Goal: Task Accomplishment & Management: Manage account settings

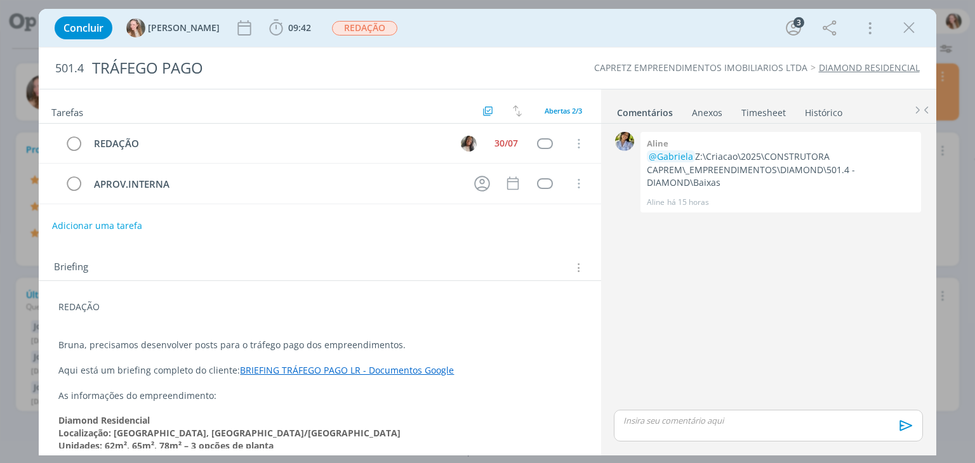
scroll to position [112, 0]
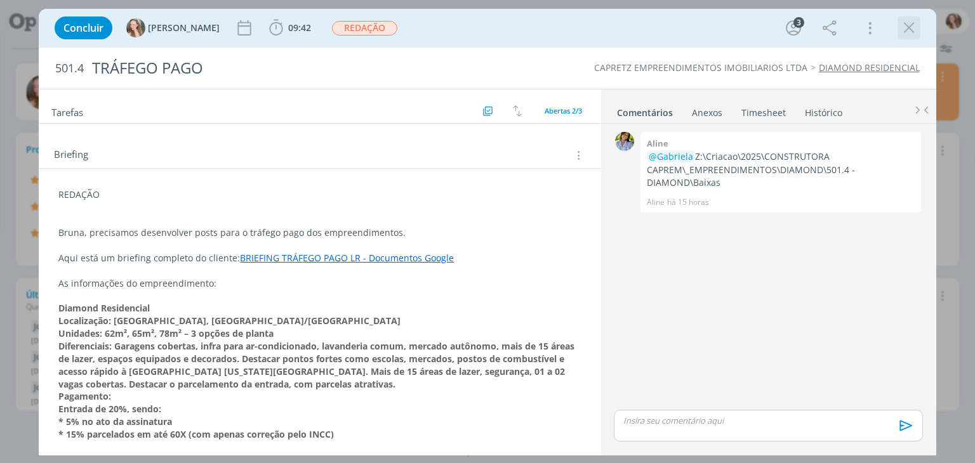
click at [910, 23] on icon "dialog" at bounding box center [908, 27] width 19 height 19
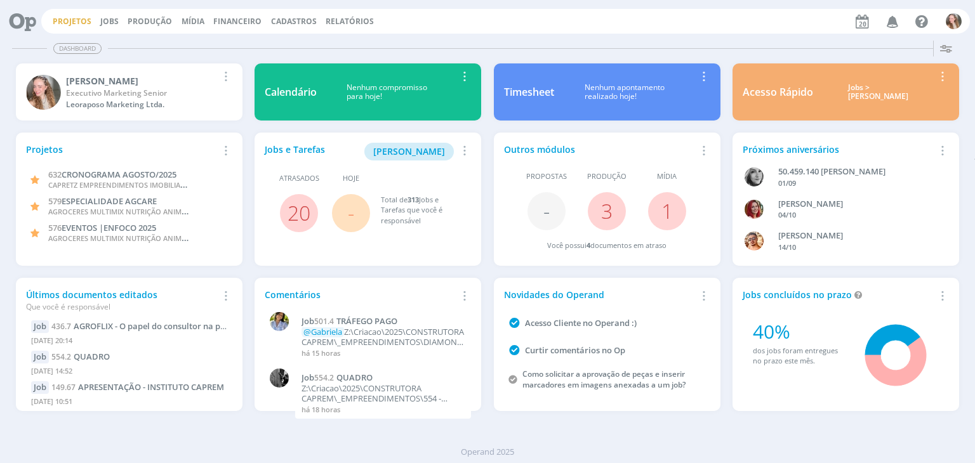
click at [67, 21] on link "Projetos" at bounding box center [72, 21] width 39 height 11
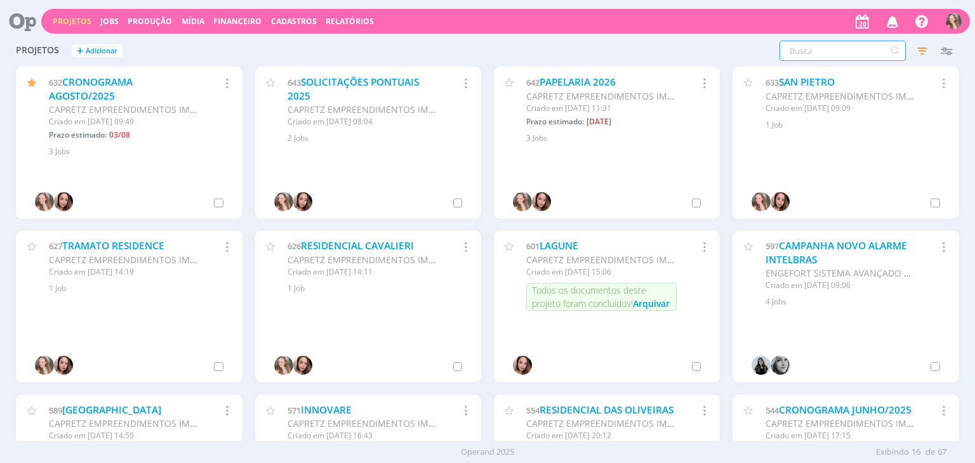
click at [833, 49] on input "text" at bounding box center [842, 51] width 126 height 20
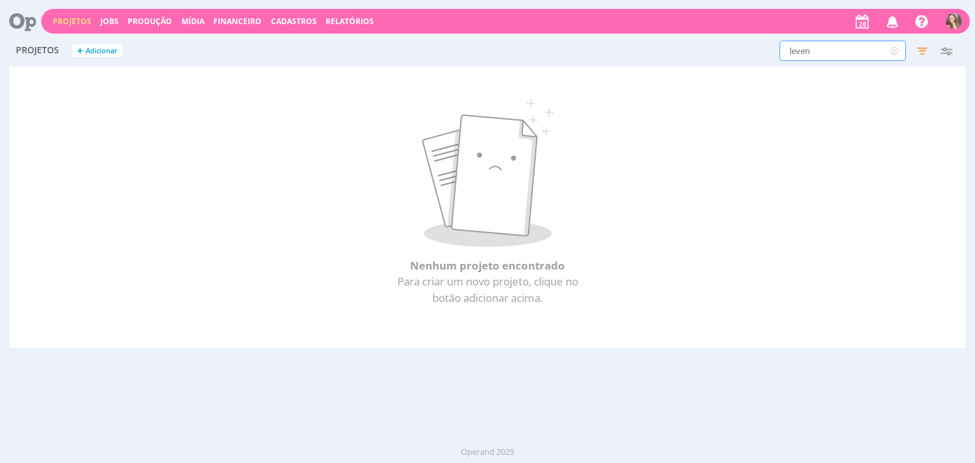
click at [823, 56] on input "leven" at bounding box center [842, 51] width 126 height 20
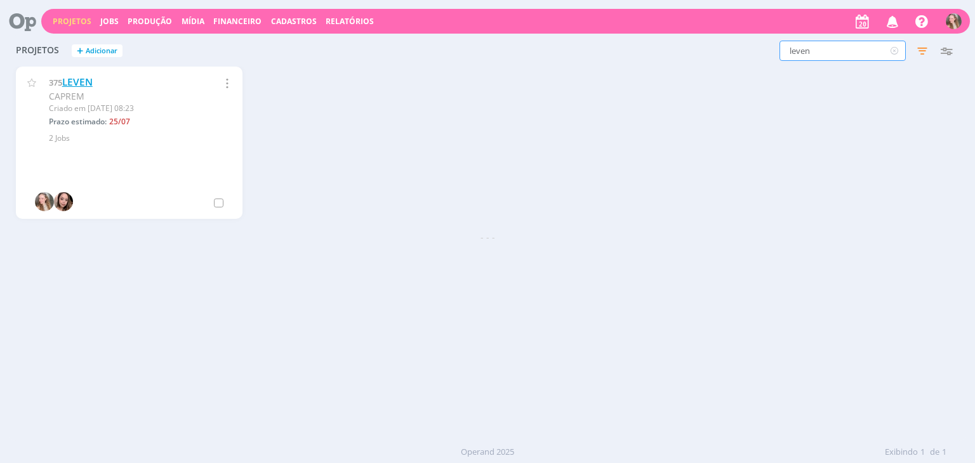
type input "leven"
drag, startPoint x: 64, startPoint y: 79, endPoint x: 193, endPoint y: 51, distance: 131.7
click at [64, 79] on link "LEVEN" at bounding box center [77, 82] width 30 height 13
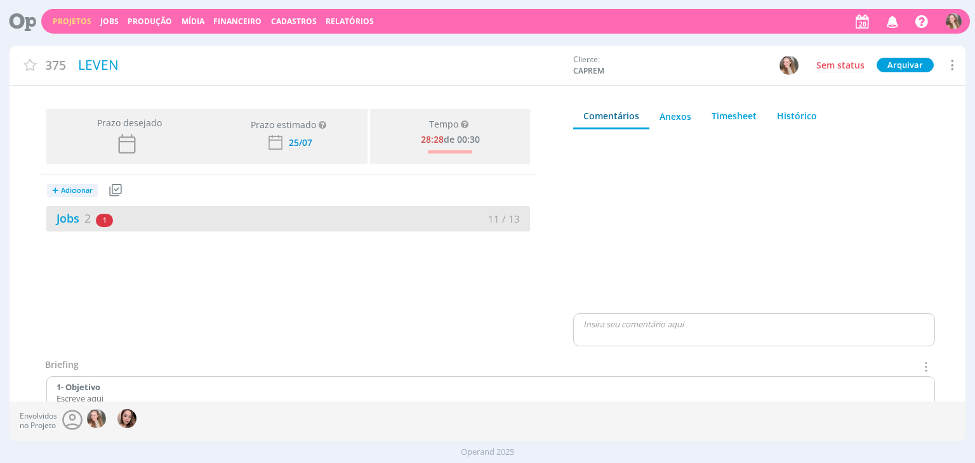
click at [135, 214] on div "Jobs 2 1 atrasado" at bounding box center [167, 218] width 242 height 17
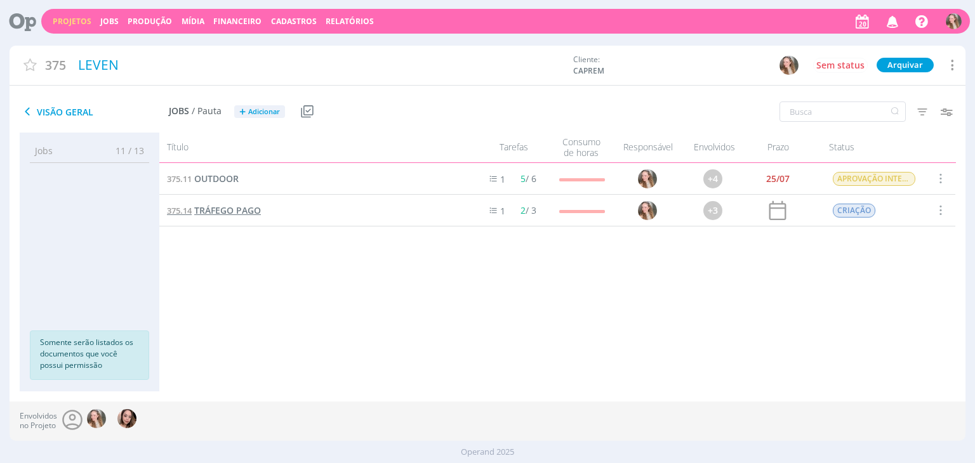
click at [238, 213] on span "TRÁFEGO PAGO" at bounding box center [227, 210] width 67 height 12
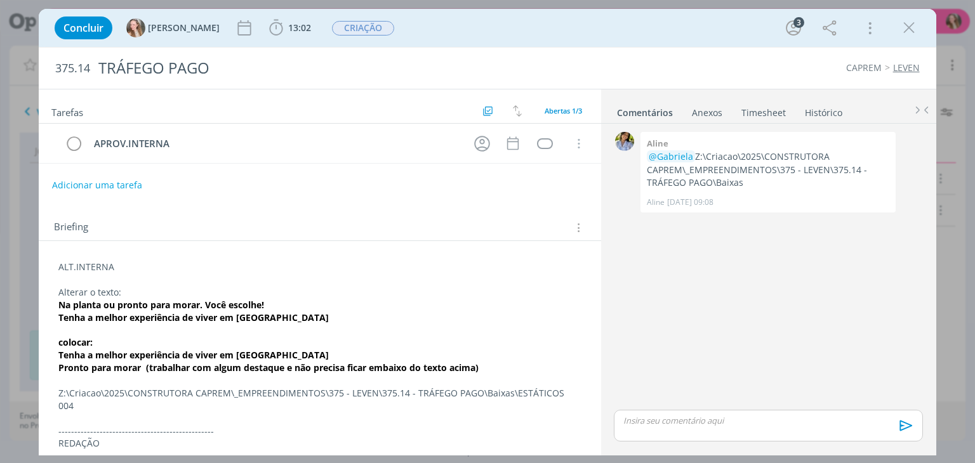
click at [56, 268] on div "ALT.INTERNA Alterar o texto: Na planta ou pronto para morar. Você escolhe! Tenh…" at bounding box center [319, 449] width 541 height 387
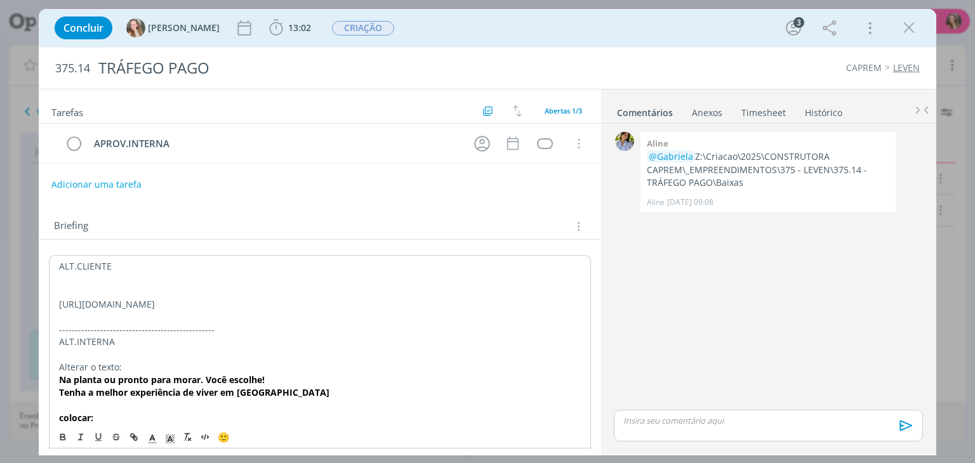
click at [86, 190] on button "Adicionar uma tarefa" at bounding box center [96, 185] width 90 height 22
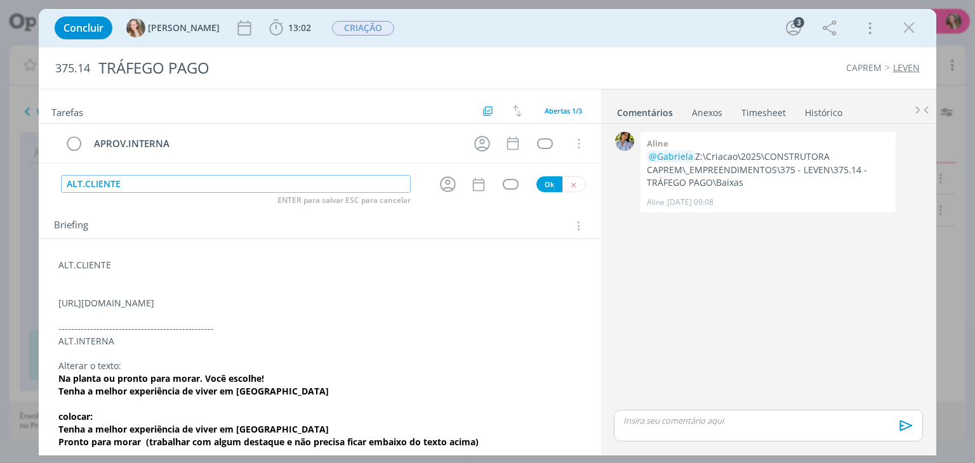
type input "ALT.CLIENTE"
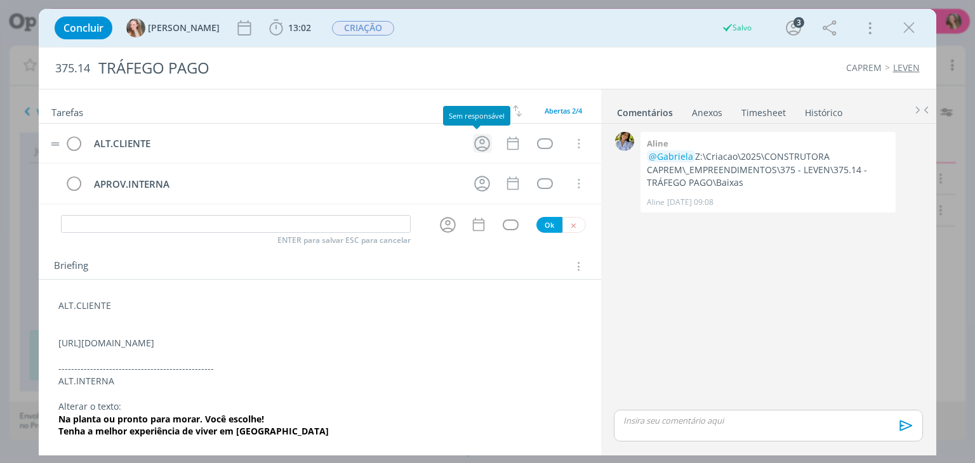
click at [474, 145] on icon "dialog" at bounding box center [482, 144] width 20 height 20
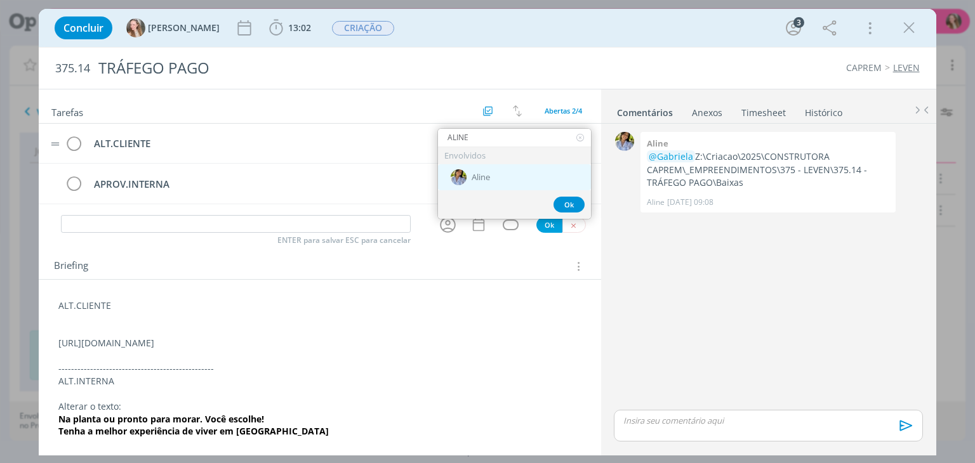
type input "ALINE"
click at [545, 183] on div "Aline" at bounding box center [514, 177] width 153 height 26
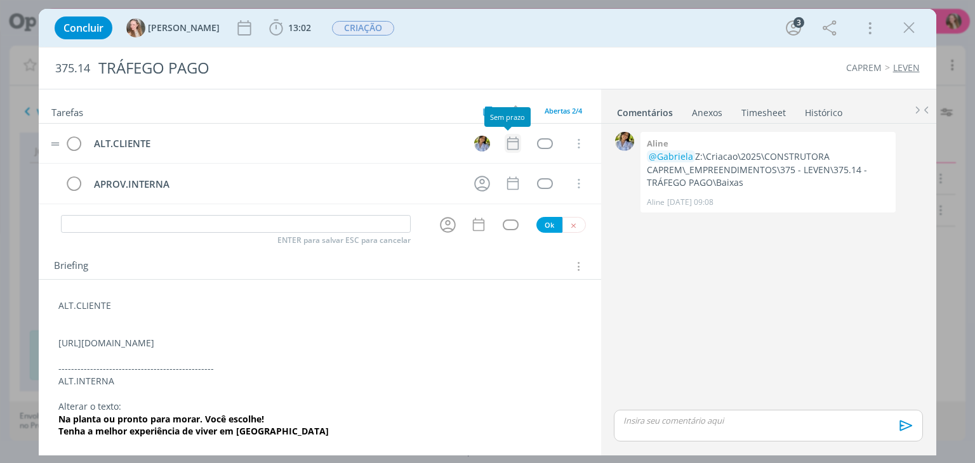
click at [505, 142] on icon "dialog" at bounding box center [513, 143] width 17 height 17
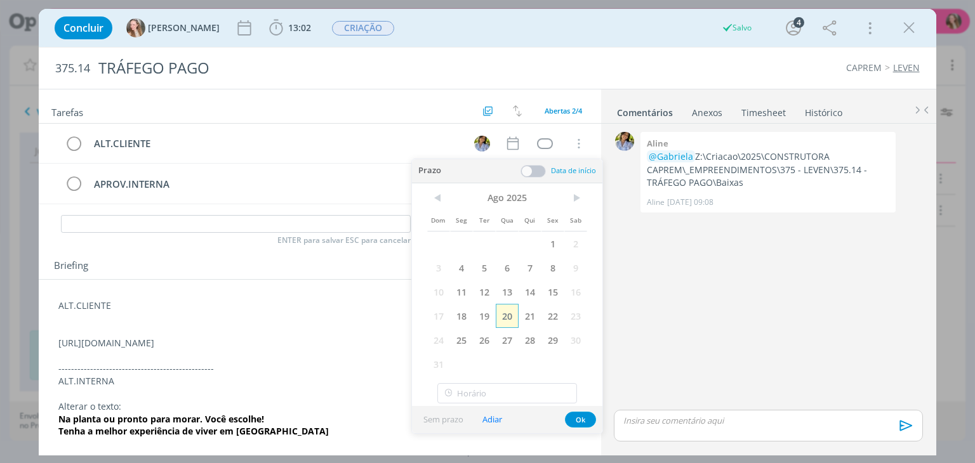
click at [506, 307] on span "20" at bounding box center [507, 316] width 23 height 24
click at [574, 417] on button "Ok" at bounding box center [580, 420] width 31 height 16
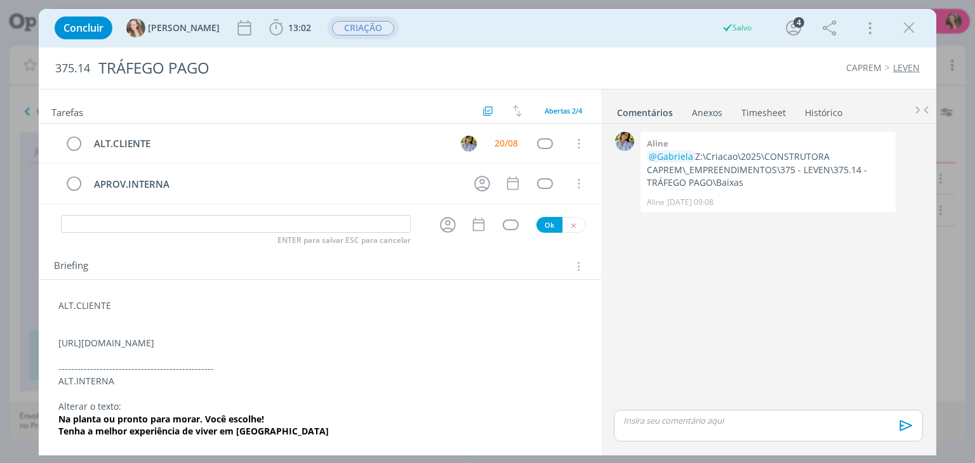
click at [340, 32] on span "CRIAÇÃO" at bounding box center [363, 28] width 62 height 15
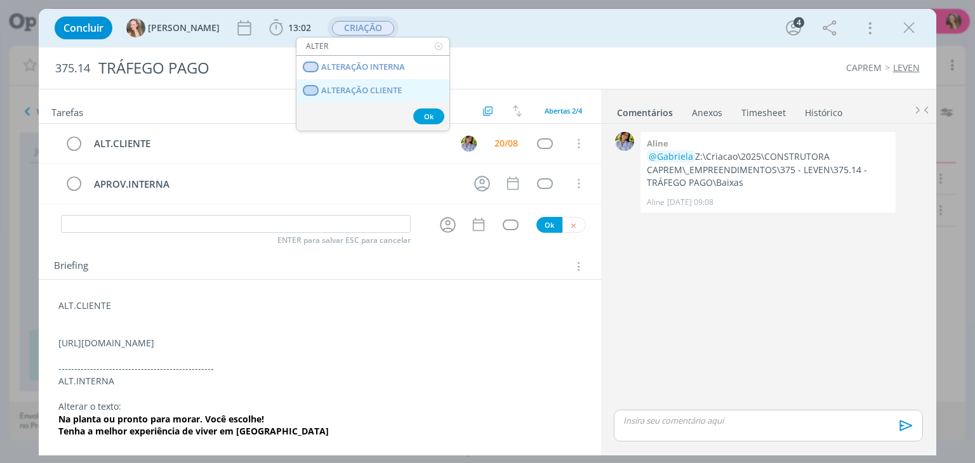
type input "ALTER"
click at [364, 89] on span "ALTERAÇÃO CLIENTE" at bounding box center [362, 91] width 81 height 10
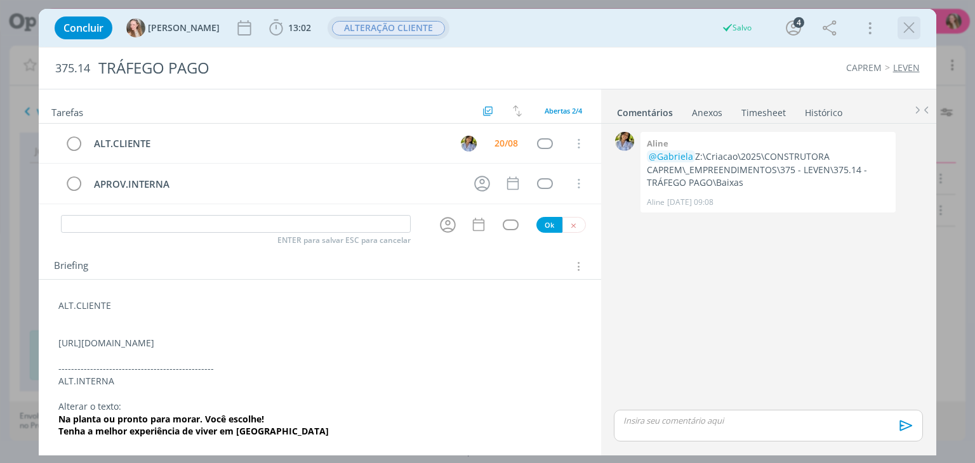
click at [913, 34] on icon "dialog" at bounding box center [908, 27] width 19 height 19
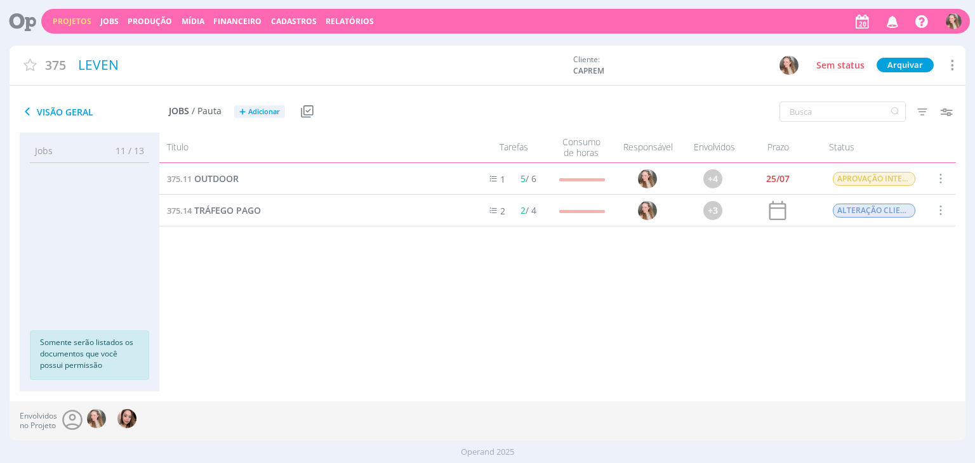
click at [81, 13] on div "Projetos Jobs Produção [GEOGRAPHIC_DATA] Financeiro Cadastros Relatórios Notifi…" at bounding box center [505, 21] width 929 height 25
click at [81, 15] on div "Projetos Jobs Produção [GEOGRAPHIC_DATA] Financeiro Cadastros Relatórios Notifi…" at bounding box center [505, 21] width 929 height 25
drag, startPoint x: 65, startPoint y: 29, endPoint x: 81, endPoint y: 11, distance: 23.8
click at [65, 27] on div "Projetos Jobs Produção [GEOGRAPHIC_DATA] Financeiro Cadastros Relatórios Notifi…" at bounding box center [505, 21] width 929 height 25
click at [82, 12] on div "Projetos Jobs Produção [GEOGRAPHIC_DATA] Financeiro Cadastros Relatórios Notifi…" at bounding box center [505, 21] width 929 height 25
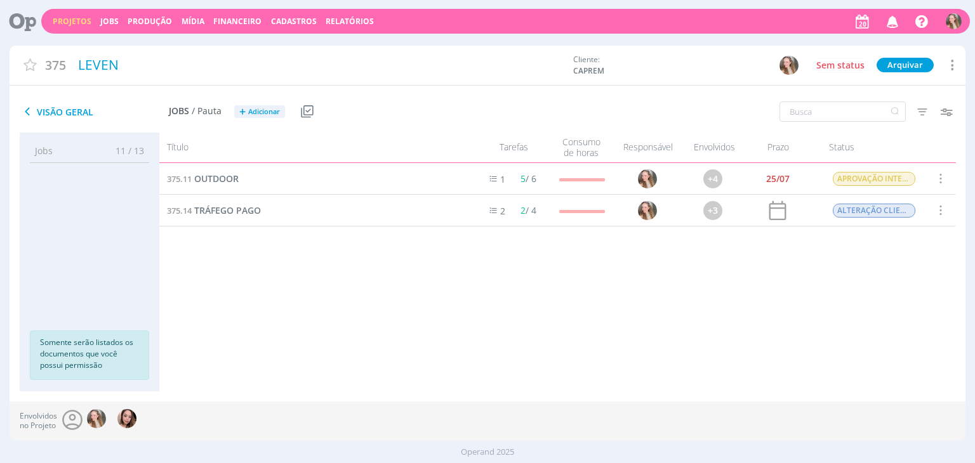
click at [81, 18] on link "Projetos" at bounding box center [72, 21] width 39 height 11
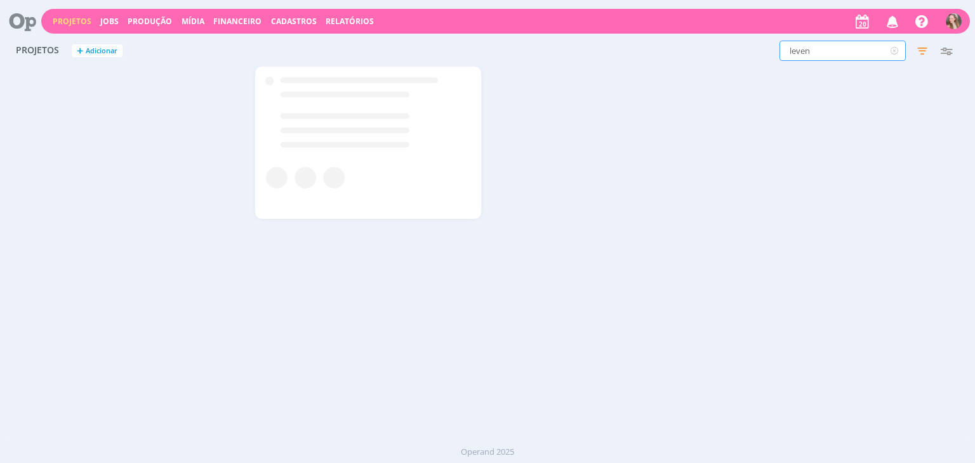
drag, startPoint x: 793, startPoint y: 49, endPoint x: 690, endPoint y: 56, distance: 103.1
click at [691, 56] on div "leven Filtros Filtrar Limpar leven Status Clientes 3 selecionados Data de criaç…" at bounding box center [785, 51] width 345 height 20
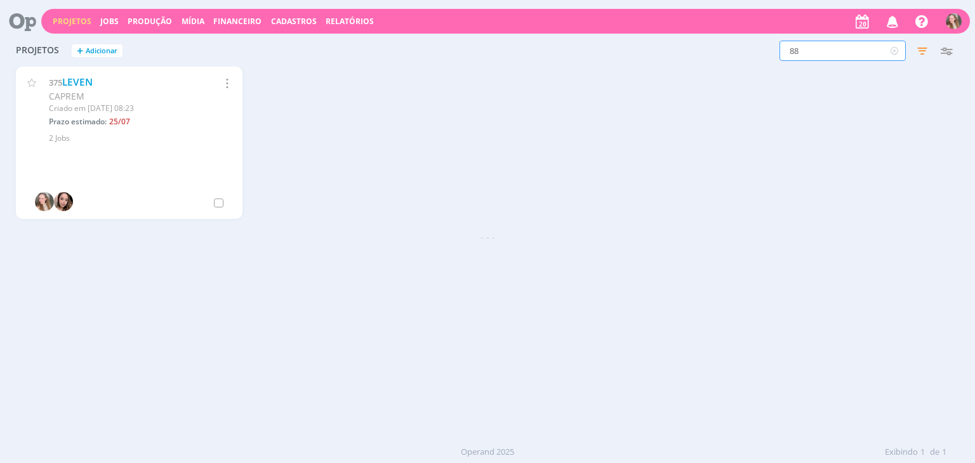
type input "88"
click at [89, 84] on link "ENDOMARKETING" at bounding box center [100, 82] width 85 height 13
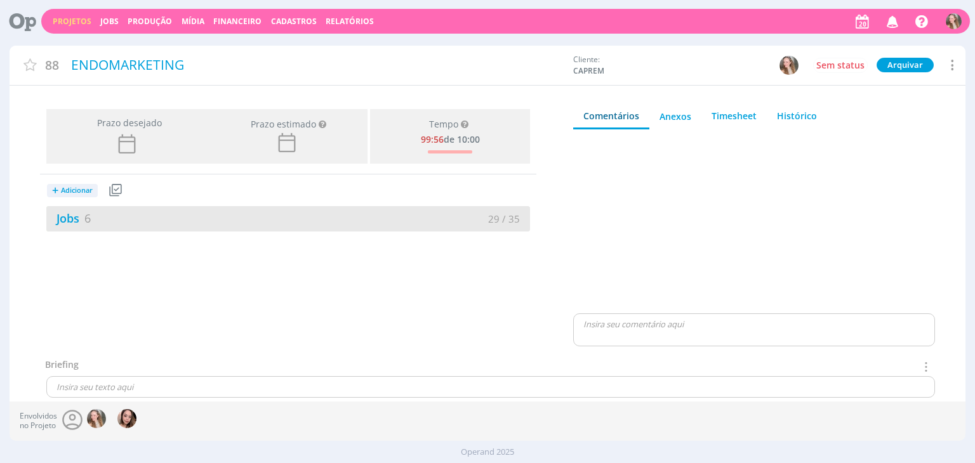
click at [190, 222] on div "Jobs 6" at bounding box center [167, 218] width 242 height 17
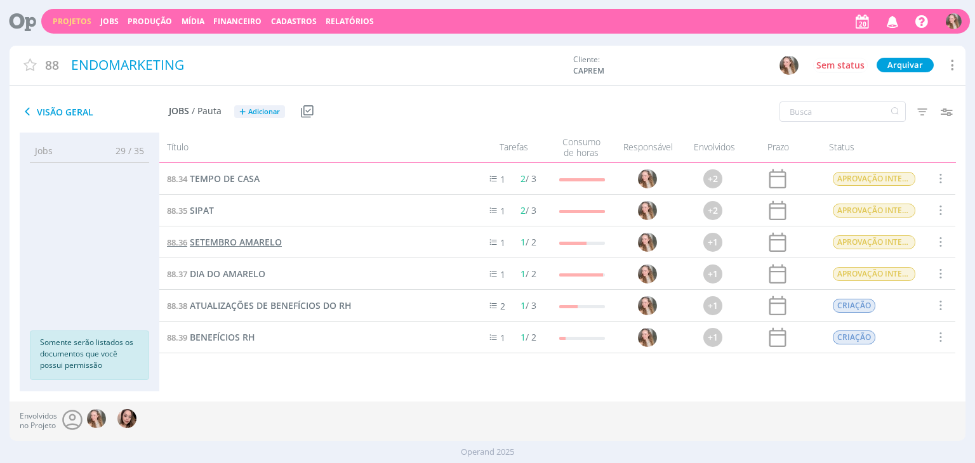
click at [228, 242] on span "SETEMBRO AMARELO" at bounding box center [236, 242] width 92 height 12
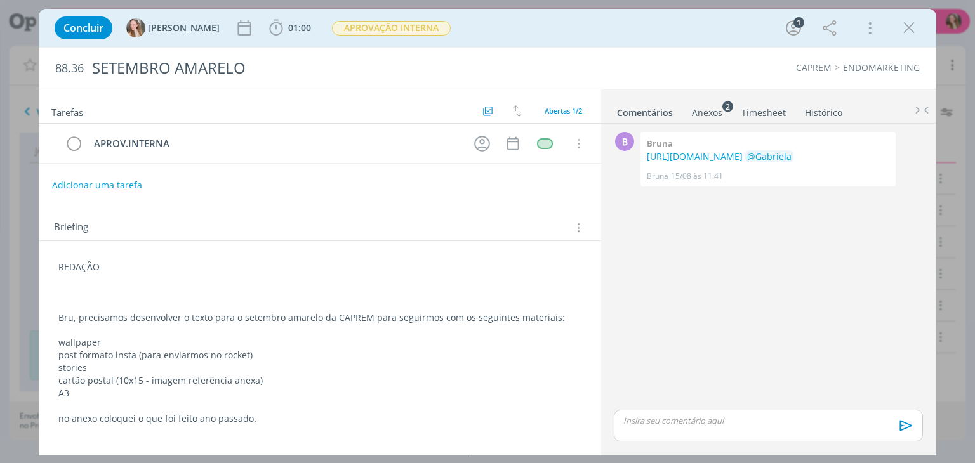
click at [56, 281] on div "REDAÇÃO Bru, precisamos desenvolver o texto para o setembro amarelo da CAPREM p…" at bounding box center [319, 342] width 541 height 173
click at [55, 265] on div "REDAÇÃO Bru, precisamos desenvolver o texto para o setembro amarelo da CAPREM p…" at bounding box center [319, 342] width 541 height 173
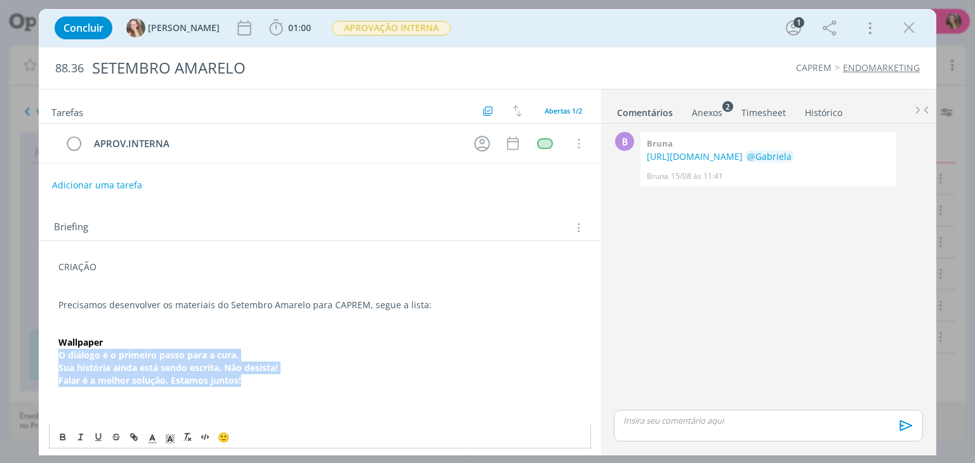
drag, startPoint x: 58, startPoint y: 356, endPoint x: 268, endPoint y: 381, distance: 210.9
click at [268, 381] on div "CRIAÇÃO Precisamos desenvolver os materiais do Setembro Amarelo para CAPREM, se…" at bounding box center [319, 431] width 541 height 350
click at [63, 438] on icon "dialog" at bounding box center [63, 437] width 10 height 10
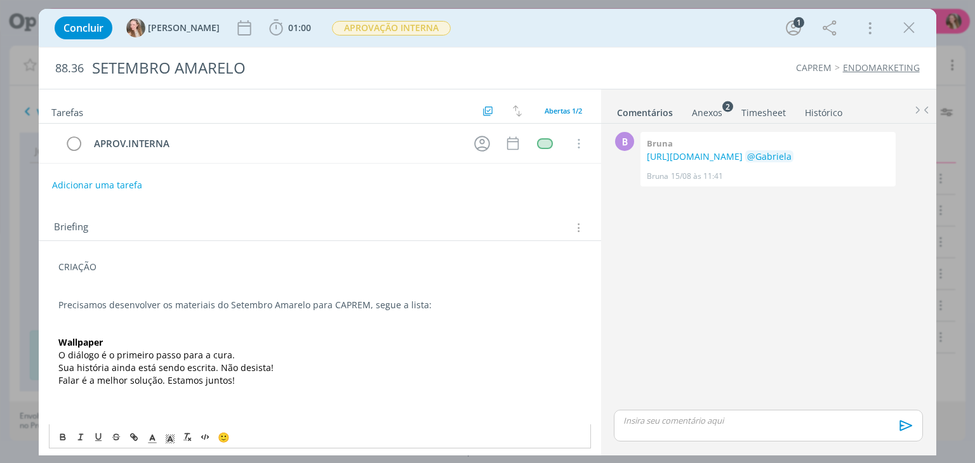
click at [56, 341] on div "CRIAÇÃO Precisamos desenvolver os materiais do Setembro Amarelo para CAPREM, se…" at bounding box center [319, 431] width 541 height 350
click at [147, 346] on p "1 - Wallpaper" at bounding box center [319, 342] width 522 height 13
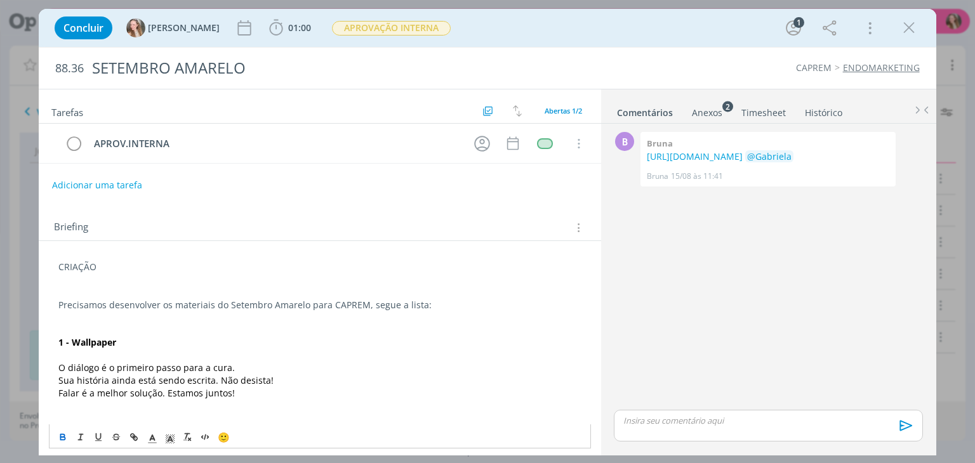
click at [242, 402] on p "dialog" at bounding box center [319, 406] width 522 height 13
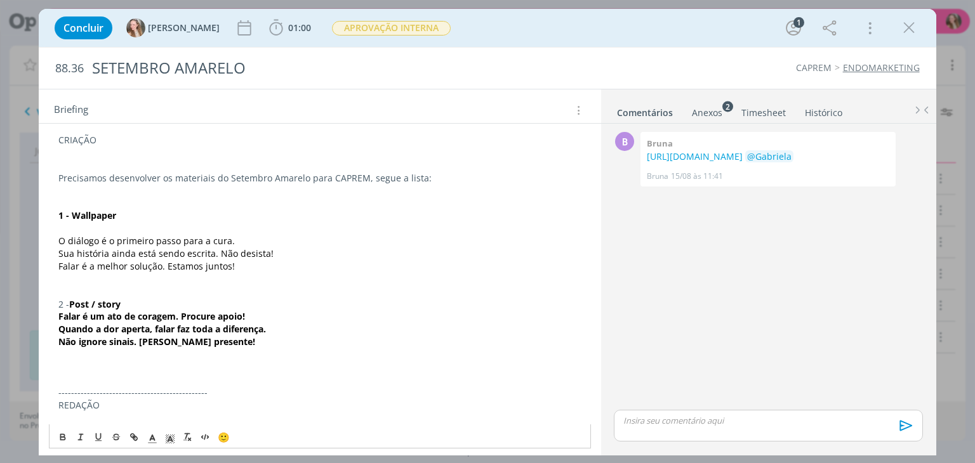
click at [144, 305] on p "2 - Post / story" at bounding box center [319, 304] width 522 height 13
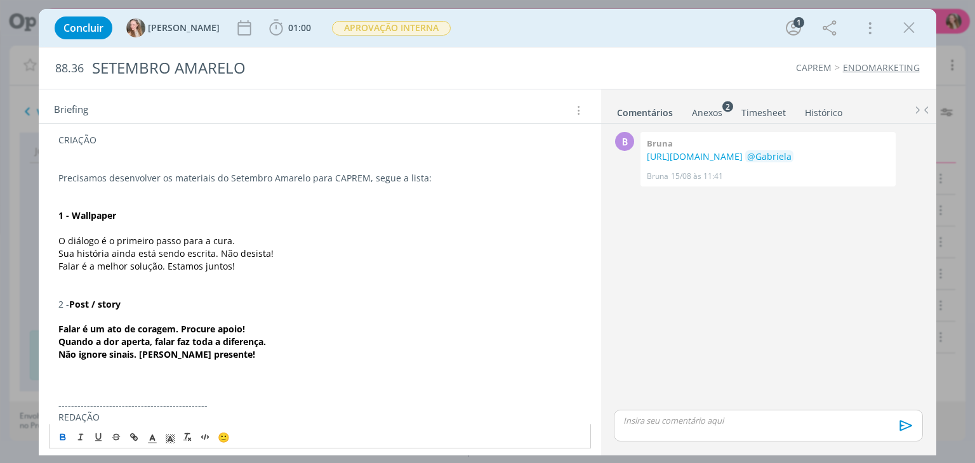
drag, startPoint x: 51, startPoint y: 303, endPoint x: 169, endPoint y: 302, distance: 118.1
click at [169, 302] on div "CRIAÇÃO Precisamos desenvolver os materiais do Setembro Amarelo para CAPREM, se…" at bounding box center [320, 361] width 562 height 495
drag, startPoint x: 56, startPoint y: 303, endPoint x: 66, endPoint y: 329, distance: 27.7
click at [72, 301] on div "CRIAÇÃO Precisamos desenvolver os materiais do Setembro Amarelo para CAPREM, se…" at bounding box center [319, 354] width 541 height 451
click at [61, 435] on icon "dialog" at bounding box center [63, 435] width 4 height 3
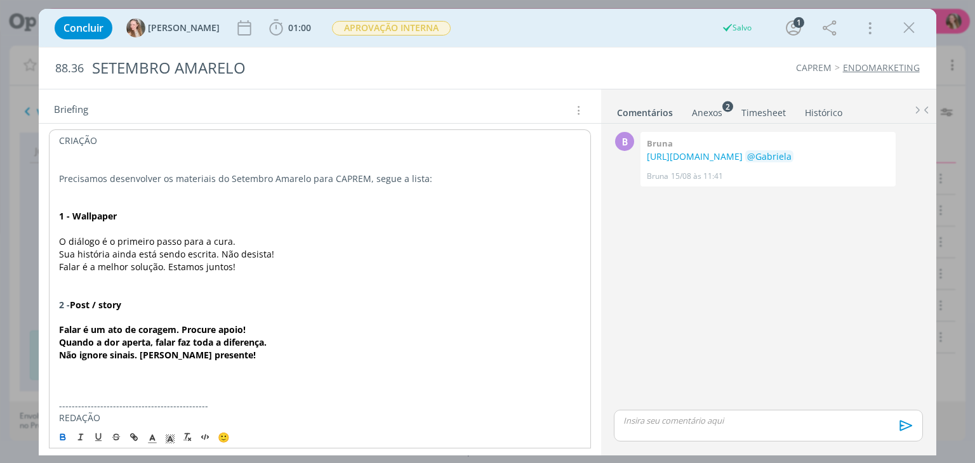
click at [120, 349] on strong "Não ignore sinais. [PERSON_NAME] presente!" at bounding box center [157, 355] width 197 height 12
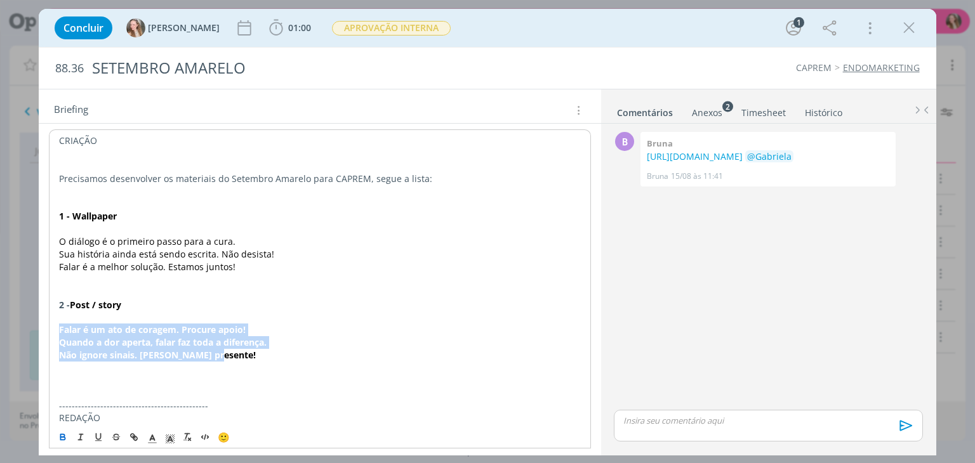
drag, startPoint x: 195, startPoint y: 354, endPoint x: 60, endPoint y: 329, distance: 138.1
click at [60, 329] on div "CRIAÇÃO Precisamos desenvolver os materiais do Setembro Amarelo para CAPREM, se…" at bounding box center [319, 354] width 541 height 451
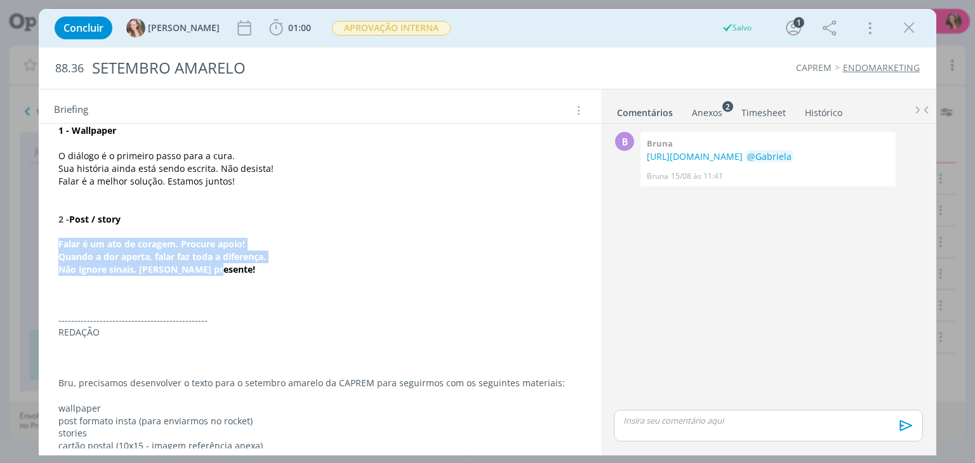
scroll to position [286, 0]
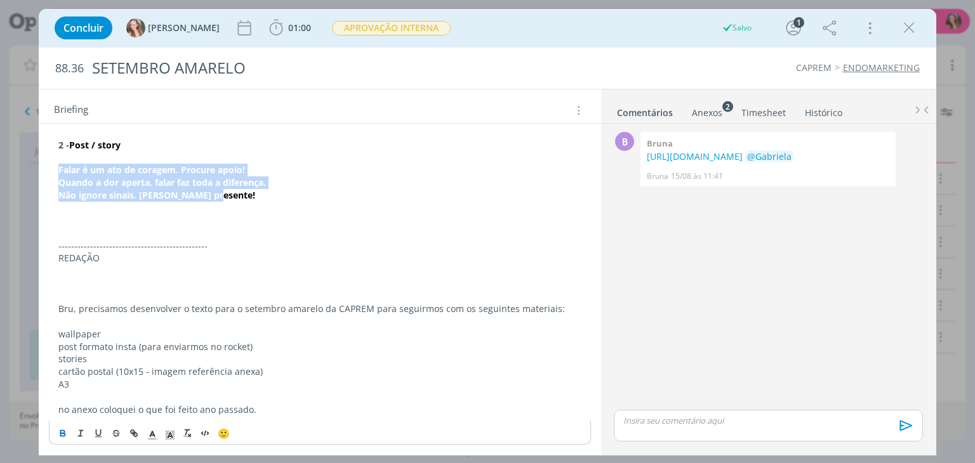
click at [58, 430] on icon "dialog" at bounding box center [63, 433] width 10 height 10
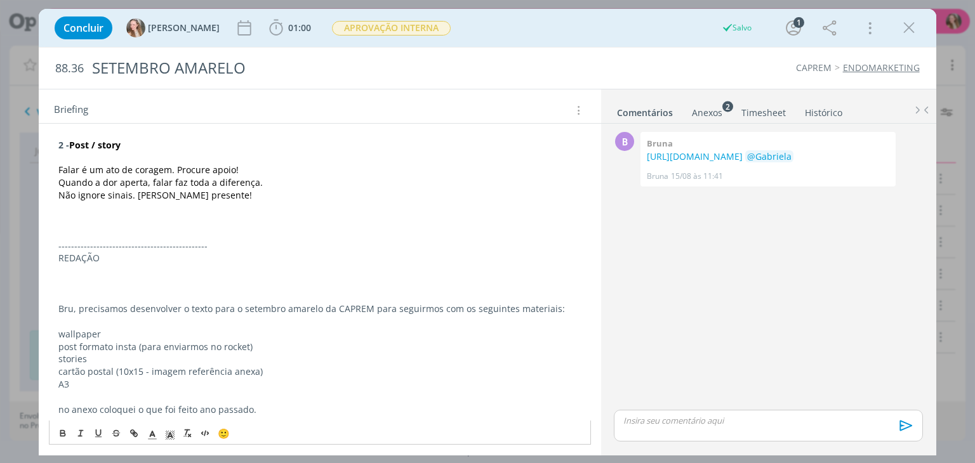
click at [108, 218] on p "dialog" at bounding box center [319, 221] width 522 height 13
click at [227, 202] on p "dialog" at bounding box center [319, 208] width 522 height 13
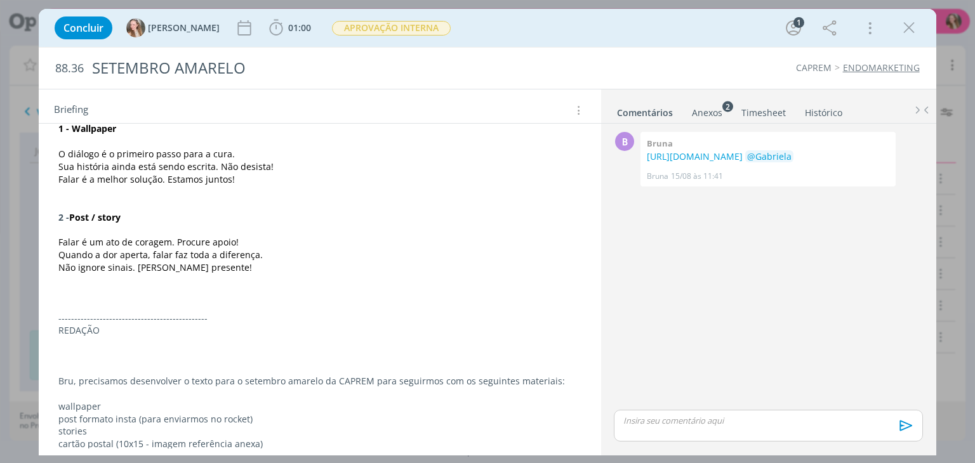
scroll to position [159, 0]
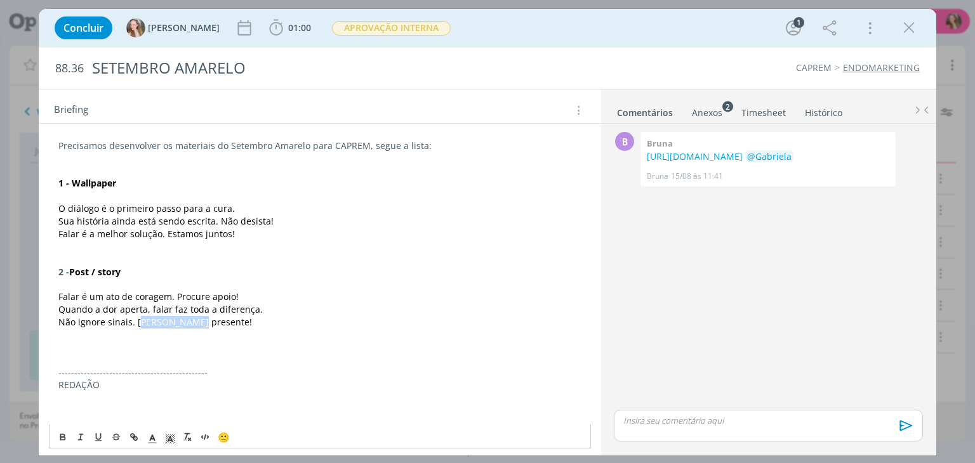
drag, startPoint x: 138, startPoint y: 324, endPoint x: 196, endPoint y: 318, distance: 58.0
click at [192, 321] on span "Não ignore sinais. [PERSON_NAME] presente!" at bounding box center [155, 322] width 194 height 12
click at [213, 324] on p "Não ignore sinais. [PERSON_NAME] presente!" at bounding box center [319, 322] width 522 height 13
drag, startPoint x: 137, startPoint y: 323, endPoint x: 210, endPoint y: 323, distance: 73.0
click at [210, 323] on p "Não ignore sinais. [PERSON_NAME] presente!" at bounding box center [319, 322] width 522 height 13
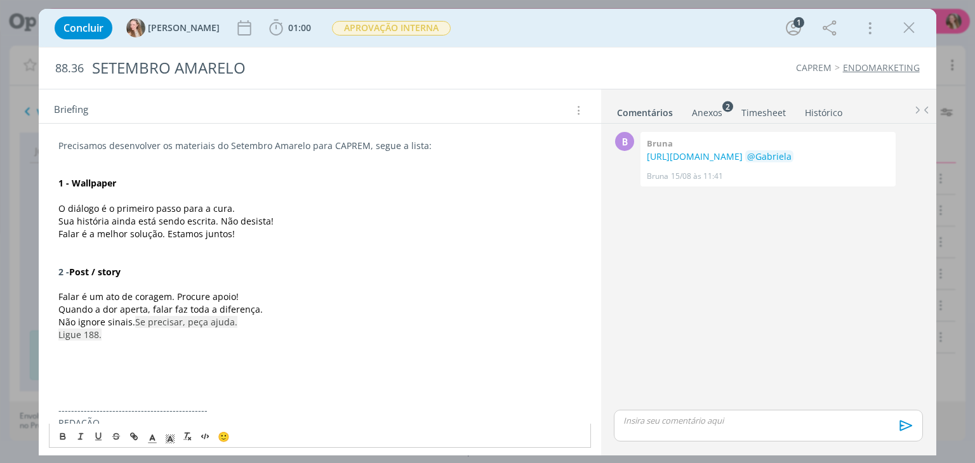
click at [122, 319] on span "Não ignore sinais." at bounding box center [96, 322] width 77 height 12
click at [132, 325] on span "Não ignore sinais." at bounding box center [96, 322] width 77 height 12
drag, startPoint x: 206, startPoint y: 320, endPoint x: 135, endPoint y: 324, distance: 71.2
click at [135, 324] on p "Não ignore sinais. [PERSON_NAME] presente! Se precisar, peça ajuda." at bounding box center [319, 322] width 522 height 13
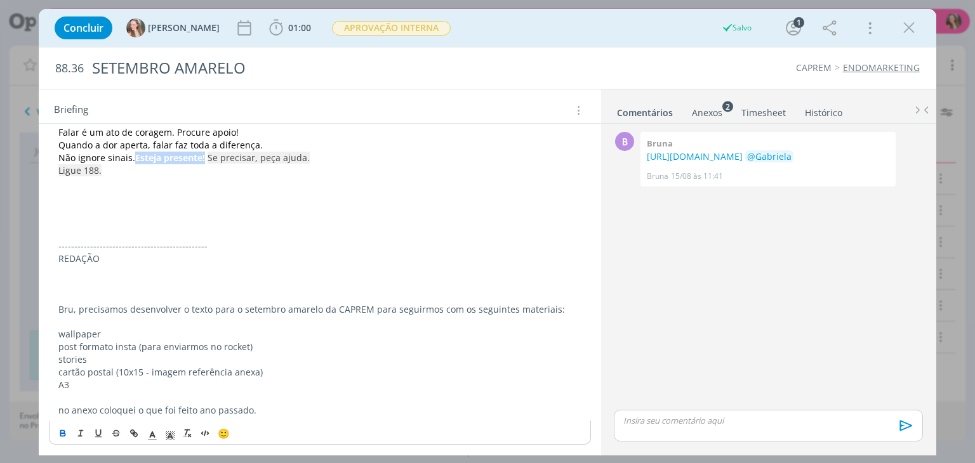
click at [63, 433] on icon "dialog" at bounding box center [63, 433] width 10 height 10
click at [183, 140] on span "Quando a dor aperta, falar faz toda a diferença." at bounding box center [160, 145] width 204 height 12
click at [211, 180] on p "dialog" at bounding box center [319, 183] width 522 height 13
click at [252, 156] on span "Se precisar, peça ajuda." at bounding box center [303, 158] width 102 height 12
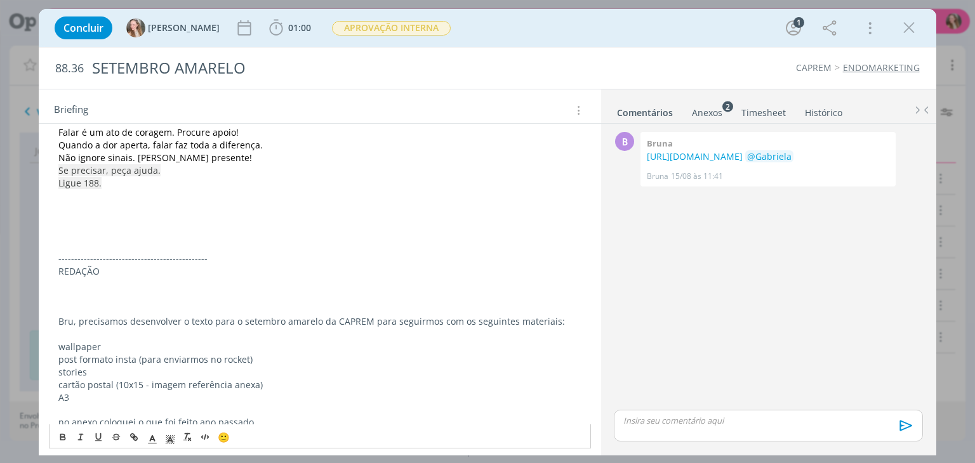
click at [135, 202] on p "dialog" at bounding box center [319, 208] width 522 height 13
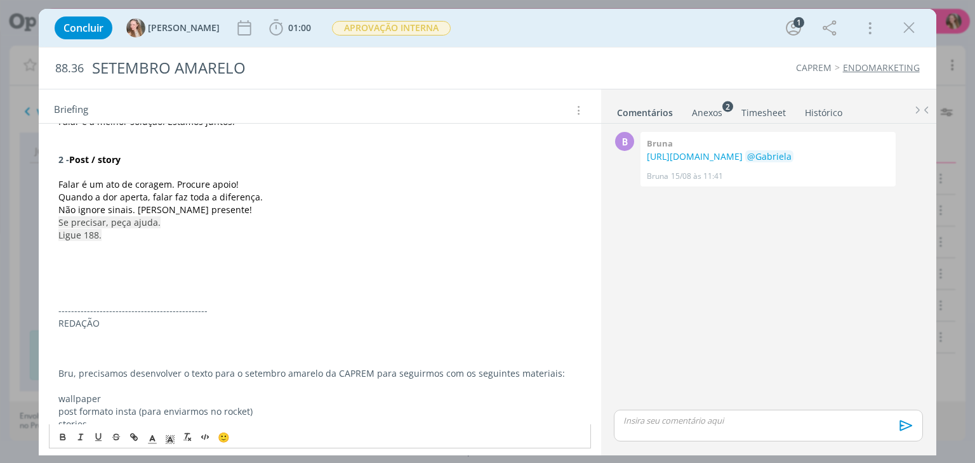
scroll to position [197, 0]
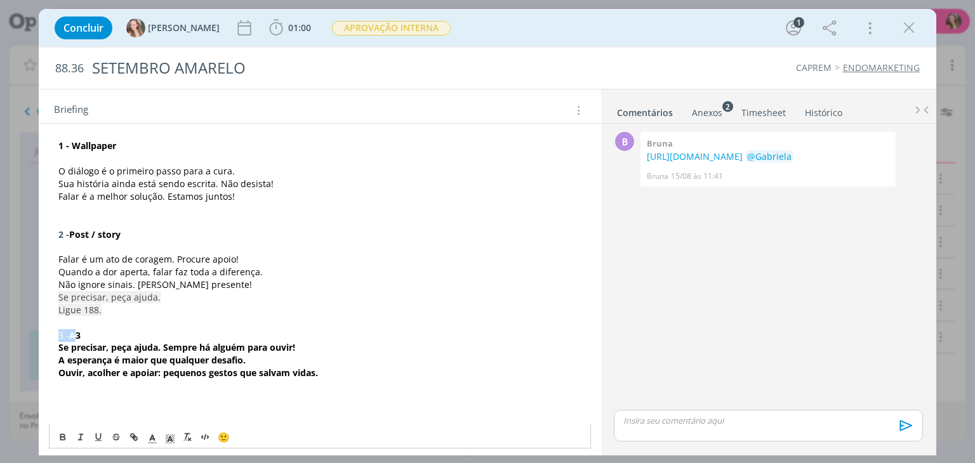
drag, startPoint x: 58, startPoint y: 333, endPoint x: 74, endPoint y: 327, distance: 17.1
click at [74, 329] on p "3 - A3" at bounding box center [319, 335] width 522 height 13
click at [56, 434] on button "dialog" at bounding box center [64, 437] width 18 height 15
click at [132, 304] on p "Ligue 188." at bounding box center [319, 310] width 522 height 13
click at [90, 336] on p "3 - A3" at bounding box center [319, 335] width 522 height 13
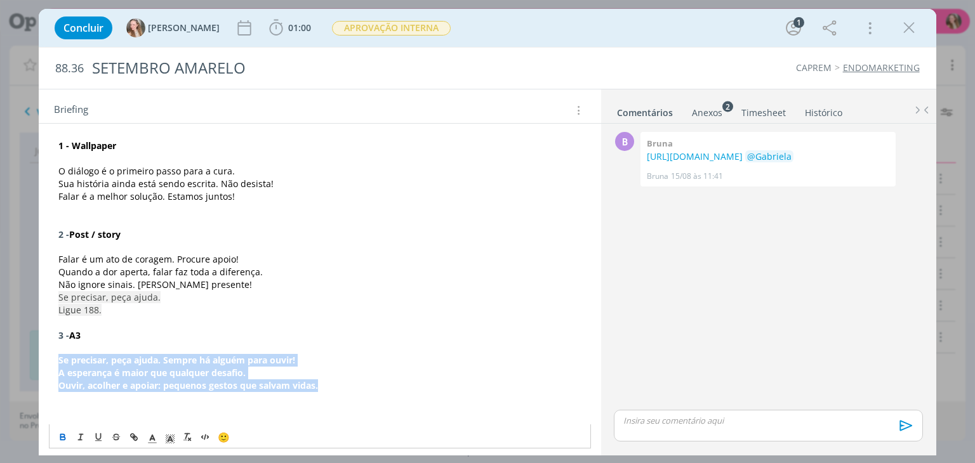
drag, startPoint x: 60, startPoint y: 359, endPoint x: 317, endPoint y: 381, distance: 258.0
click at [330, 390] on div "CRIAÇÃO Precisamos desenvolver os materiais do Setembro Amarelo para CAPREM, se…" at bounding box center [319, 342] width 541 height 564
click at [59, 437] on icon "dialog" at bounding box center [63, 437] width 10 height 10
click at [142, 381] on span "Ouvir, acolher e apoiar: pequenos gestos que salvam vidas." at bounding box center [185, 386] width 254 height 12
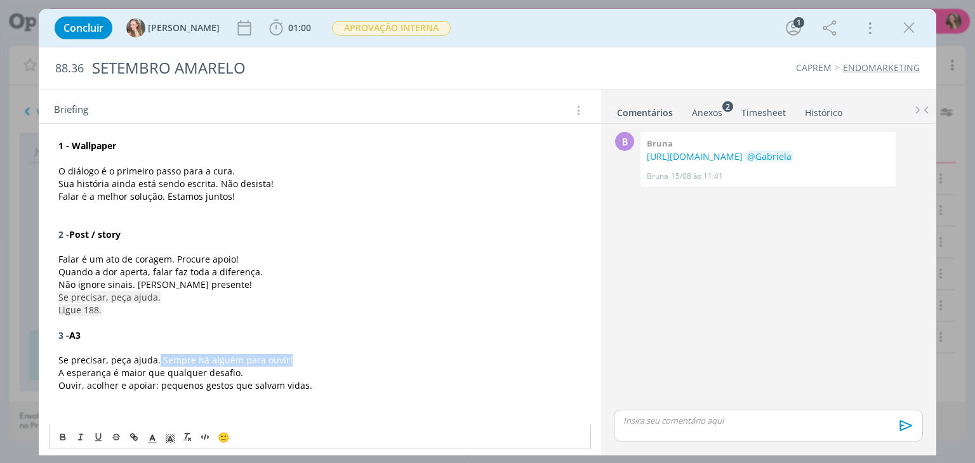
drag, startPoint x: 182, startPoint y: 359, endPoint x: 338, endPoint y: 356, distance: 155.5
click at [338, 356] on p "Se precisar, peça ajuda. Sempre há alguém para ouvir!" at bounding box center [319, 360] width 522 height 13
click at [320, 364] on p "Se precisar, peça ajuda. Se precisar, peça ajuda. Ligue 188." at bounding box center [319, 360] width 522 height 13
drag, startPoint x: 322, startPoint y: 361, endPoint x: 156, endPoint y: 359, distance: 165.7
click at [156, 359] on p "Se precisar, peça ajuda. Se precisar, peça ajuda. Ligue 188." at bounding box center [319, 360] width 522 height 13
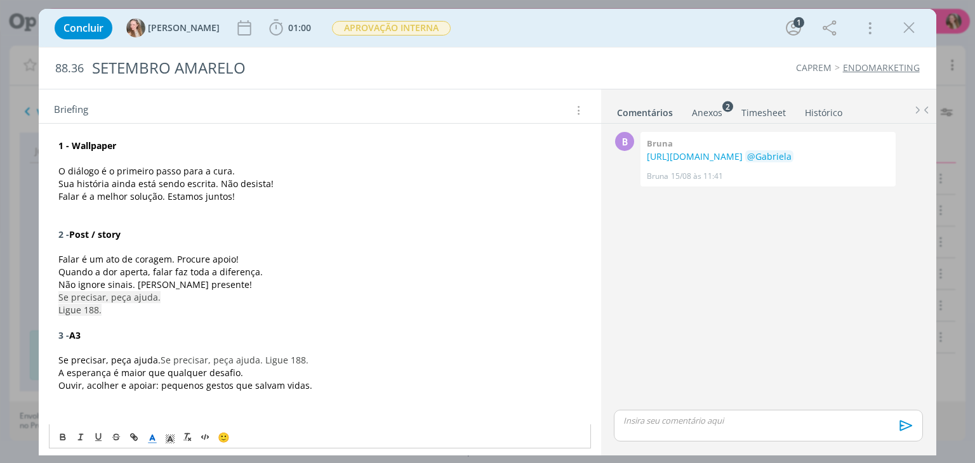
click at [149, 438] on icon "dialog" at bounding box center [152, 438] width 11 height 11
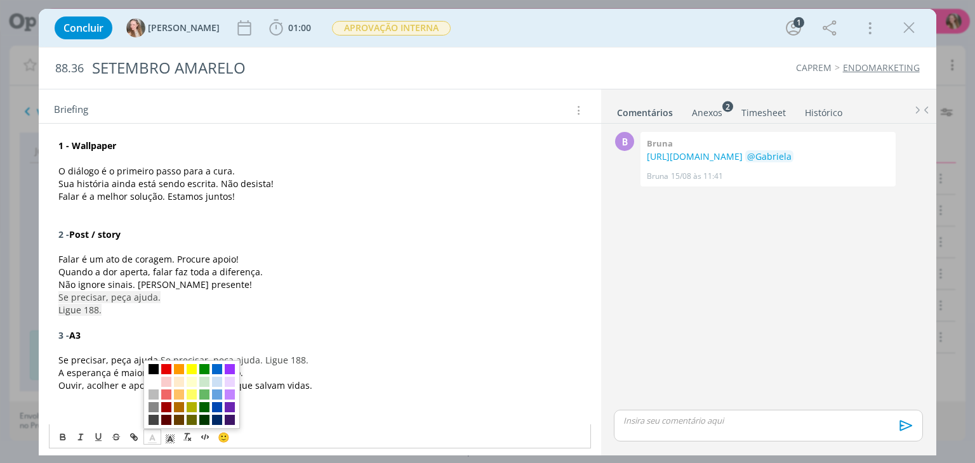
click at [154, 371] on span "dialog" at bounding box center [154, 369] width 10 height 10
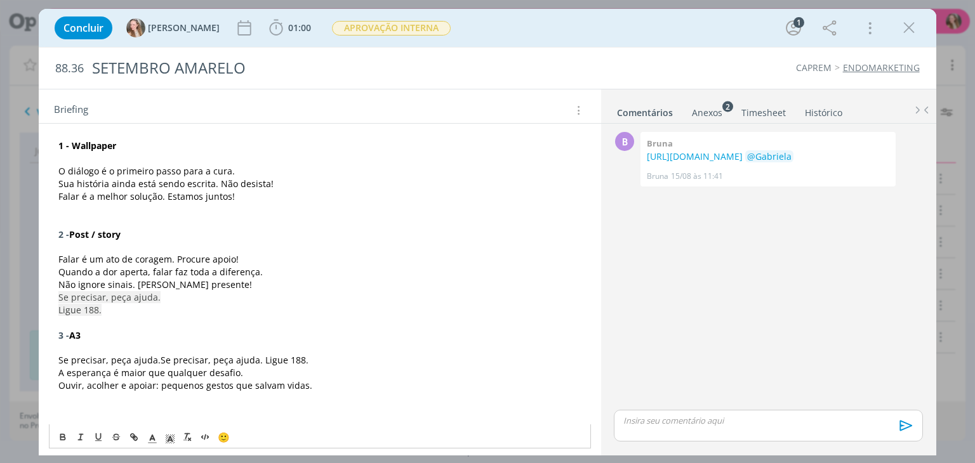
click at [135, 322] on p "dialog" at bounding box center [319, 323] width 522 height 13
drag, startPoint x: 167, startPoint y: 321, endPoint x: 88, endPoint y: 312, distance: 79.1
click at [34, 289] on div "Concluir [PERSON_NAME] 01:00 Iniciar Apontar Data * [DATE] Horas * 00:00 Tarefa…" at bounding box center [487, 231] width 975 height 463
click at [149, 443] on line "dialog" at bounding box center [153, 443] width 8 height 0
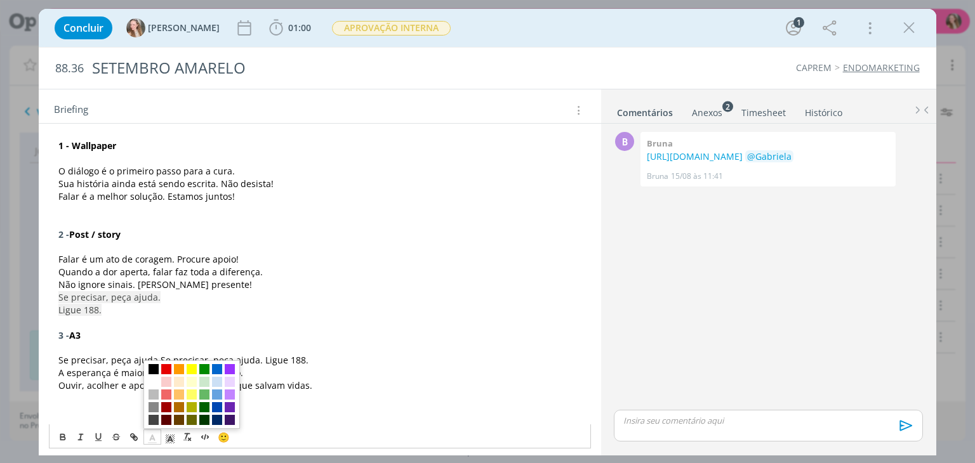
drag, startPoint x: 150, startPoint y: 368, endPoint x: 184, endPoint y: 326, distance: 54.6
click at [150, 368] on span "dialog" at bounding box center [154, 369] width 10 height 10
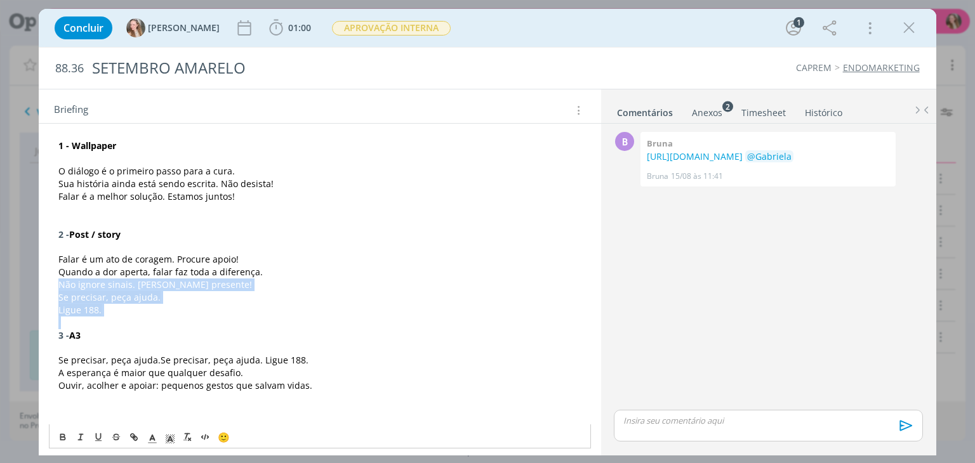
click at [184, 317] on p "dialog" at bounding box center [319, 323] width 522 height 13
click at [336, 361] on p "Se precisar, peça ajuda. Se precisar, peça ajuda. Ligue 188." at bounding box center [319, 360] width 522 height 13
click at [333, 386] on p "Ouvir, acolher e apoiar: pequenos gestos que salvam vidas." at bounding box center [319, 386] width 522 height 13
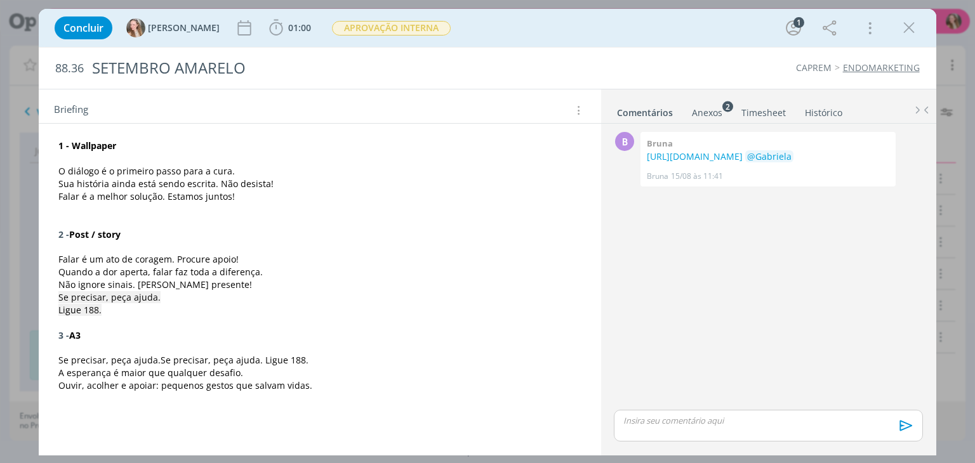
click at [358, 394] on p "dialog" at bounding box center [319, 398] width 522 height 13
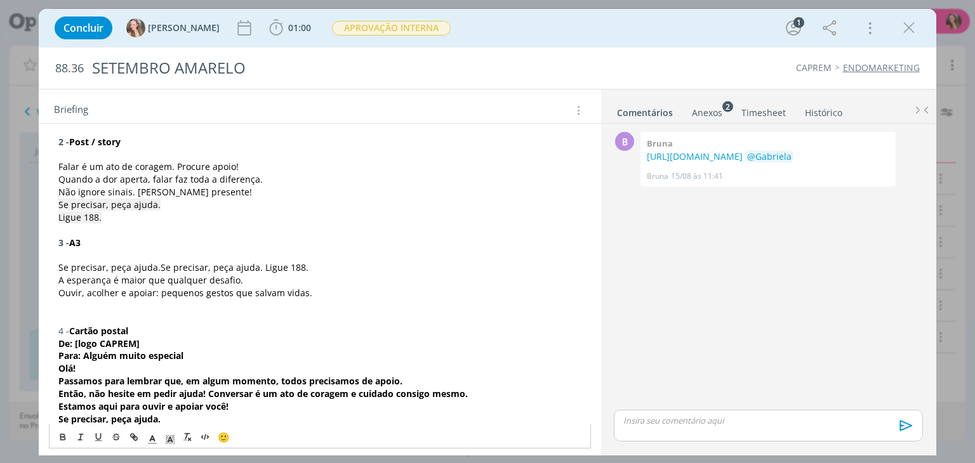
drag, startPoint x: 52, startPoint y: 327, endPoint x: 71, endPoint y: 328, distance: 19.1
click at [71, 328] on div "CRIAÇÃO Precisamos desenvolver os materiais do Setembro Amarelo para CAPREM, se…" at bounding box center [319, 318] width 541 height 703
click at [63, 433] on icon "dialog" at bounding box center [63, 437] width 10 height 10
click at [114, 333] on strong "Cartão postal" at bounding box center [98, 331] width 59 height 12
click at [140, 329] on p "4 - Cartão postal" at bounding box center [319, 331] width 522 height 13
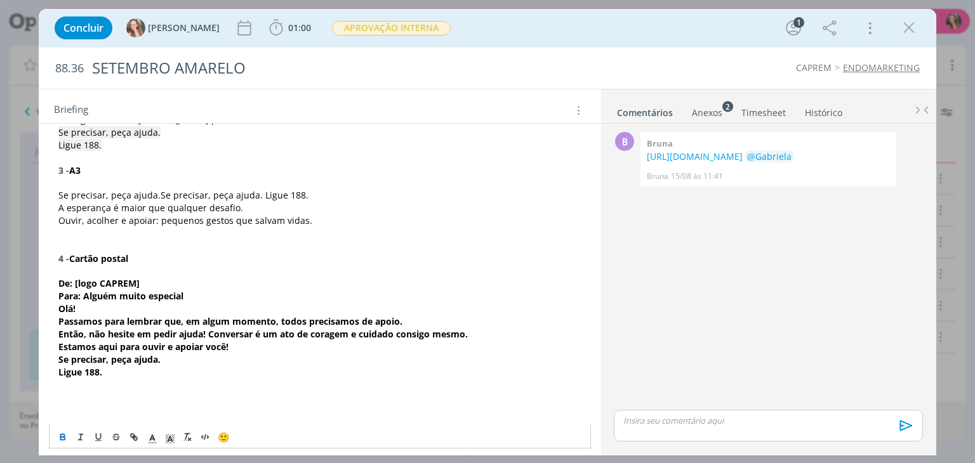
scroll to position [416, 0]
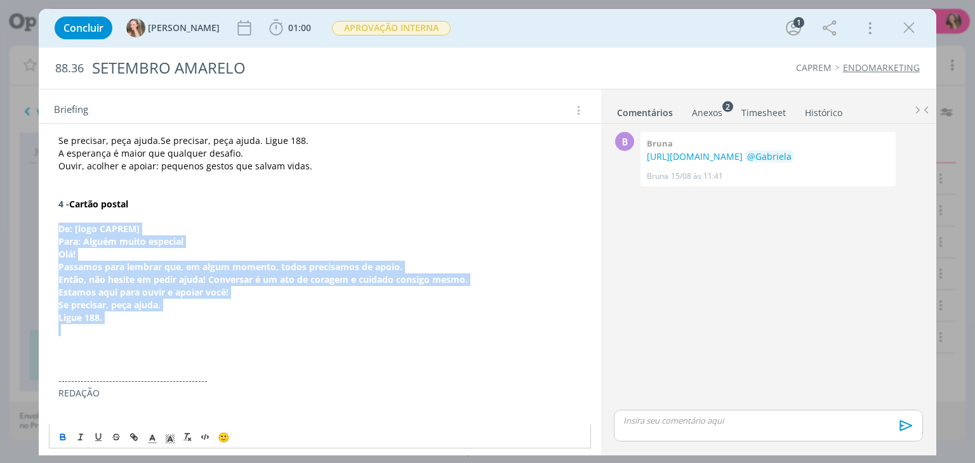
drag, startPoint x: 97, startPoint y: 296, endPoint x: 48, endPoint y: 229, distance: 82.6
click at [49, 229] on div "CRIAÇÃO Precisamos desenvolver os materiais do Setembro Amarelo para CAPREM, se…" at bounding box center [319, 197] width 541 height 715
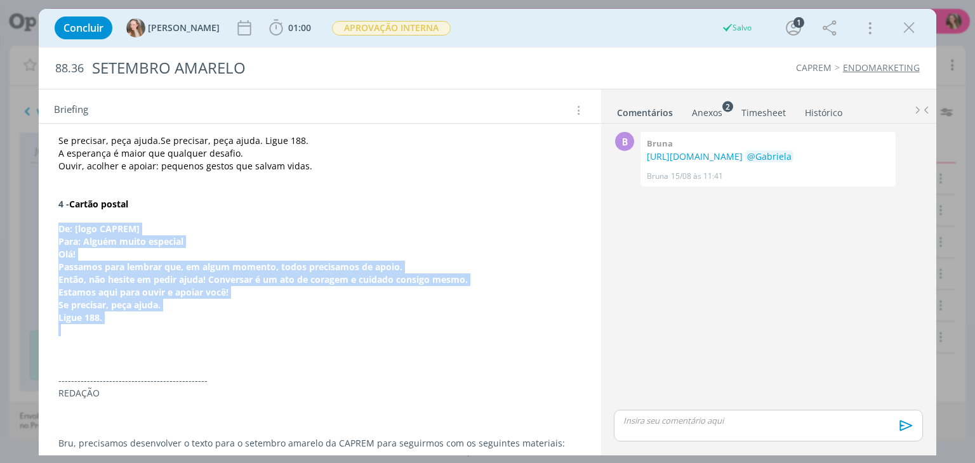
scroll to position [551, 0]
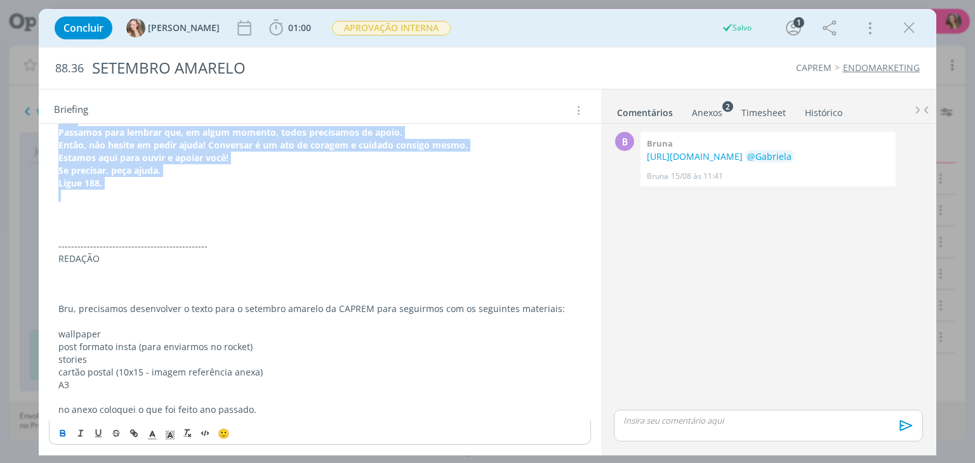
click at [59, 433] on icon "dialog" at bounding box center [63, 433] width 10 height 10
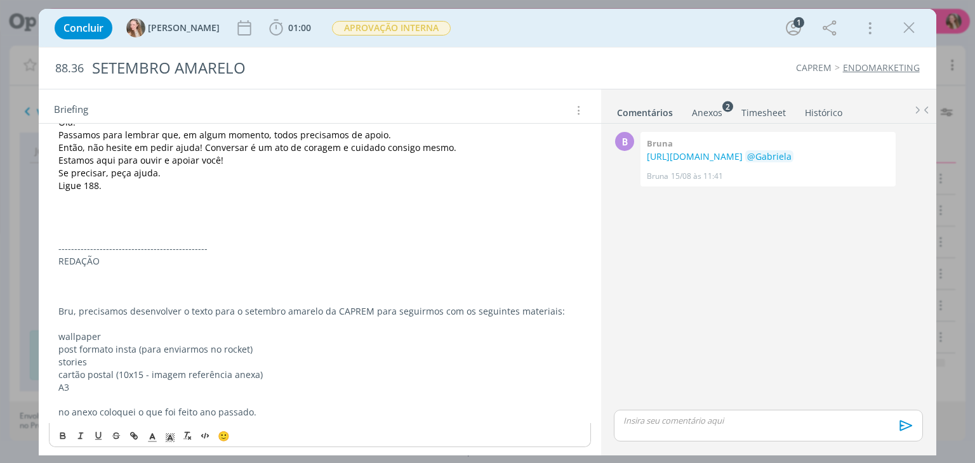
click at [135, 255] on p "REDAÇÃO" at bounding box center [319, 261] width 522 height 13
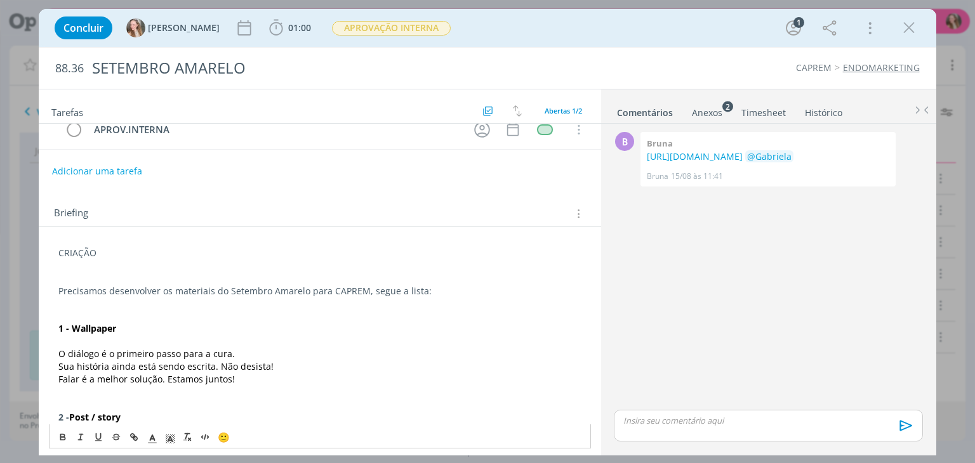
scroll to position [0, 0]
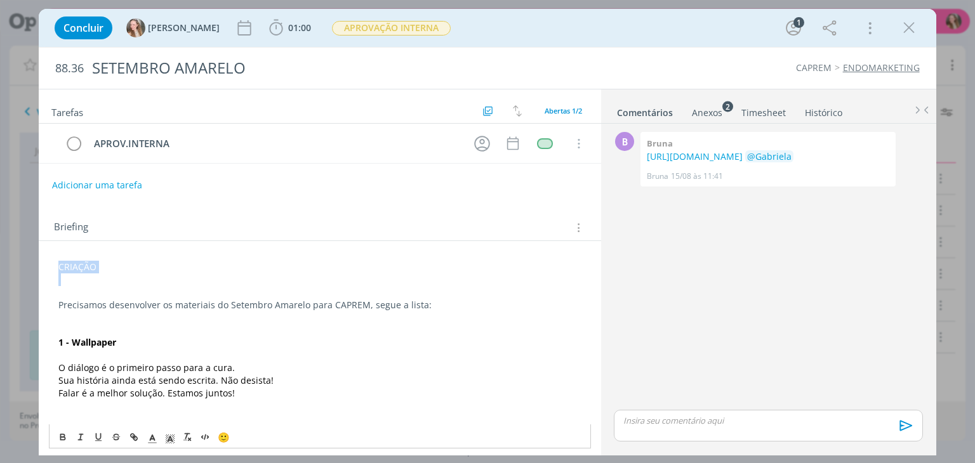
drag, startPoint x: 47, startPoint y: 267, endPoint x: 41, endPoint y: 275, distance: 9.9
click at [38, 267] on div "Concluir [PERSON_NAME] 01:00 Iniciar Apontar Data * [DATE] Horas * 00:00 Tarefa…" at bounding box center [487, 231] width 975 height 463
click at [62, 439] on icon "dialog" at bounding box center [63, 437] width 10 height 10
click at [89, 182] on button "Adicionar uma tarefa" at bounding box center [96, 185] width 90 height 22
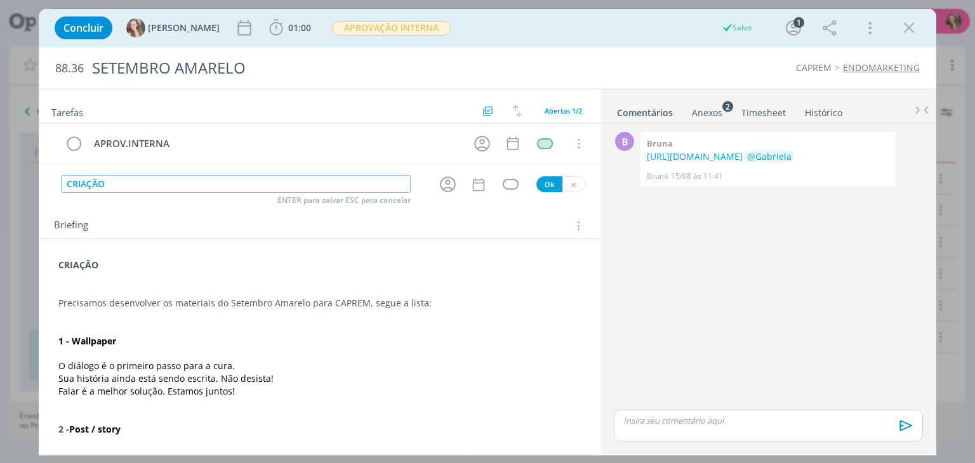
type input "CRIAÇÃO"
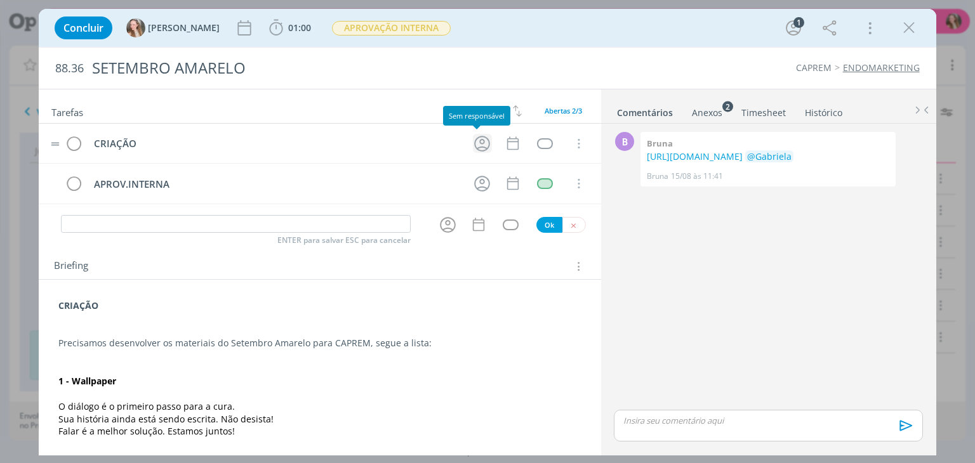
click at [477, 145] on icon "dialog" at bounding box center [482, 144] width 20 height 20
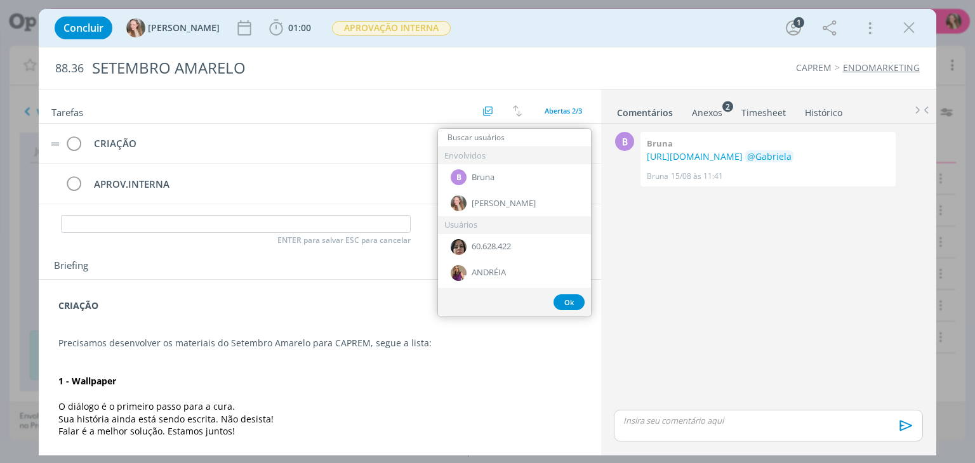
type input "A"
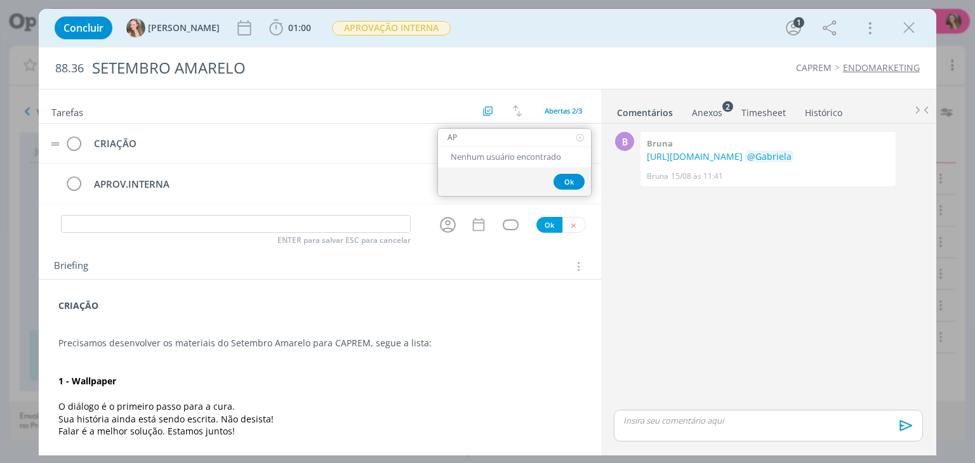
type input "A"
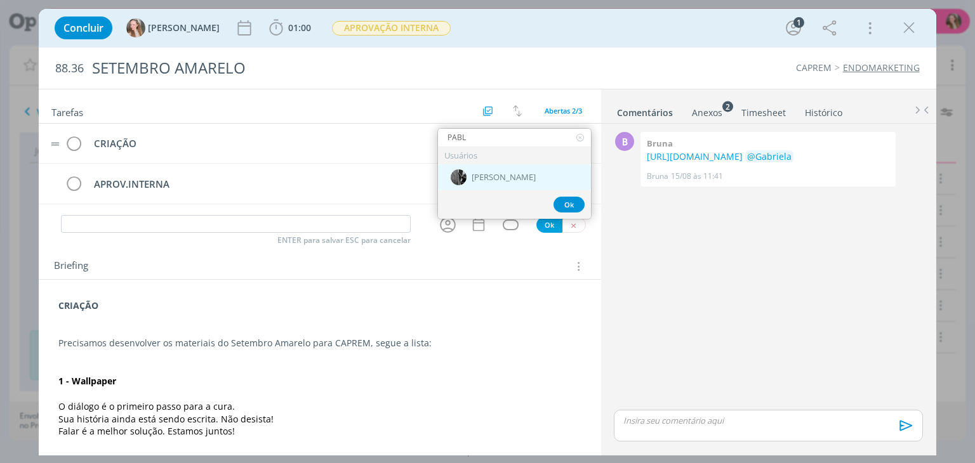
type input "PABL"
drag, startPoint x: 488, startPoint y: 173, endPoint x: 454, endPoint y: 151, distance: 40.8
click at [489, 173] on span "[PERSON_NAME]" at bounding box center [504, 178] width 64 height 10
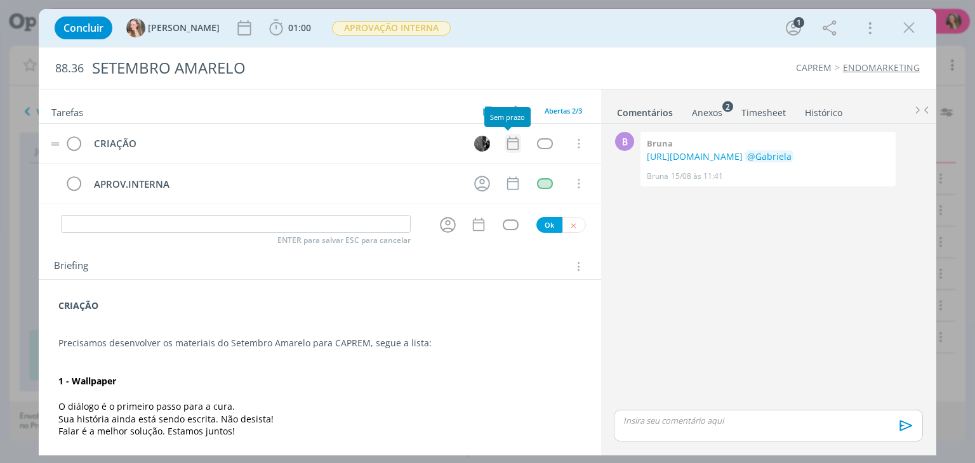
click at [508, 143] on icon "dialog" at bounding box center [513, 143] width 17 height 17
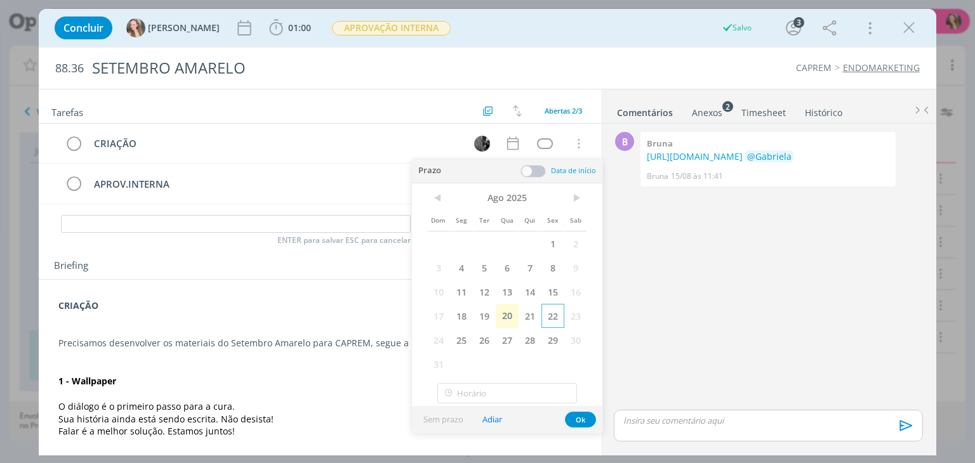
click at [553, 312] on span "22" at bounding box center [552, 316] width 23 height 24
click at [580, 417] on button "Ok" at bounding box center [580, 420] width 31 height 16
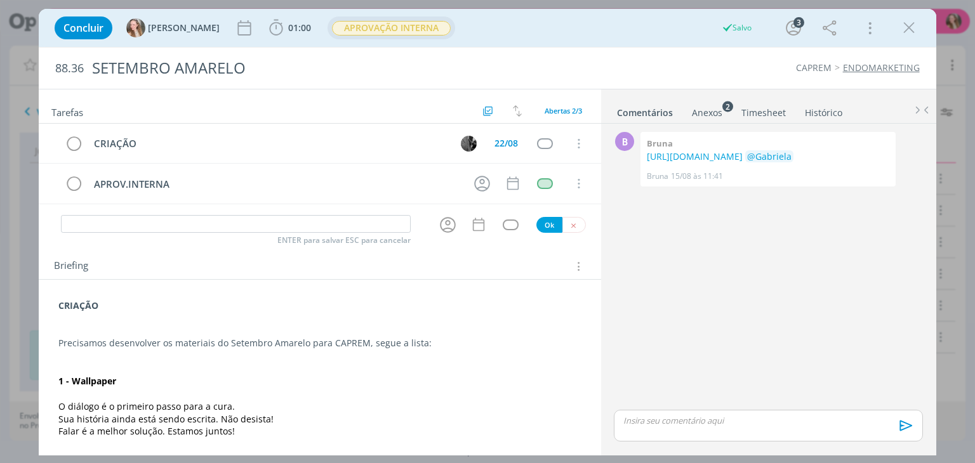
click at [370, 31] on span "APROVAÇÃO INTERNA" at bounding box center [391, 28] width 119 height 15
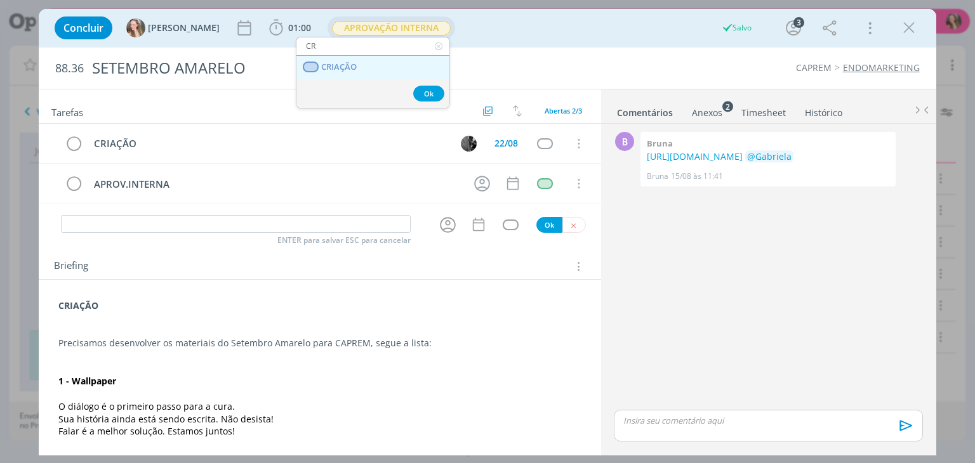
type input "CR"
click at [364, 70] on link "CRIAÇÃO" at bounding box center [372, 67] width 153 height 23
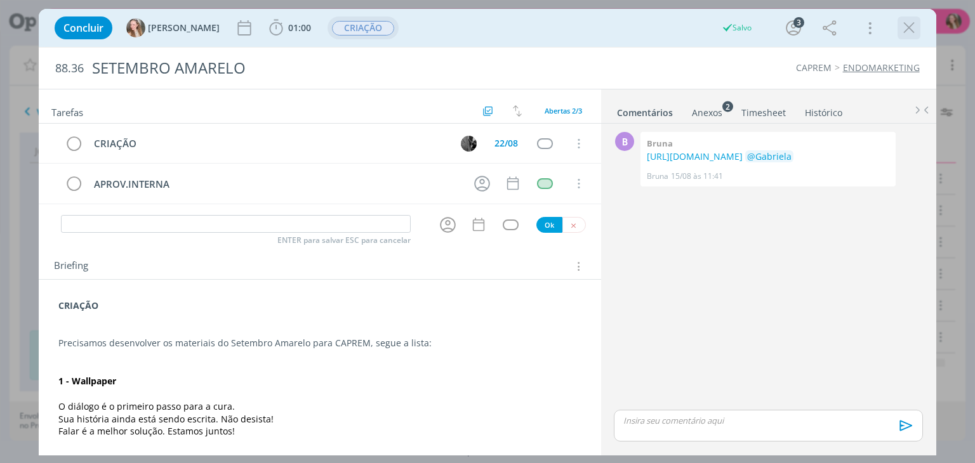
click at [910, 23] on icon "dialog" at bounding box center [908, 27] width 19 height 19
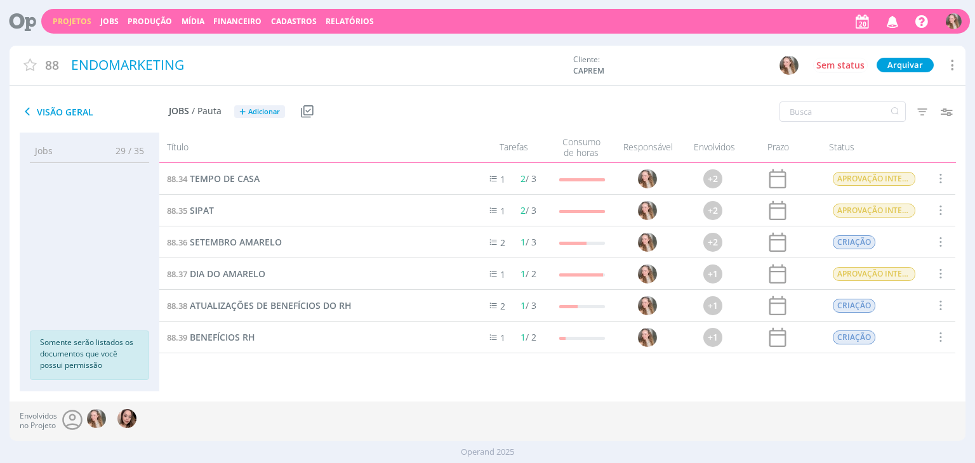
click at [53, 16] on link "Projetos" at bounding box center [72, 21] width 39 height 11
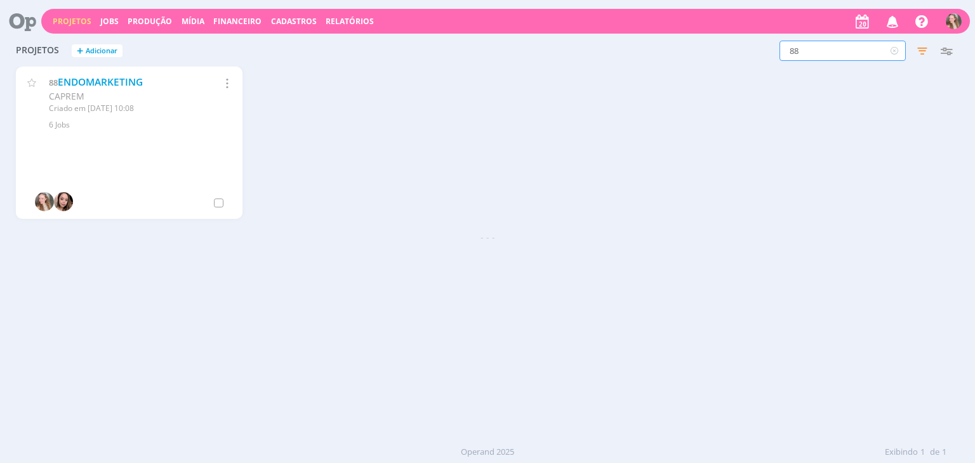
drag, startPoint x: 815, startPoint y: 56, endPoint x: 711, endPoint y: 55, distance: 103.5
click at [713, 55] on div "88 Filtros Filtrar Limpar 88 Status Clientes 3 selecionados Data de criação a S…" at bounding box center [785, 51] width 345 height 20
type input "S"
type input "149"
click at [112, 84] on link "SOLICITAÇÕES PONTUAIS" at bounding box center [121, 82] width 118 height 13
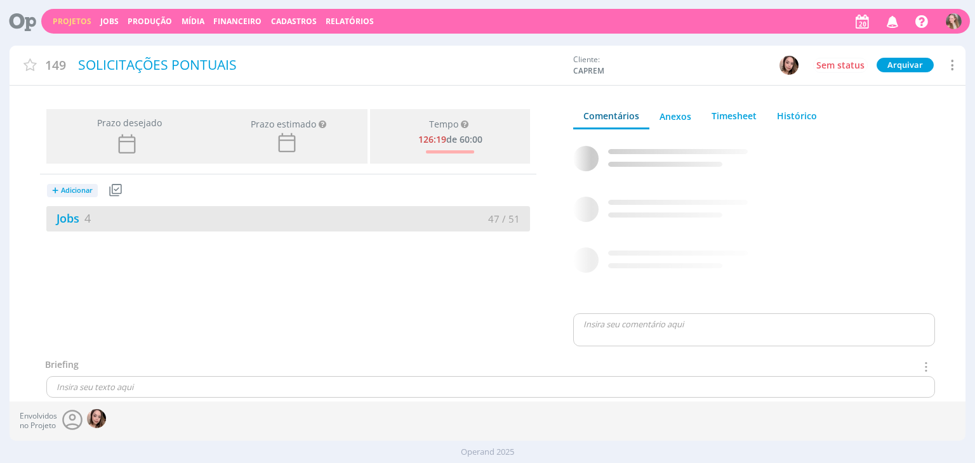
click at [142, 222] on div "Jobs 4" at bounding box center [167, 218] width 242 height 17
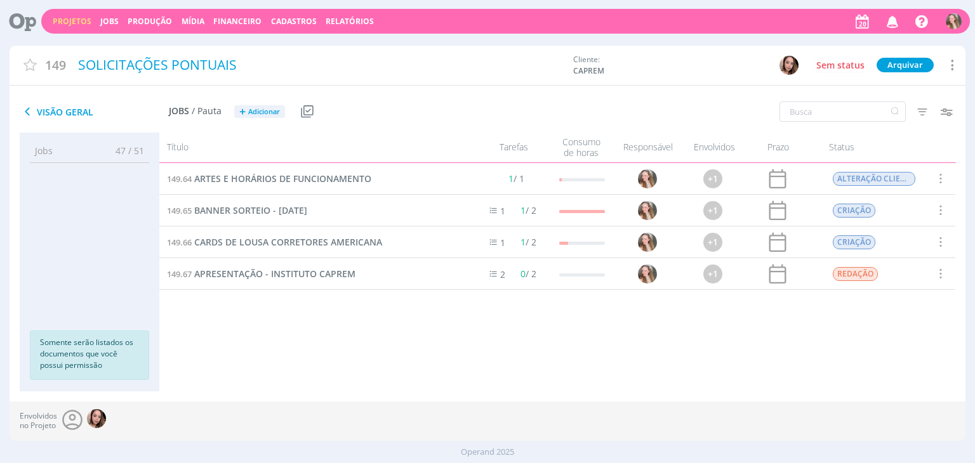
click at [269, 109] on span "Adicionar" at bounding box center [264, 112] width 32 height 8
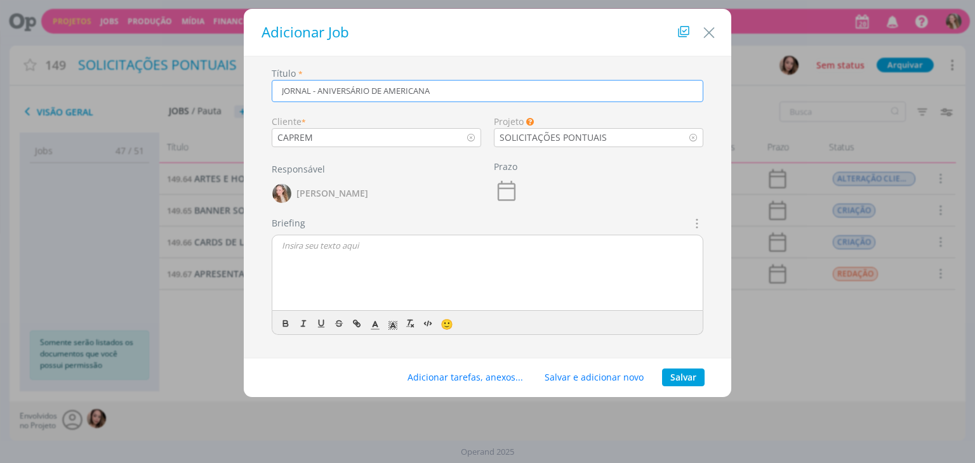
type input "JORNAL - ANIVERSÁRIO DE AMERICANA"
click at [388, 260] on div "dialog" at bounding box center [487, 273] width 430 height 76
click at [682, 384] on button "Salvar" at bounding box center [683, 378] width 43 height 18
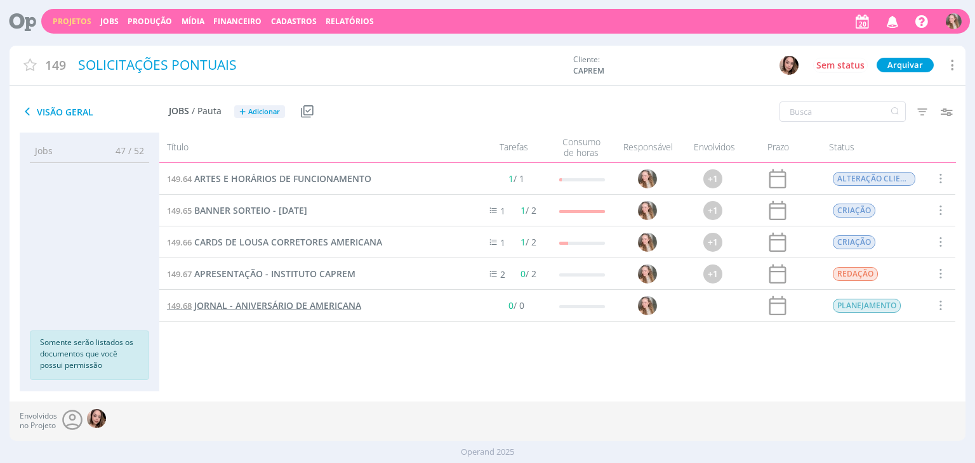
click at [272, 310] on span "JORNAL - ANIVERSÁRIO DE AMERICANA" at bounding box center [277, 306] width 167 height 12
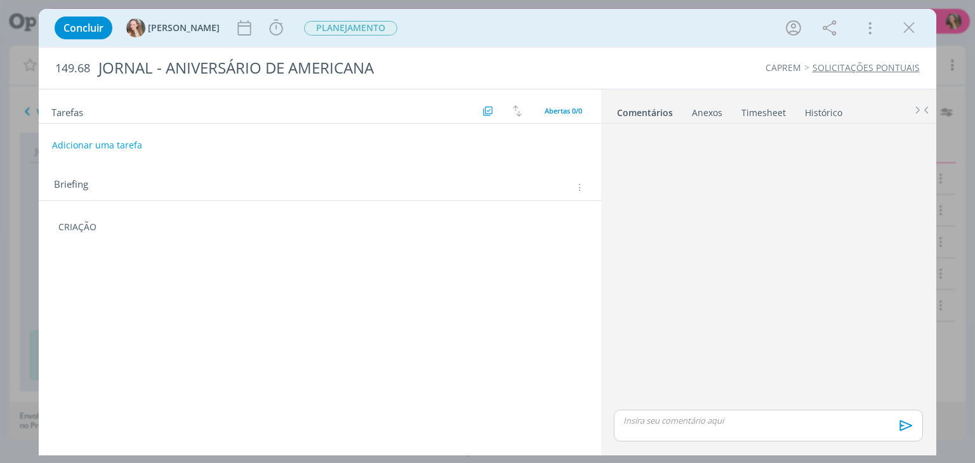
click at [199, 319] on div "Tarefas Usar Job de template Criar template a partir deste job Visualizar Templ…" at bounding box center [320, 268] width 562 height 359
click at [166, 282] on div "Tarefas Usar Job de template Criar template a partir deste job Visualizar Templ…" at bounding box center [320, 268] width 562 height 359
click at [132, 266] on div "CRIAÇÃO 🙂" at bounding box center [319, 242] width 541 height 52
click at [109, 256] on p "dialog" at bounding box center [319, 252] width 522 height 13
click at [708, 107] on div "Anexos 0" at bounding box center [707, 113] width 30 height 13
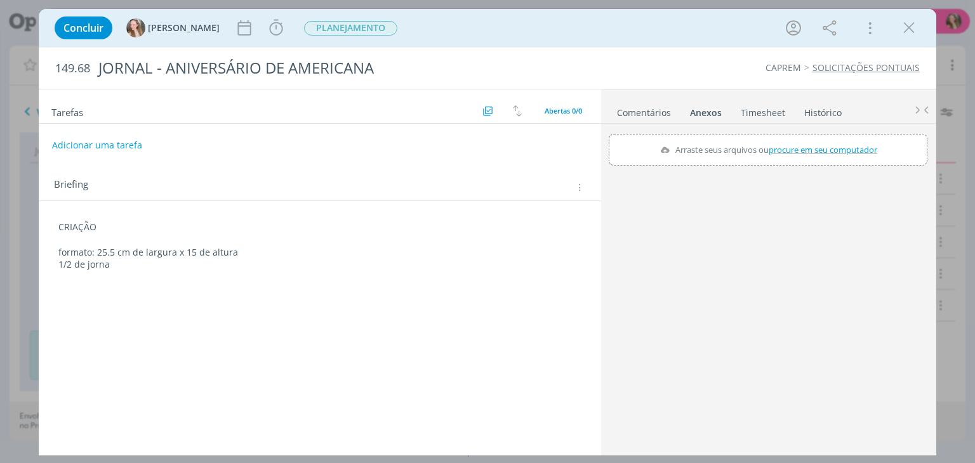
click at [751, 150] on label "Arraste seus arquivos ou procure em seu computador" at bounding box center [768, 150] width 227 height 17
click at [751, 138] on input "Arraste seus arquivos ou procure em seu computador" at bounding box center [768, 136] width 319 height 4
type input "C:\fakepath\WhatsApp Image [DATE] 09.31.59.jpeg"
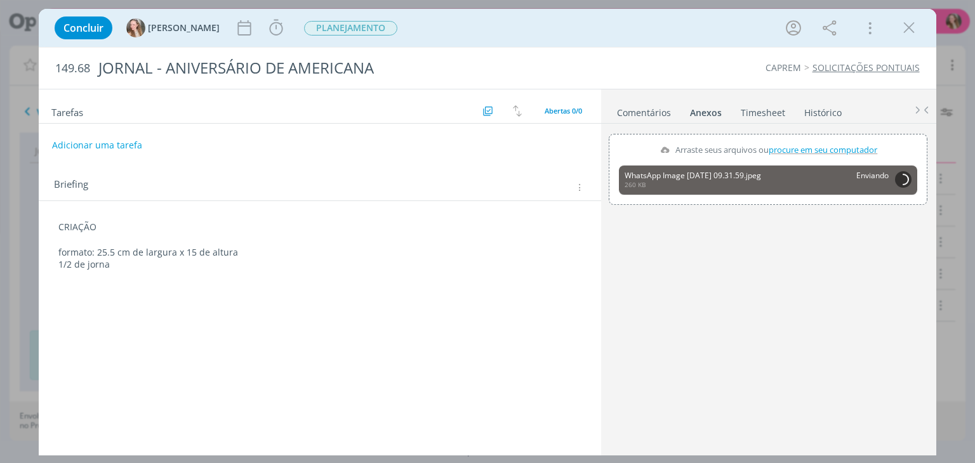
click at [159, 266] on p "1/2 de jorna" at bounding box center [319, 264] width 522 height 13
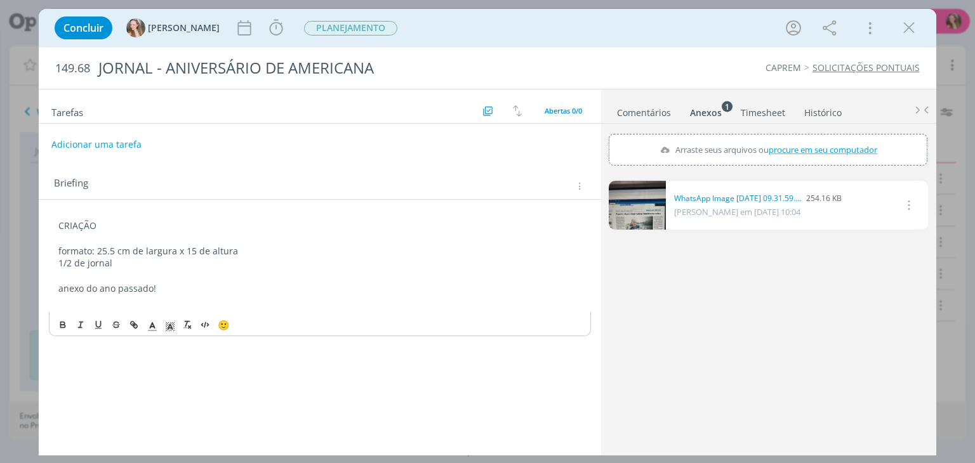
click at [101, 141] on button "Adicionar uma tarefa" at bounding box center [96, 145] width 90 height 22
type input "CRIAÇÃO"
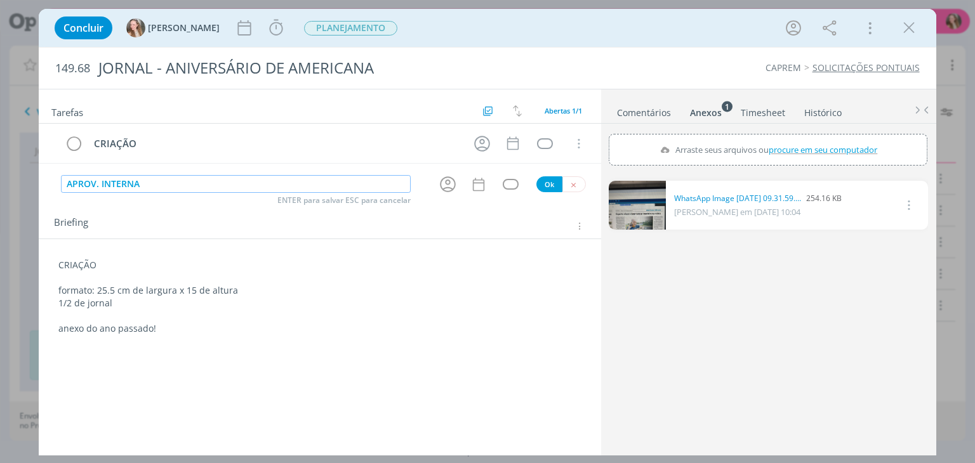
type input "APROV. INTERNA"
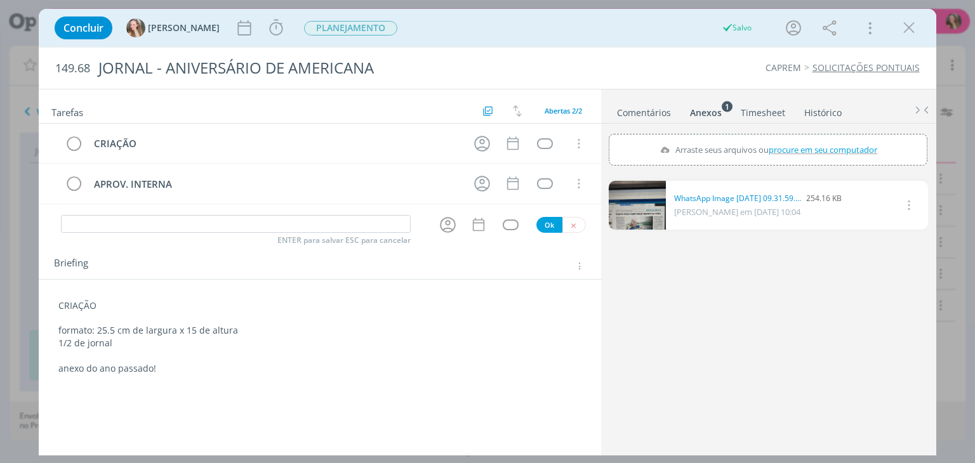
drag, startPoint x: 909, startPoint y: 23, endPoint x: 685, endPoint y: 11, distance: 223.7
click at [909, 23] on icon "dialog" at bounding box center [908, 27] width 19 height 19
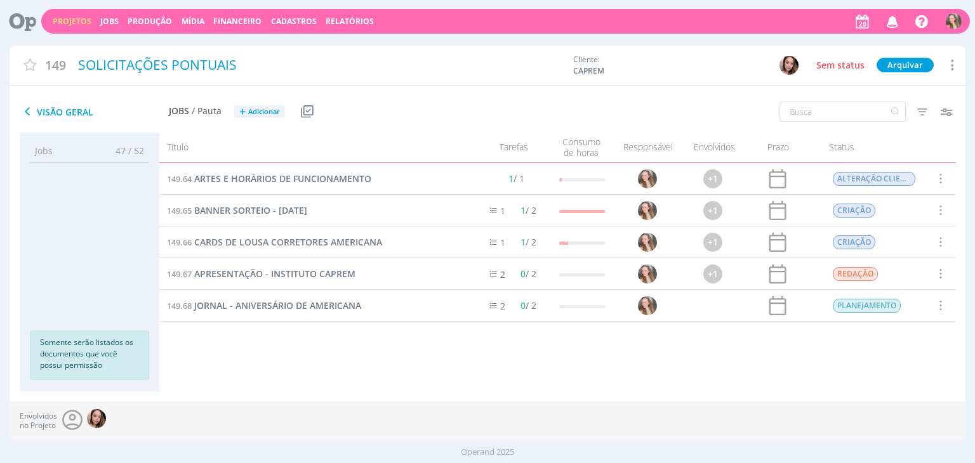
click at [65, 19] on link "Projetos" at bounding box center [72, 21] width 39 height 11
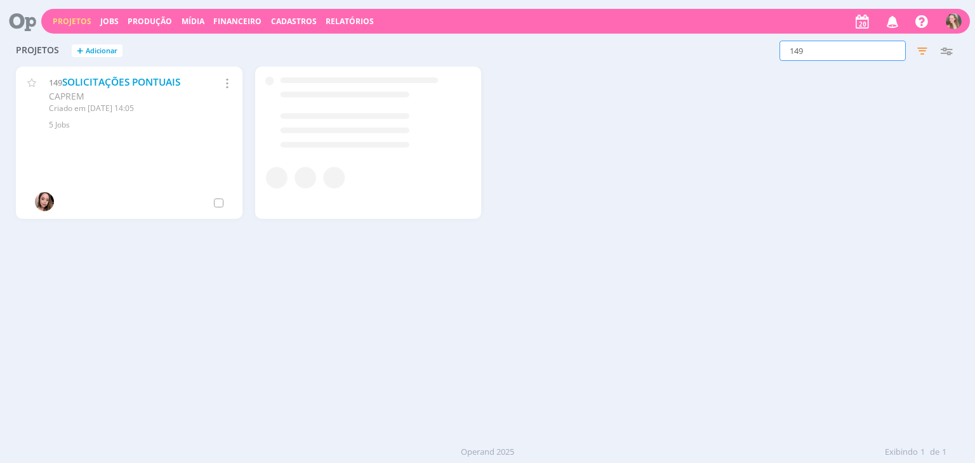
drag, startPoint x: 830, startPoint y: 57, endPoint x: 735, endPoint y: 56, distance: 95.2
click at [735, 56] on div "149 Filtros Filtrar Limpar 149 Status Clientes 3 selecionados Data de criação a…" at bounding box center [785, 51] width 345 height 20
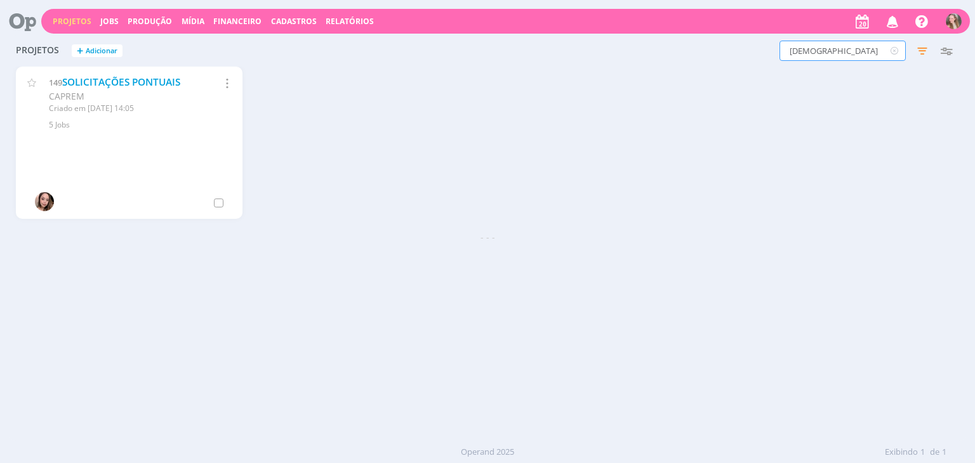
type input "[DEMOGRAPHIC_DATA]"
click at [86, 85] on link "DIAMOND RESIDENCIAL" at bounding box center [118, 82] width 112 height 13
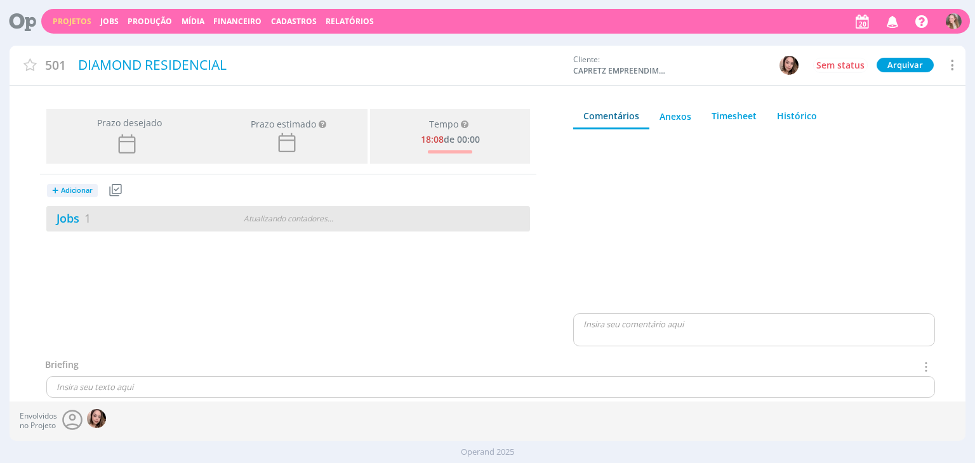
click at [141, 216] on div "Jobs 1" at bounding box center [128, 218] width 164 height 17
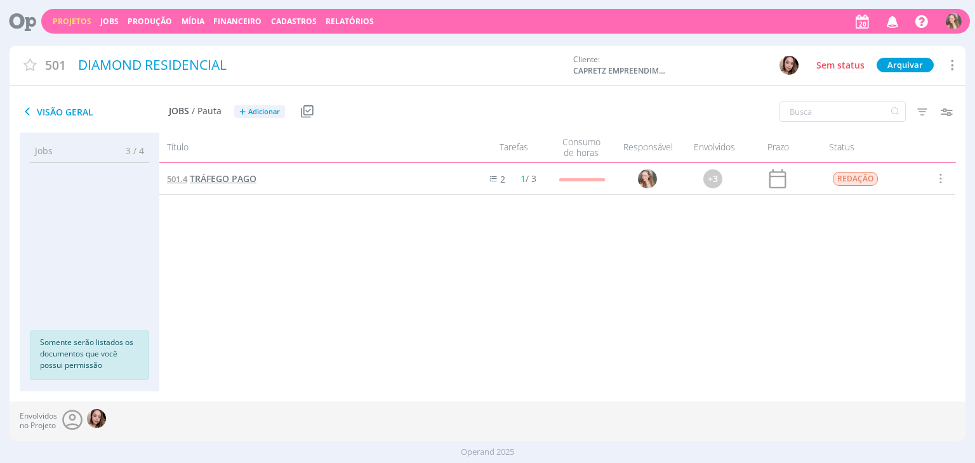
click at [212, 185] on span "TRÁFEGO PAGO" at bounding box center [223, 179] width 67 height 12
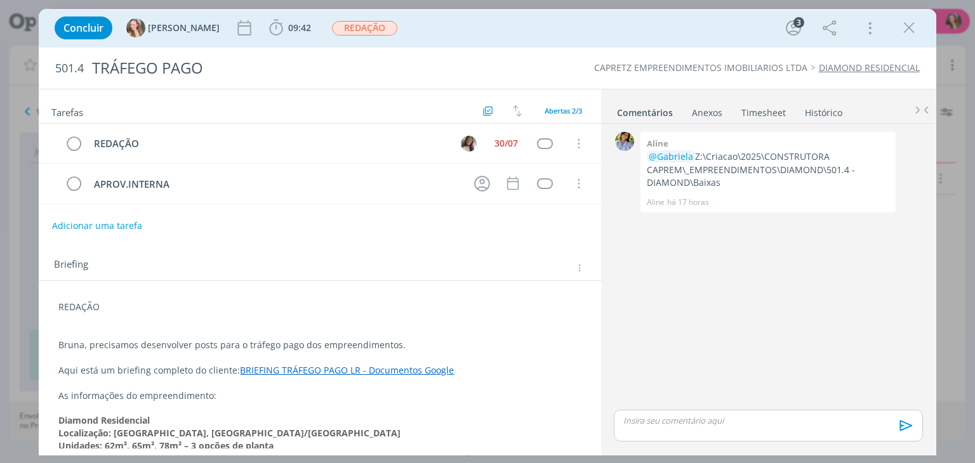
click at [54, 305] on div "REDAÇÃO Bruna, precisamos desenvolver posts para o tráfego pago dos empreendime…" at bounding box center [319, 426] width 541 height 261
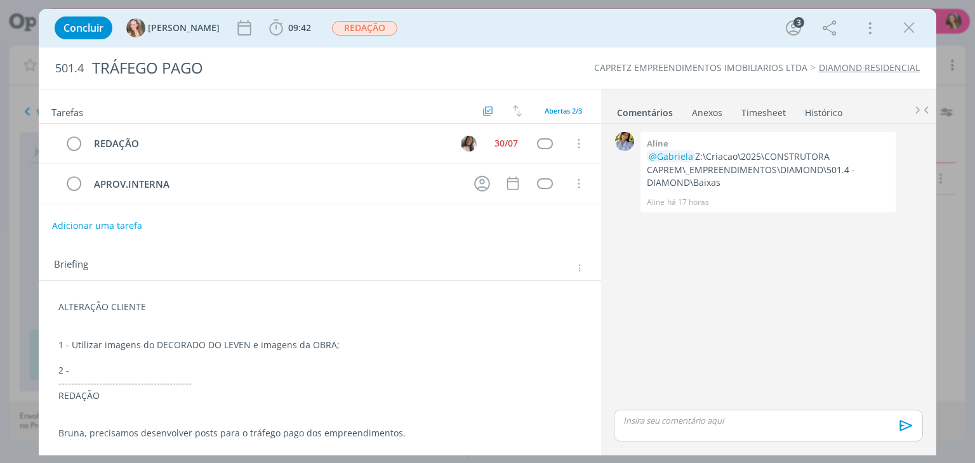
click at [128, 369] on p "2 -" at bounding box center [319, 370] width 522 height 13
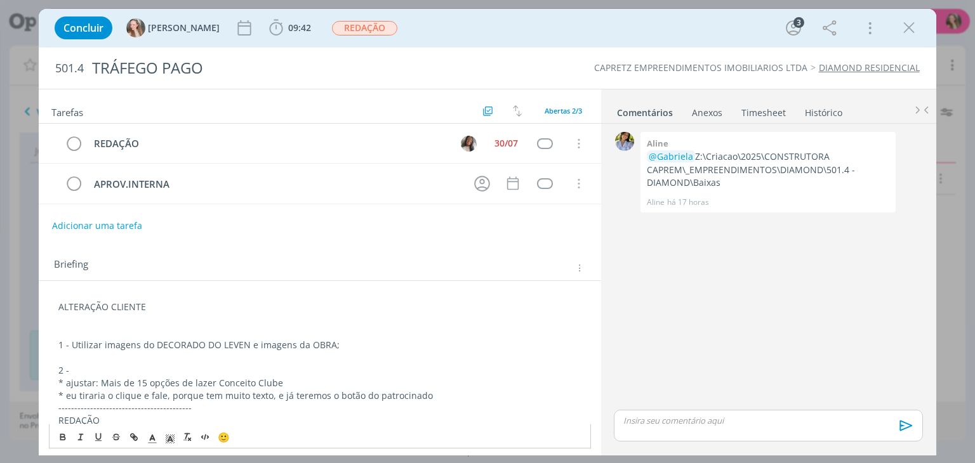
click at [62, 381] on p "* ajustar: Mais de 15 opções de lazer Conceito Clube" at bounding box center [319, 383] width 522 height 13
click at [63, 391] on p "* eu tiraria o clique e fale, porque tem muito texto, e já teremos o botão do p…" at bounding box center [319, 396] width 522 height 13
click at [118, 364] on p "2 -" at bounding box center [319, 370] width 522 height 13
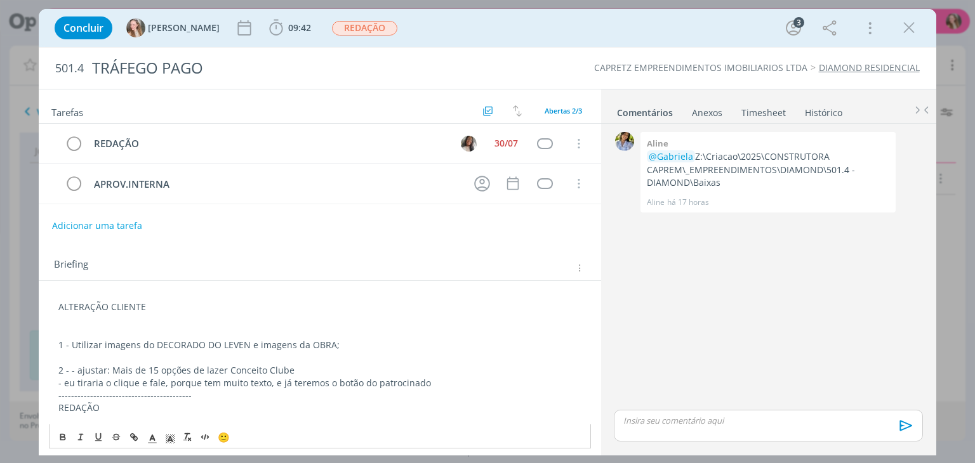
click at [453, 381] on p "- eu tiraria o clique e fale, porque tem muito texto, e já teremos o botão do p…" at bounding box center [319, 383] width 522 height 13
click at [445, 380] on p "- eu tiraria o clique e fale, porque tem muito texto, e já teremos o botão do p…" at bounding box center [319, 383] width 522 height 13
click at [572, 402] on p "Z:\Criacao\2025\CONSTRUTORA CAPREM\_EMPREENDIMENTOS\DIAMOND\501.4 - TRÁFEGO PAG…" at bounding box center [319, 408] width 522 height 13
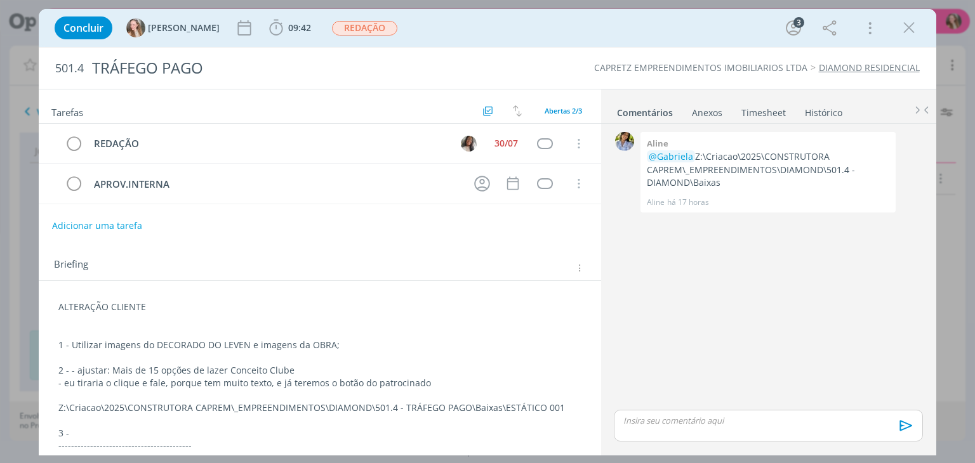
scroll to position [63, 0]
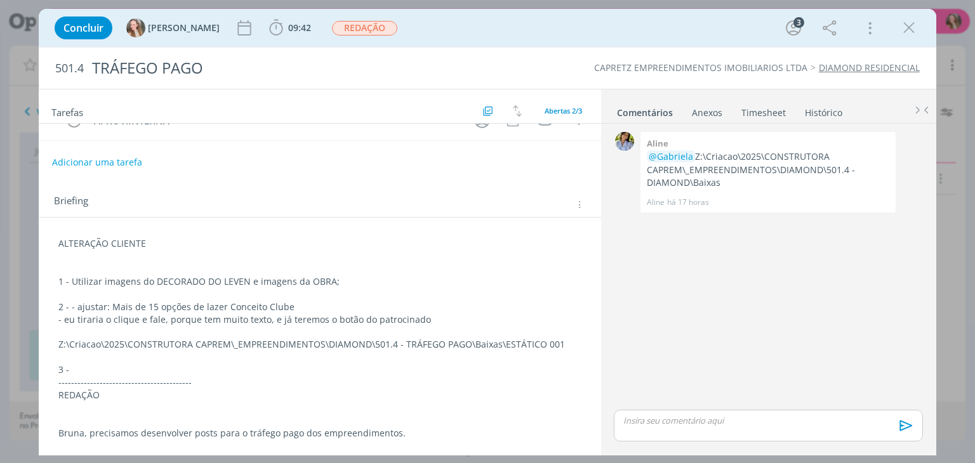
click at [86, 367] on p "3 -" at bounding box center [319, 370] width 522 height 13
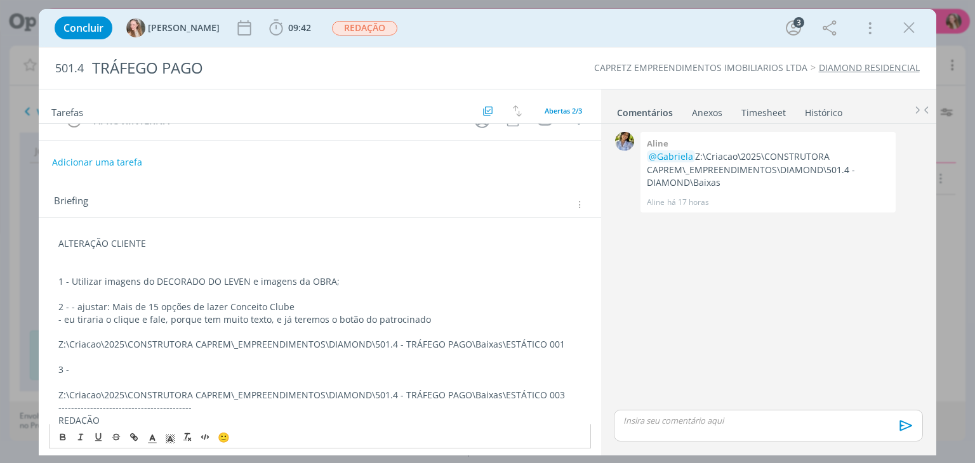
click at [122, 364] on p "3 -" at bounding box center [319, 370] width 522 height 13
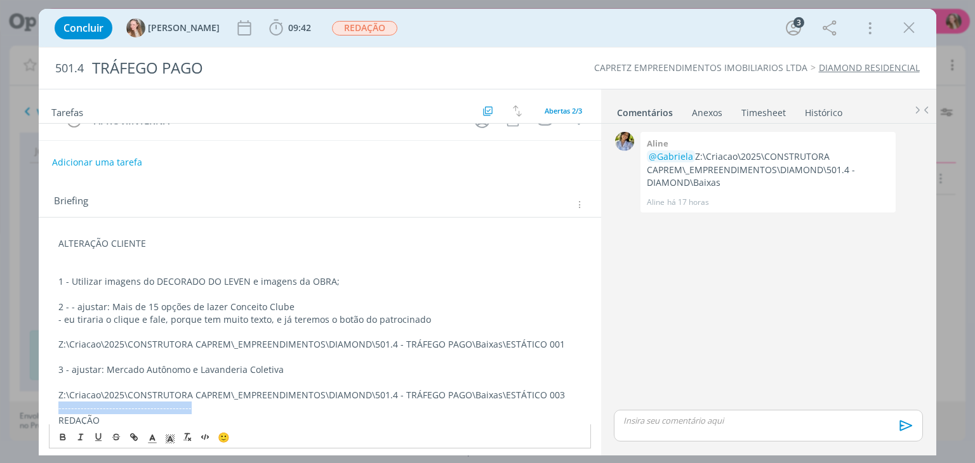
click at [559, 399] on div "ALTERAÇÃO CLIENTE 1 - Utilizar imagens do DECORADO DO LEVEN e imagens da OBRA; …" at bounding box center [319, 452] width 541 height 438
click at [588, 396] on div "ALTERAÇÃO CLIENTE 1 - Utilizar imagens do DECORADO DO LEVEN e imagens da OBRA; …" at bounding box center [320, 459] width 562 height 482
click at [578, 397] on div "ALTERAÇÃO CLIENTE 1 - Utilizar imagens do DECORADO DO LEVEN e imagens da OBRA; …" at bounding box center [319, 452] width 541 height 438
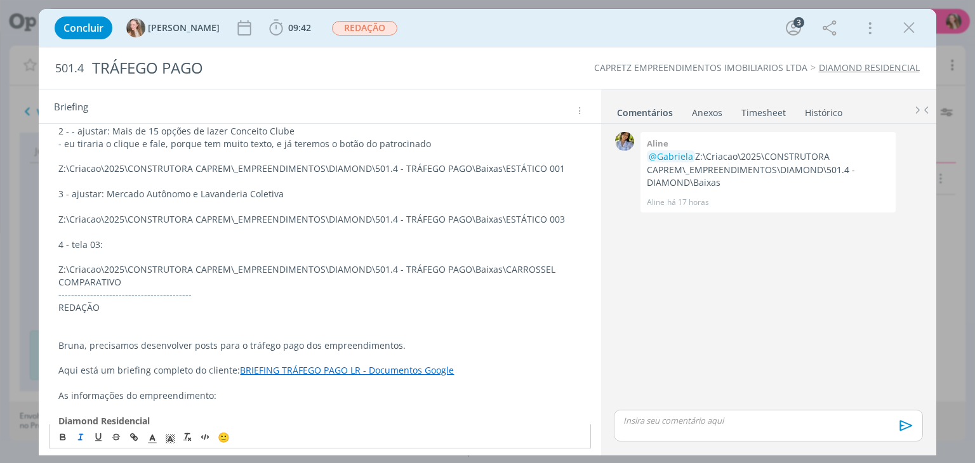
scroll to position [245, 0]
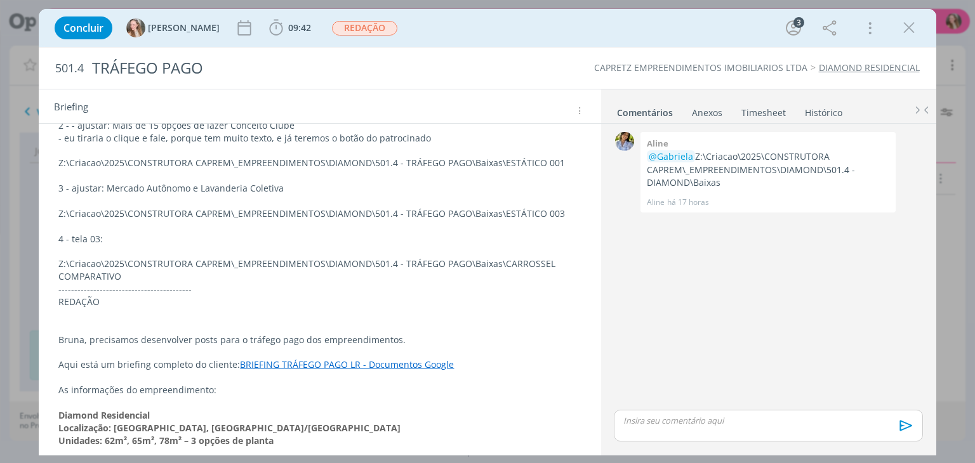
click at [119, 233] on p "4 - tela 03:" at bounding box center [319, 239] width 522 height 13
drag, startPoint x: 174, startPoint y: 266, endPoint x: 169, endPoint y: 275, distance: 9.9
click at [174, 267] on p "Z:\Criacao\2025\CONSTRUTORA CAPREM\_EMPREENDIMENTOS\DIAMOND\501.4 - TRÁFEGO PAG…" at bounding box center [319, 270] width 522 height 25
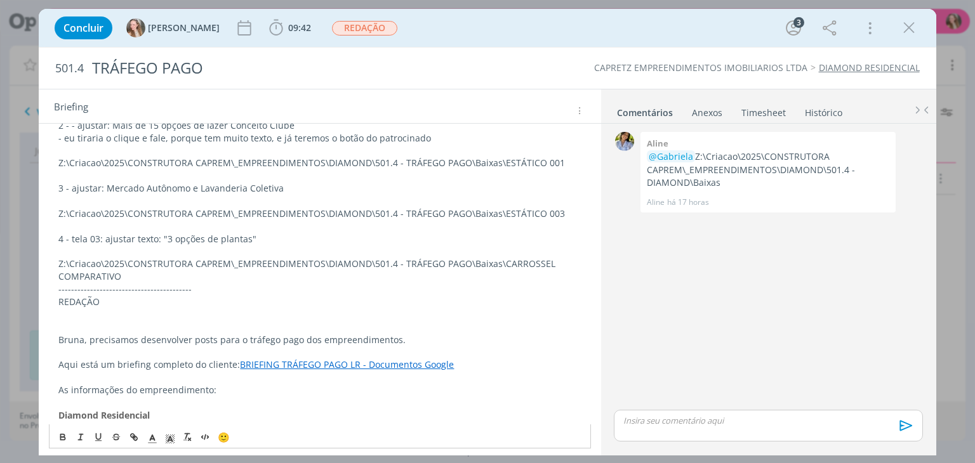
click at [165, 277] on p "Z:\Criacao\2025\CONSTRUTORA CAPREM\_EMPREENDIMENTOS\DIAMOND\501.4 - TRÁFEGO PAG…" at bounding box center [319, 270] width 522 height 25
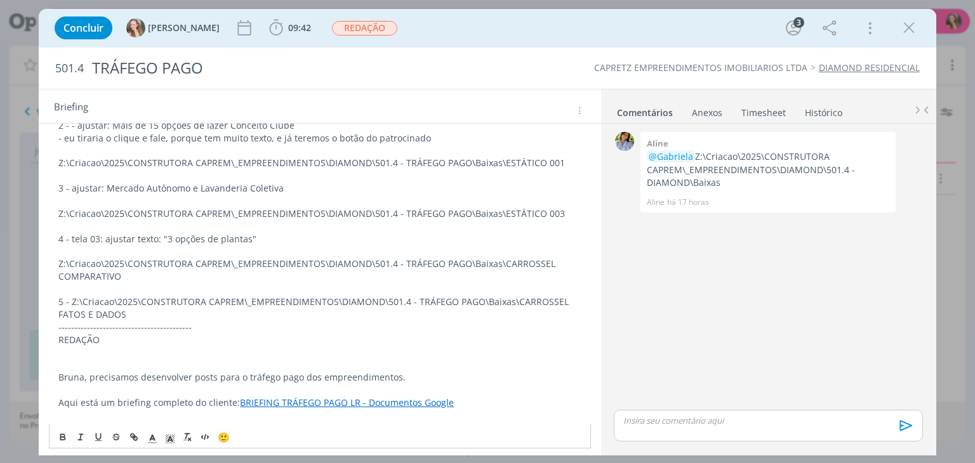
click at [70, 305] on p "5 - Z:\Criacao\2025\CONSTRUTORA CAPREM\_EMPREENDIMENTOS\DIAMOND\501.4 - TRÁFEGO…" at bounding box center [319, 308] width 522 height 25
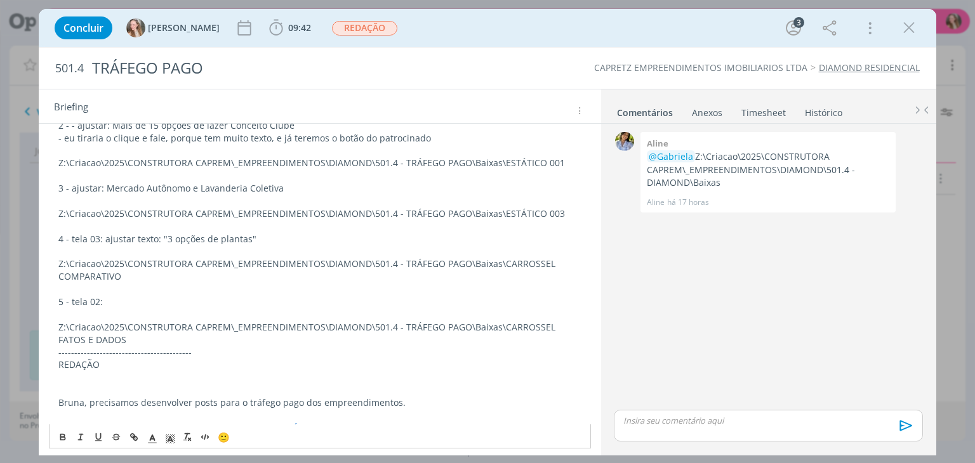
click at [166, 296] on p "5 - tela 02:" at bounding box center [319, 302] width 522 height 13
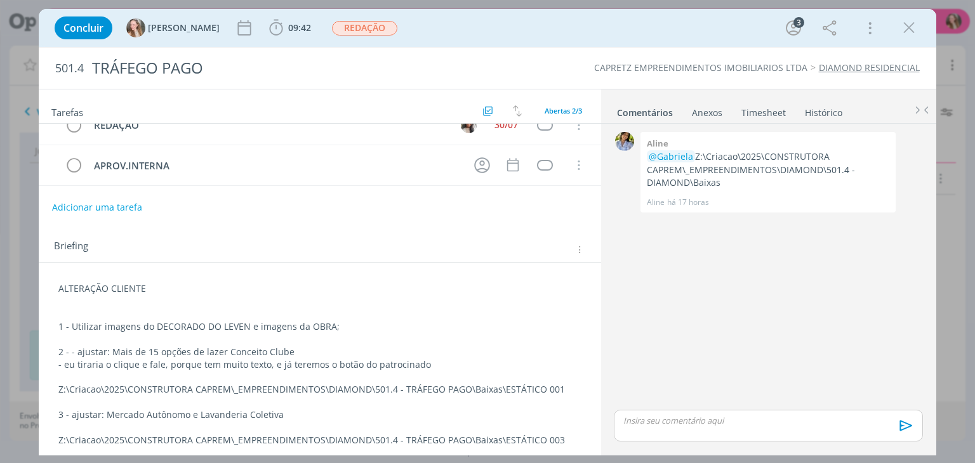
scroll to position [0, 0]
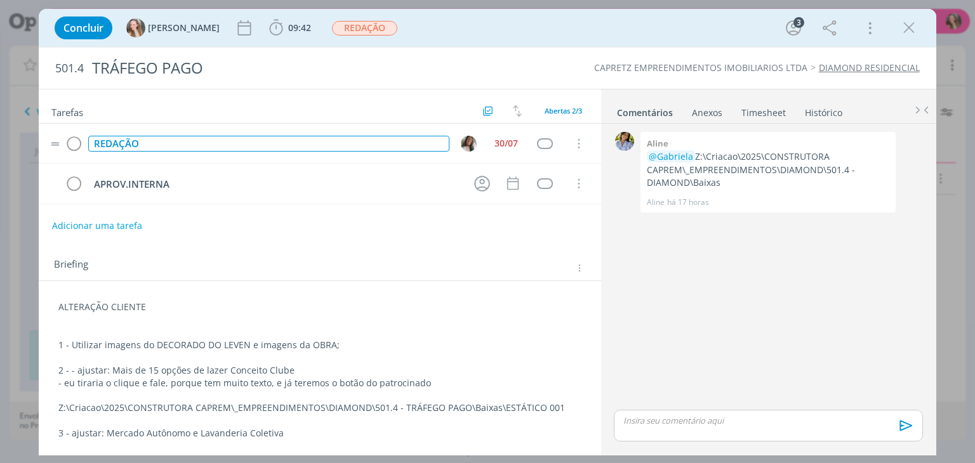
click at [91, 142] on div "REDAÇÃO" at bounding box center [268, 144] width 361 height 16
click at [461, 140] on img "dialog" at bounding box center [469, 144] width 16 height 16
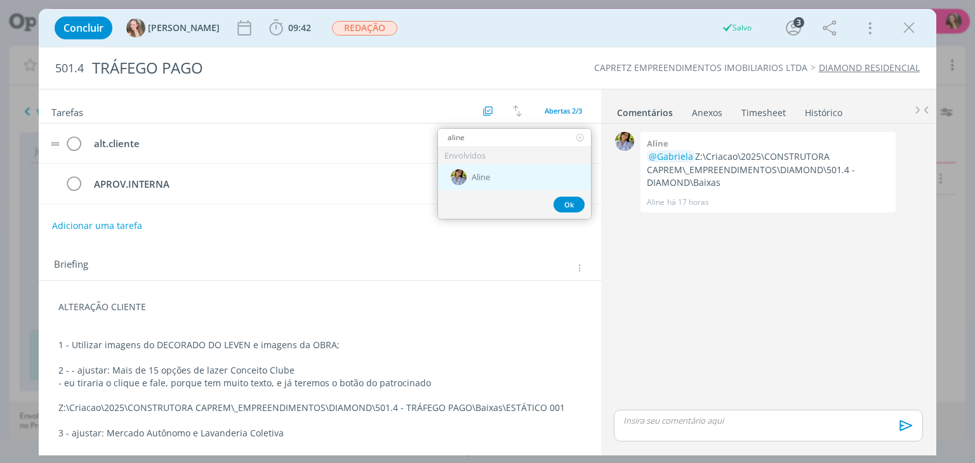
type input "aline"
click at [485, 182] on div "Aline" at bounding box center [514, 177] width 153 height 26
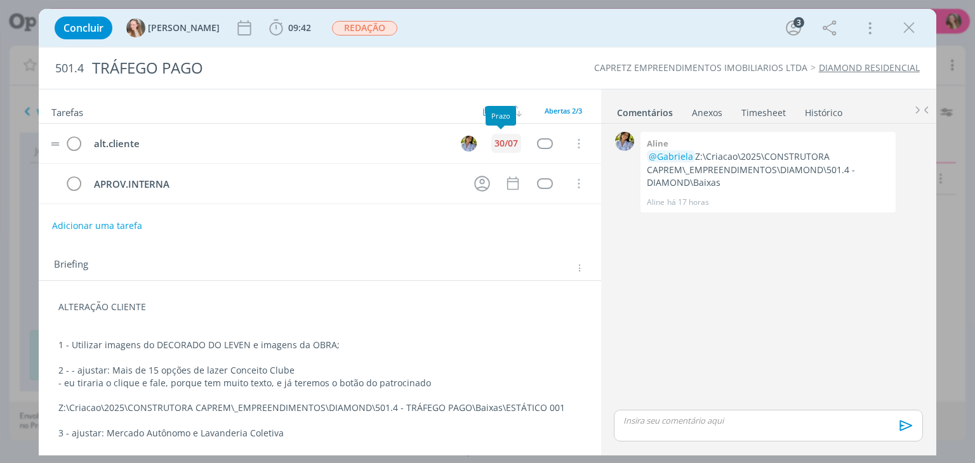
click at [500, 142] on div "30/07" at bounding box center [505, 143] width 23 height 9
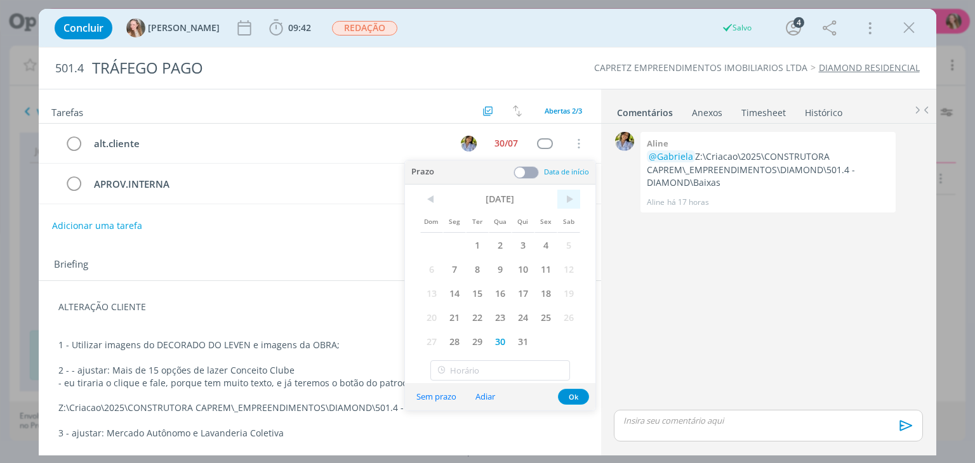
click at [574, 198] on span ">" at bounding box center [568, 199] width 23 height 19
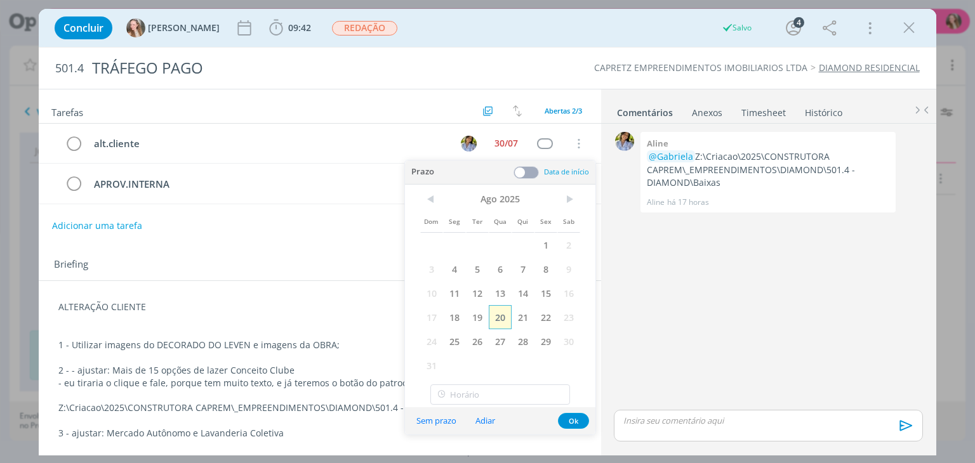
click at [500, 313] on span "20" at bounding box center [500, 317] width 23 height 24
click at [578, 420] on button "Ok" at bounding box center [573, 421] width 31 height 16
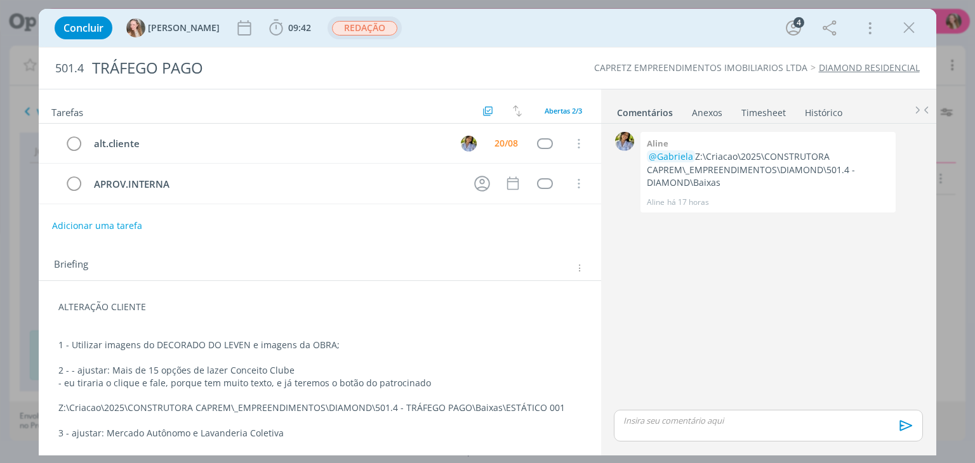
click at [344, 27] on span "REDAÇÃO" at bounding box center [364, 28] width 65 height 15
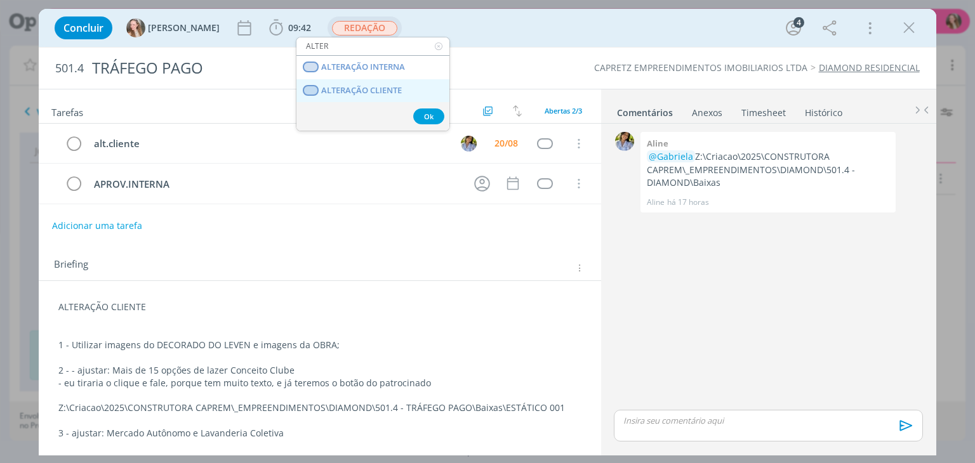
type input "ALTER"
drag, startPoint x: 378, startPoint y: 83, endPoint x: 366, endPoint y: 83, distance: 12.1
click at [378, 83] on CLIENTE "ALTERAÇÃO CLIENTE" at bounding box center [372, 90] width 153 height 23
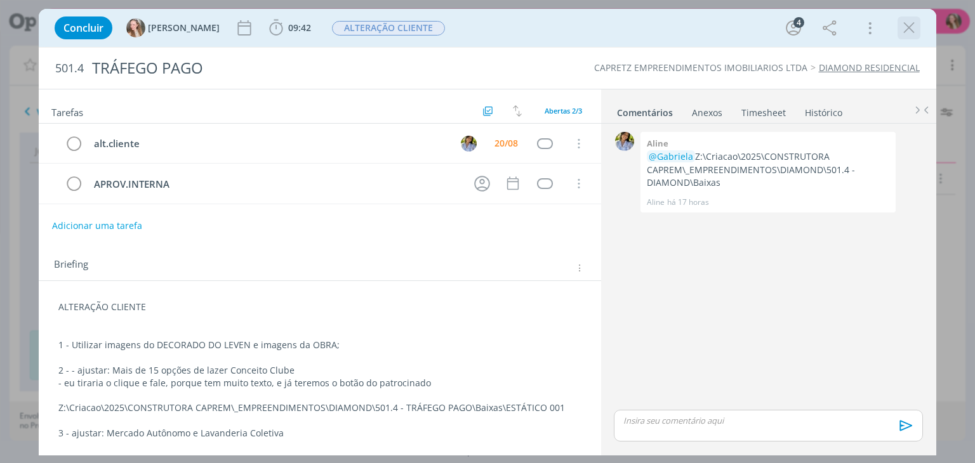
click at [916, 18] on div "dialog" at bounding box center [908, 28] width 23 height 23
drag, startPoint x: 900, startPoint y: 29, endPoint x: 974, endPoint y: 361, distance: 340.8
click at [900, 29] on icon "dialog" at bounding box center [908, 27] width 19 height 19
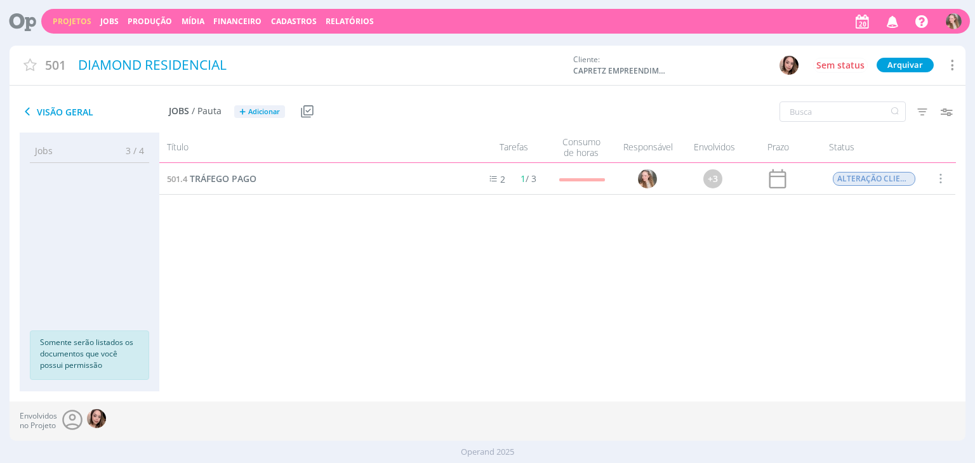
click at [66, 19] on link "Projetos" at bounding box center [72, 21] width 39 height 11
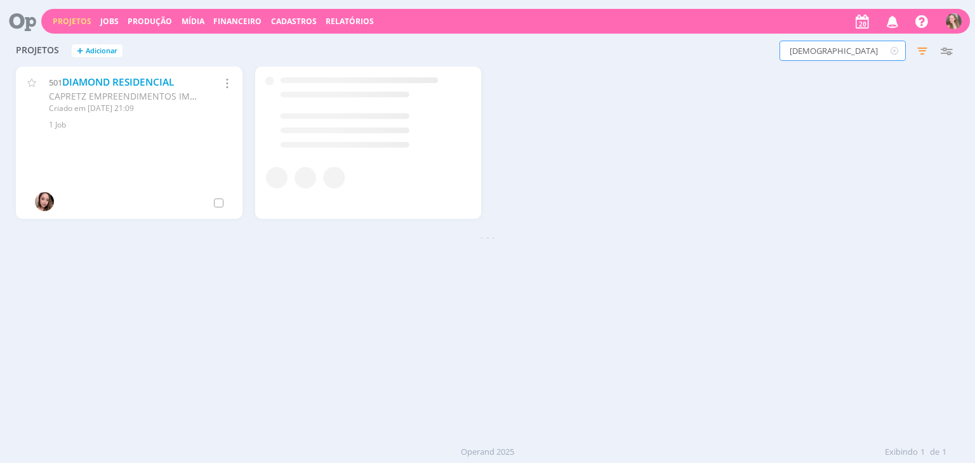
drag, startPoint x: 776, startPoint y: 44, endPoint x: 692, endPoint y: 76, distance: 89.0
click at [711, 56] on div "DIAMON Filtros Filtrar Limpar DIAMON Status Clientes 3 selecionados Data de cri…" at bounding box center [785, 51] width 345 height 20
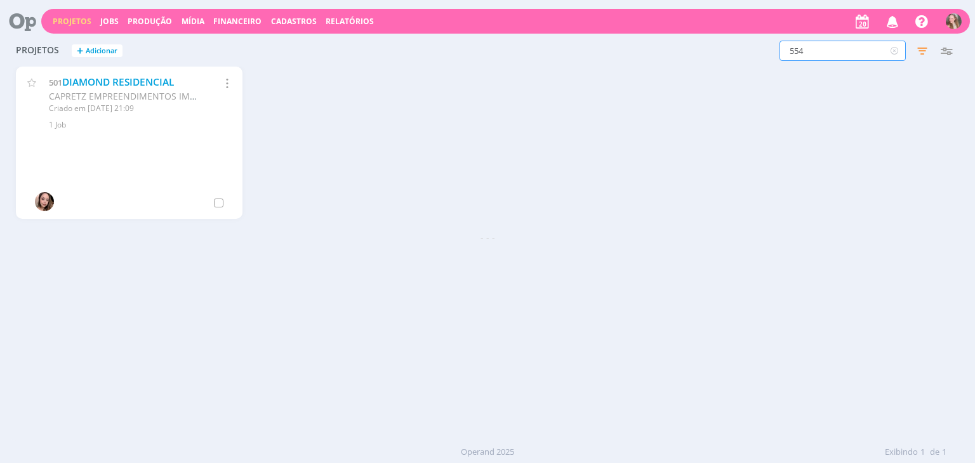
type input "554"
click at [77, 79] on link "RESIDENCIAL DAS OLIVEIRAS" at bounding box center [129, 82] width 134 height 13
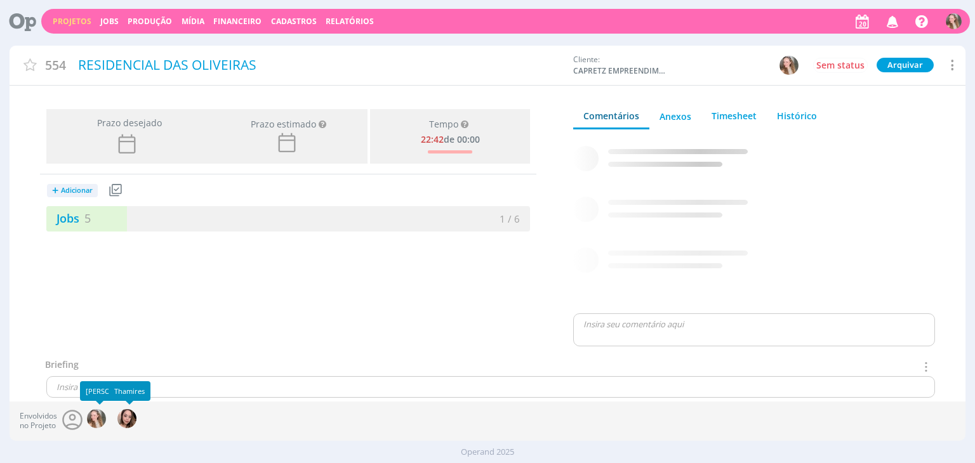
click at [119, 416] on div at bounding box center [126, 418] width 19 height 19
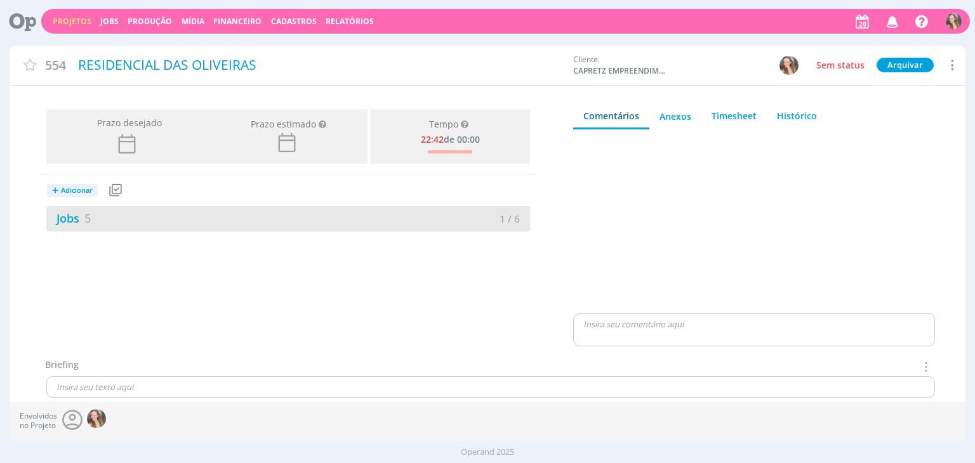
click at [168, 224] on div "Jobs 5" at bounding box center [167, 218] width 242 height 17
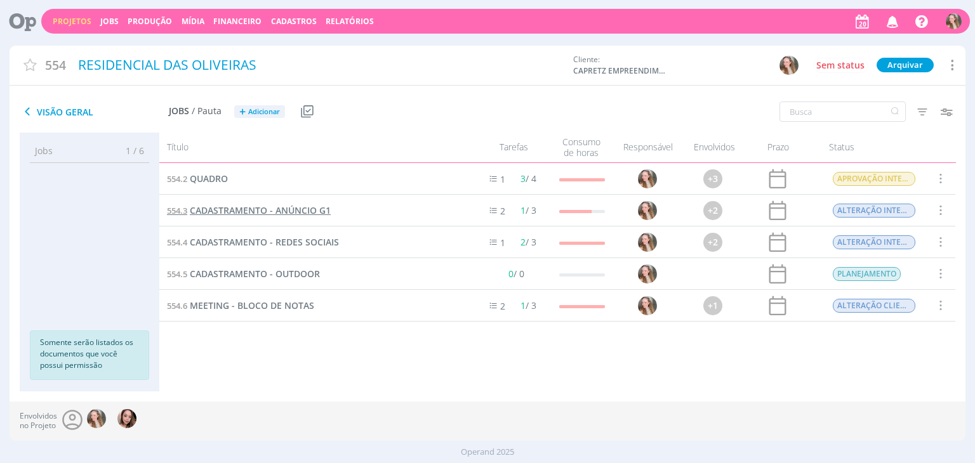
click at [256, 207] on span "CADASTRAMENTO - ANÚNCIO G1" at bounding box center [260, 210] width 141 height 12
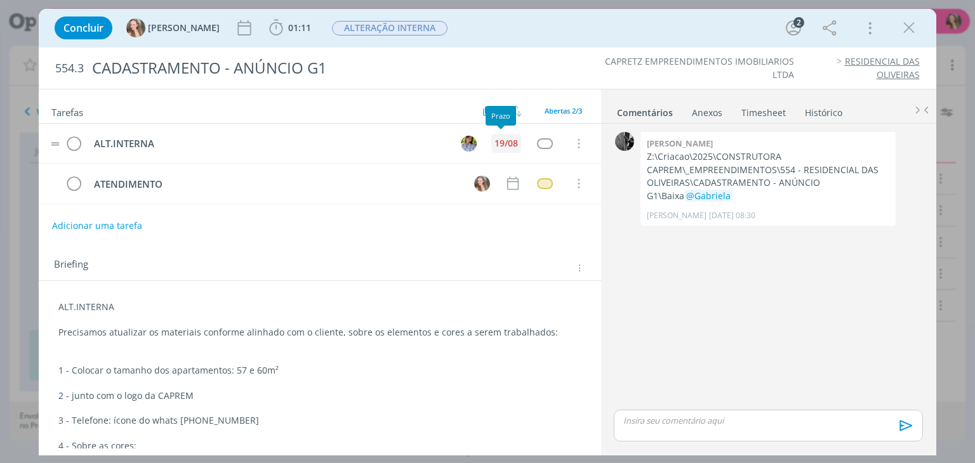
click at [494, 145] on div "19/08" at bounding box center [505, 143] width 23 height 9
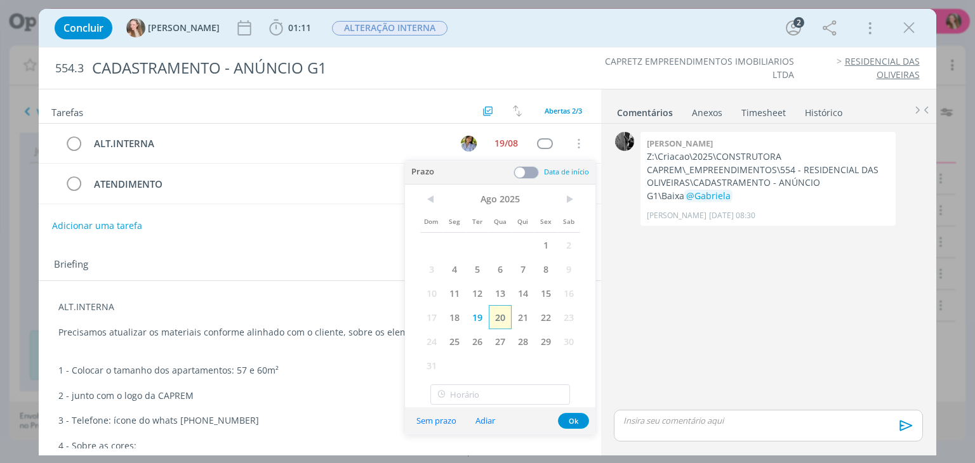
click at [498, 313] on span "20" at bounding box center [500, 317] width 23 height 24
click at [571, 421] on button "Ok" at bounding box center [573, 421] width 31 height 16
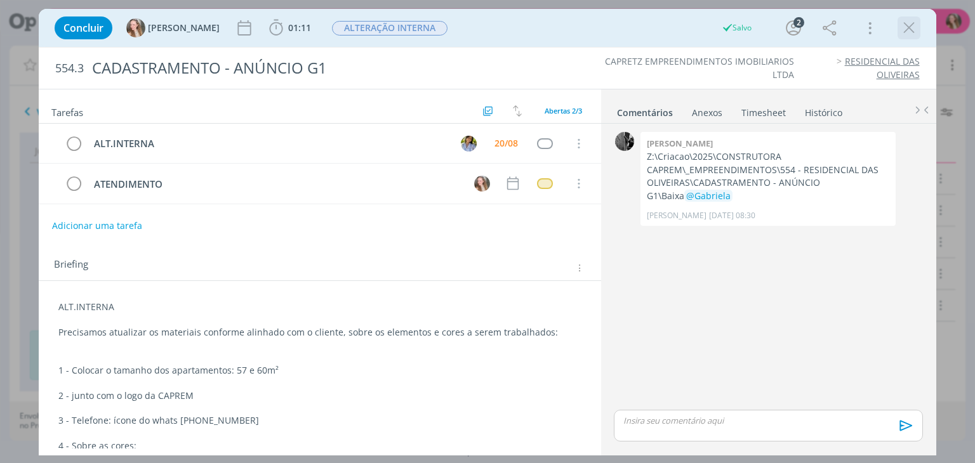
click at [905, 25] on icon "dialog" at bounding box center [908, 27] width 19 height 19
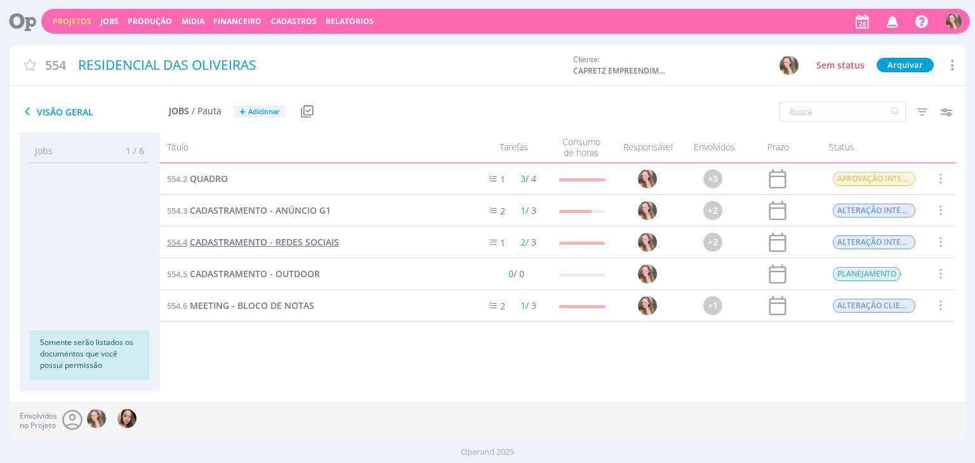
click at [251, 247] on span "CADASTRAMENTO - REDES SOCIAIS" at bounding box center [264, 242] width 149 height 12
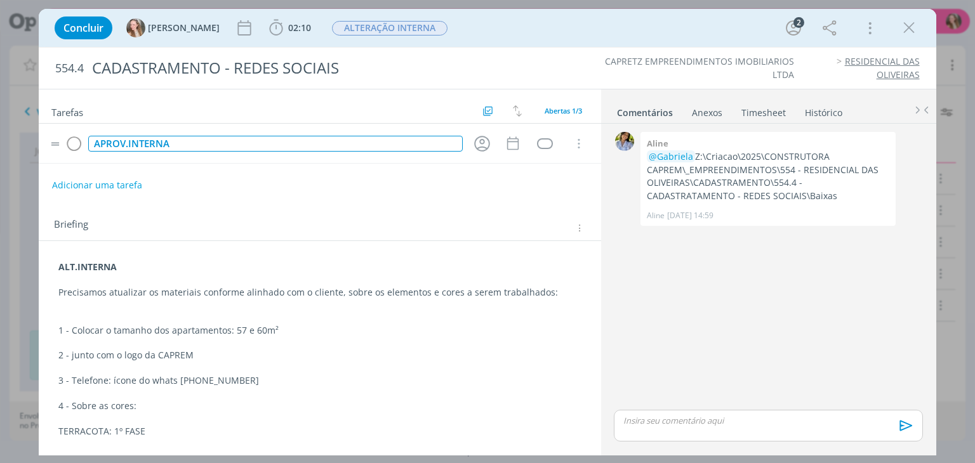
click at [161, 144] on div "APROV.INTERNA" at bounding box center [275, 144] width 374 height 16
click at [473, 142] on icon "dialog" at bounding box center [482, 144] width 20 height 20
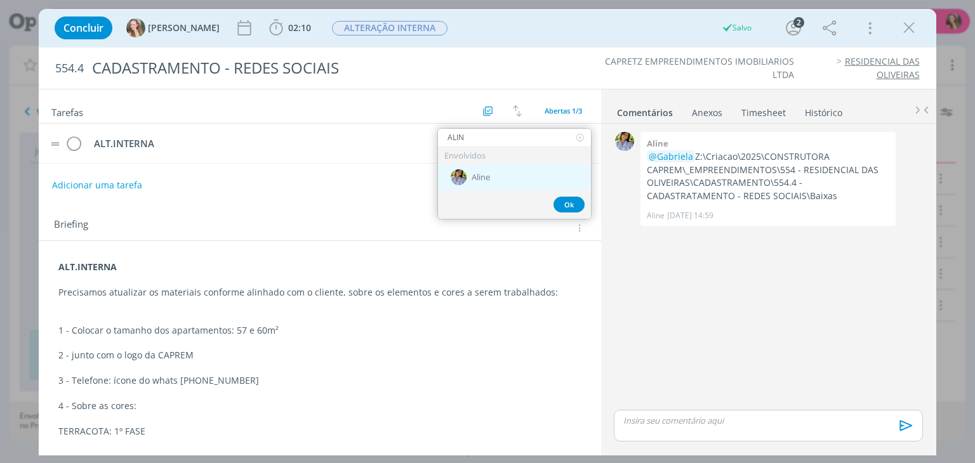
type input "ALIN"
click at [495, 183] on div "Aline" at bounding box center [514, 177] width 153 height 26
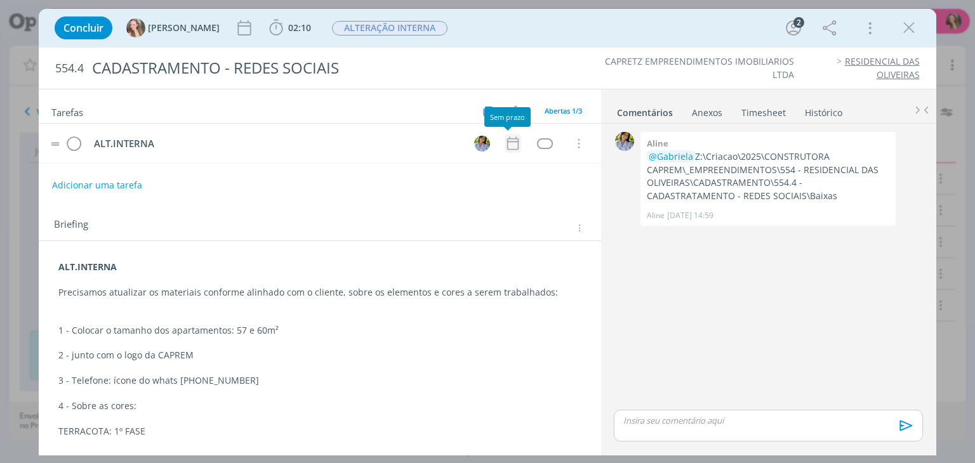
click at [506, 138] on icon "dialog" at bounding box center [511, 143] width 11 height 13
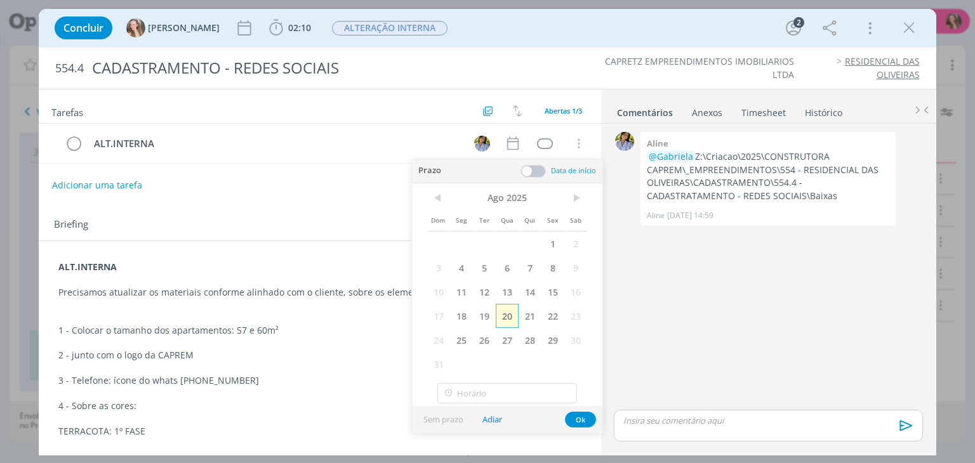
click at [500, 314] on span "20" at bounding box center [507, 316] width 23 height 24
click at [586, 416] on button "Ok" at bounding box center [580, 420] width 31 height 16
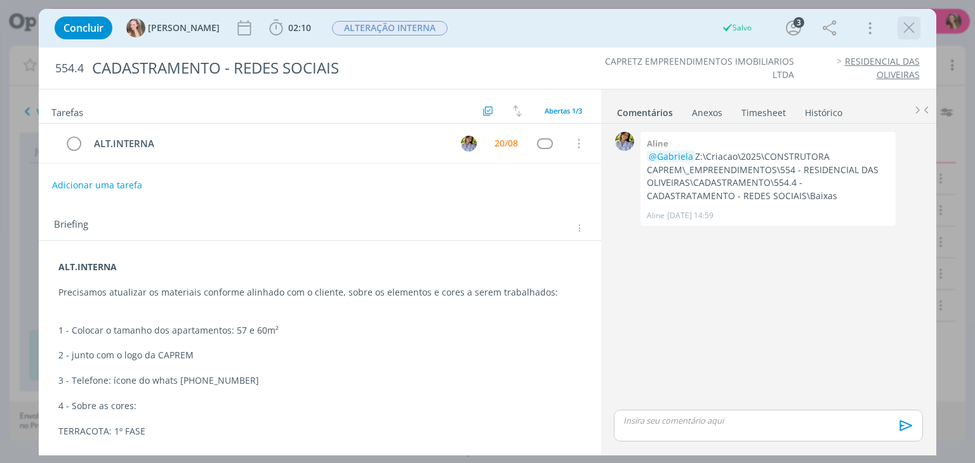
click at [902, 28] on icon "dialog" at bounding box center [908, 27] width 19 height 19
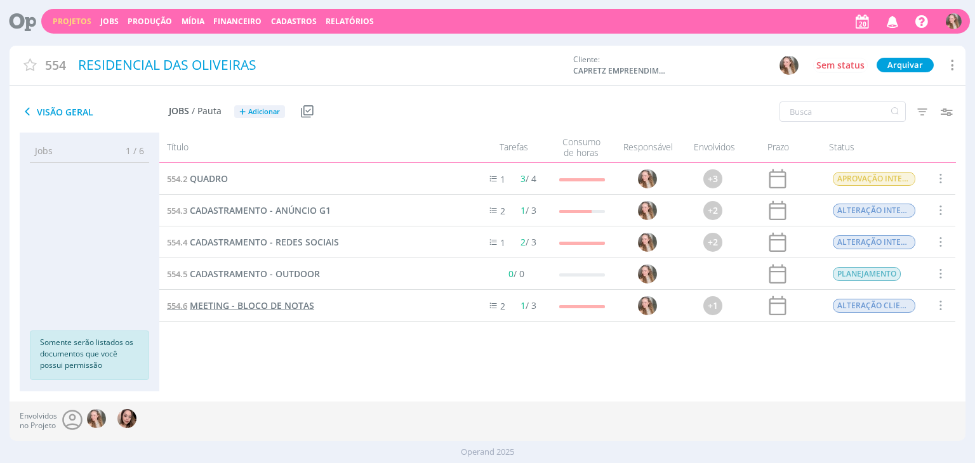
click at [241, 303] on span "MEETING - BLOCO DE NOTAS" at bounding box center [252, 306] width 124 height 12
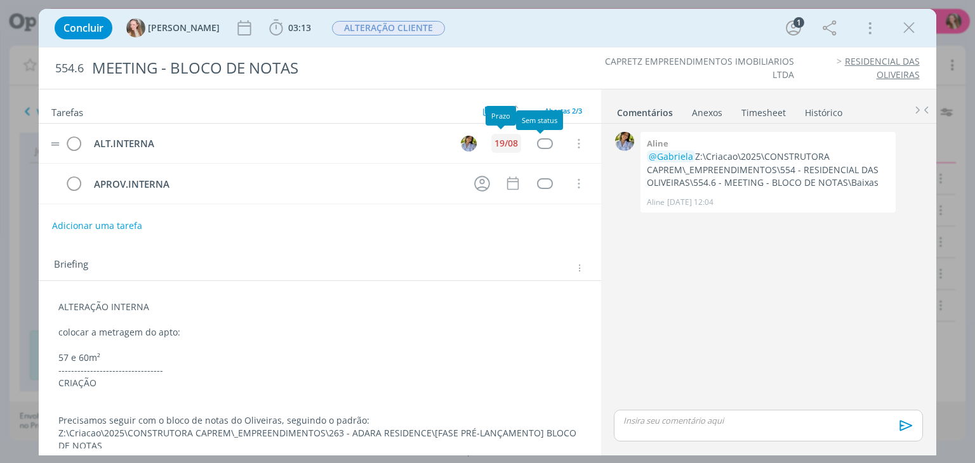
click at [498, 141] on div "19/08" at bounding box center [505, 143] width 23 height 9
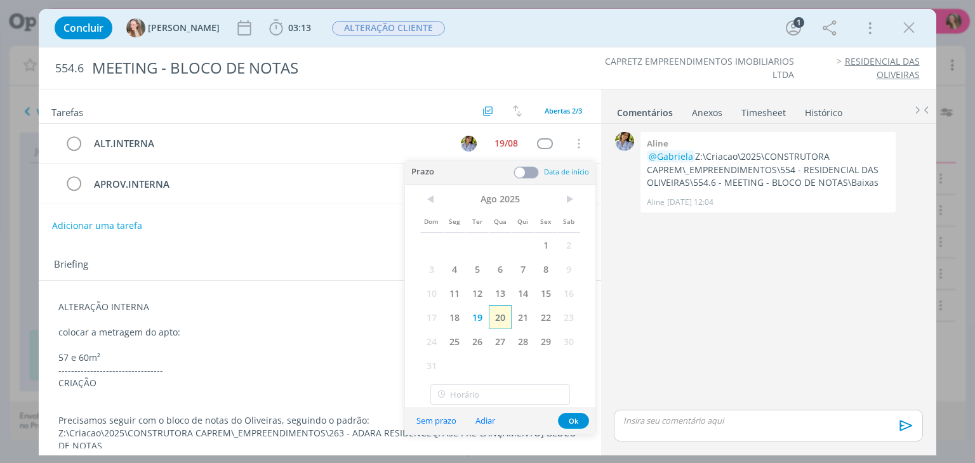
click at [489, 316] on span "20" at bounding box center [500, 317] width 23 height 24
click at [574, 413] on button "Ok" at bounding box center [573, 421] width 31 height 16
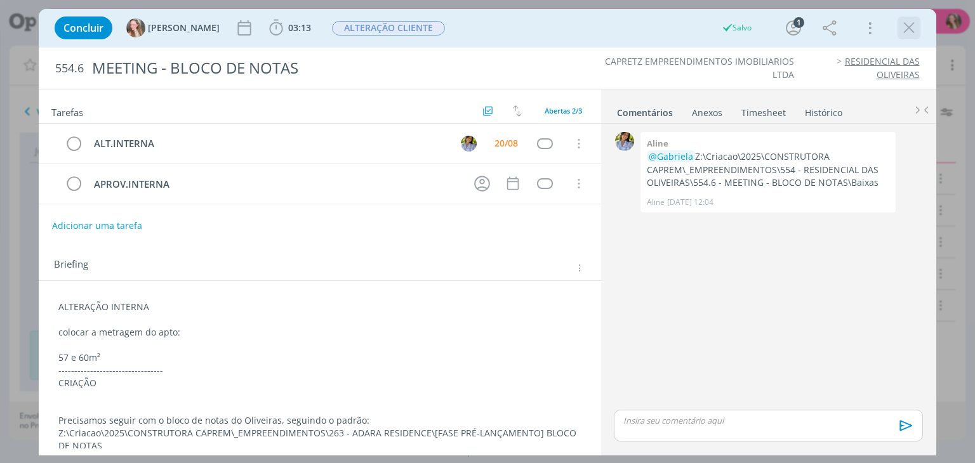
click at [901, 27] on icon "dialog" at bounding box center [908, 27] width 19 height 19
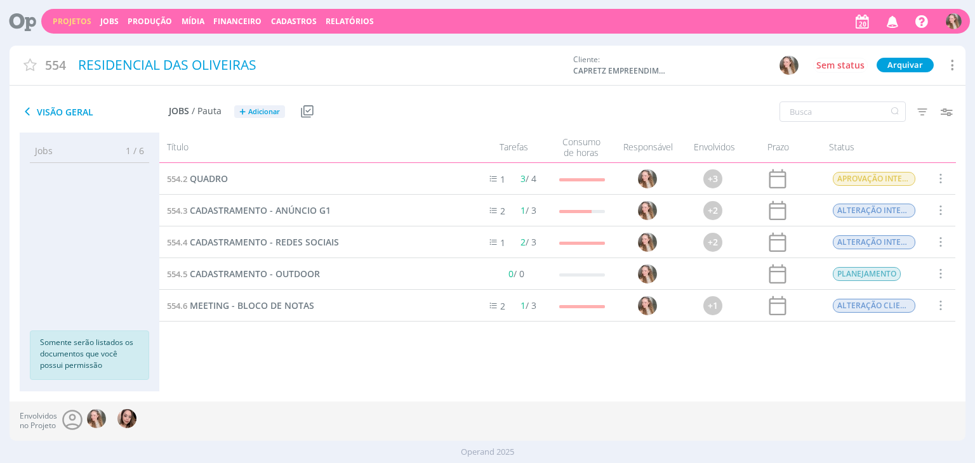
drag, startPoint x: 61, startPoint y: 23, endPoint x: 171, endPoint y: 36, distance: 110.5
click at [61, 23] on link "Projetos" at bounding box center [72, 21] width 39 height 11
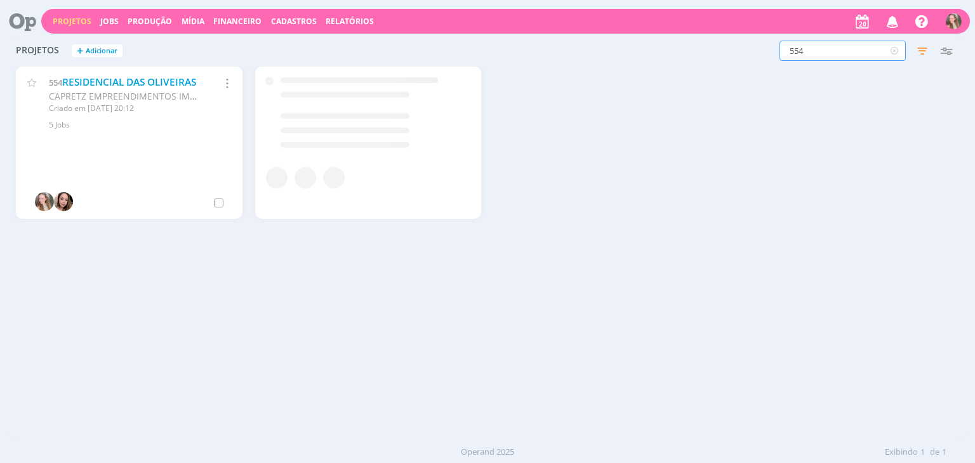
drag, startPoint x: 824, startPoint y: 55, endPoint x: 616, endPoint y: 53, distance: 208.2
click at [630, 50] on div "554 Filtros Filtrar Limpar 554 Status Clientes 3 selecionados Data de criação a…" at bounding box center [785, 51] width 345 height 20
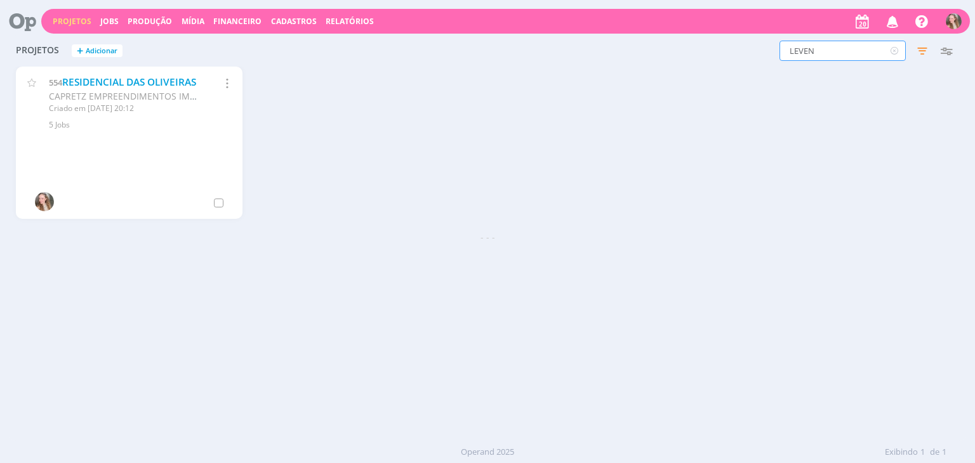
type input "LEVEN"
click at [79, 77] on link "LEVEN" at bounding box center [77, 82] width 30 height 13
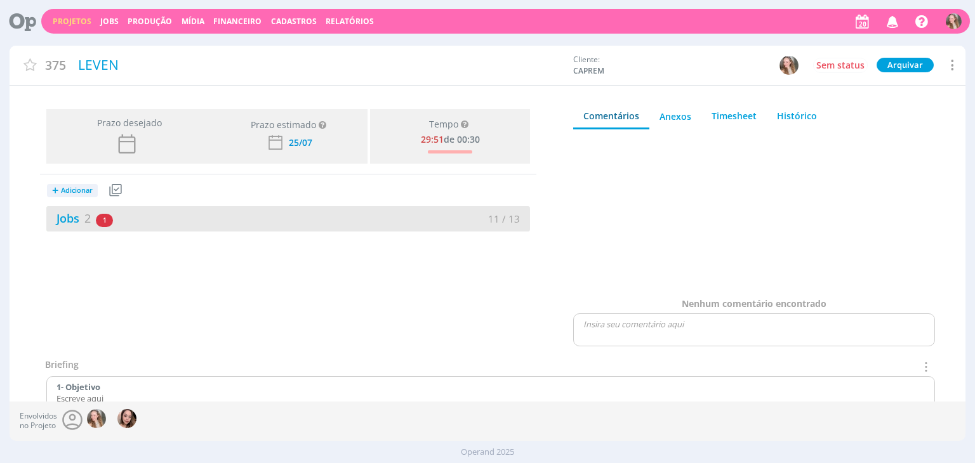
click at [156, 208] on div "Jobs 2 1 atrasado 11 / 13" at bounding box center [288, 218] width 484 height 25
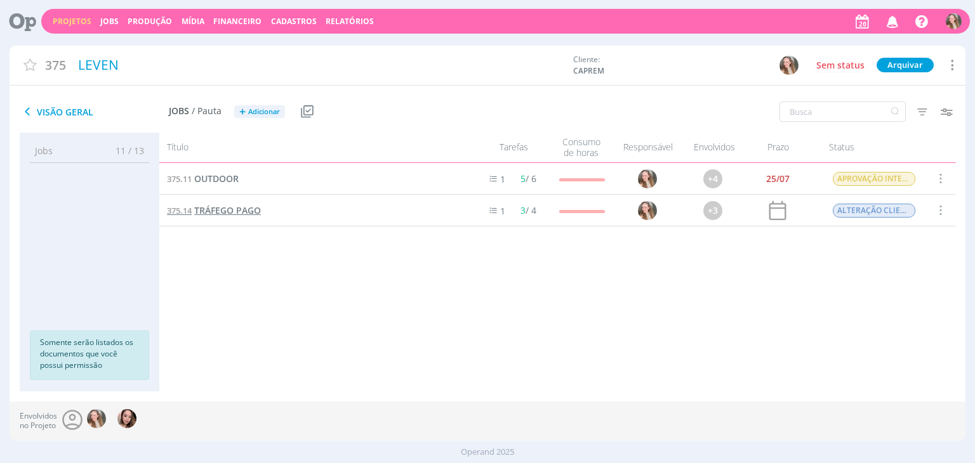
click at [213, 210] on span "TRÁFEGO PAGO" at bounding box center [227, 210] width 67 height 12
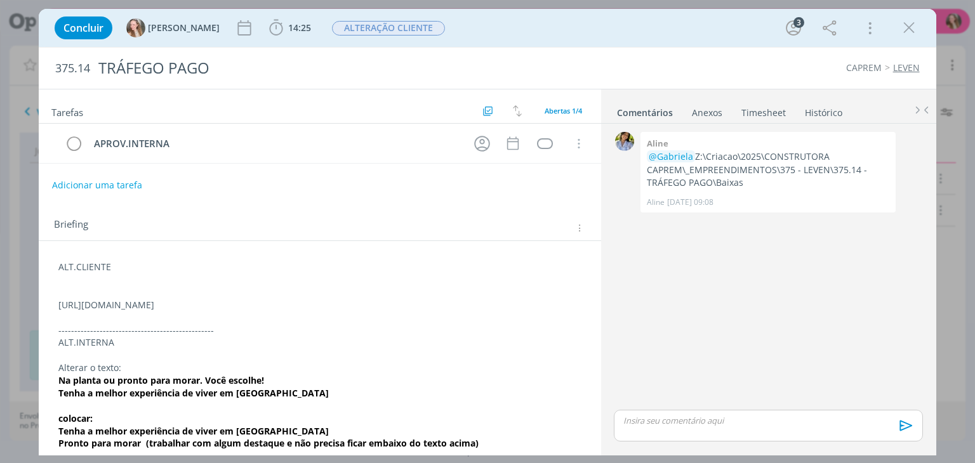
drag, startPoint x: 319, startPoint y: 309, endPoint x: -23, endPoint y: 309, distance: 341.5
click at [0, 309] on html "Projetos Jobs Produção [GEOGRAPHIC_DATA] Financeiro Cadastros Relatórios Notifi…" at bounding box center [487, 231] width 975 height 463
copy p "[URL][DOMAIN_NAME]"
click at [905, 30] on icon "dialog" at bounding box center [908, 27] width 19 height 19
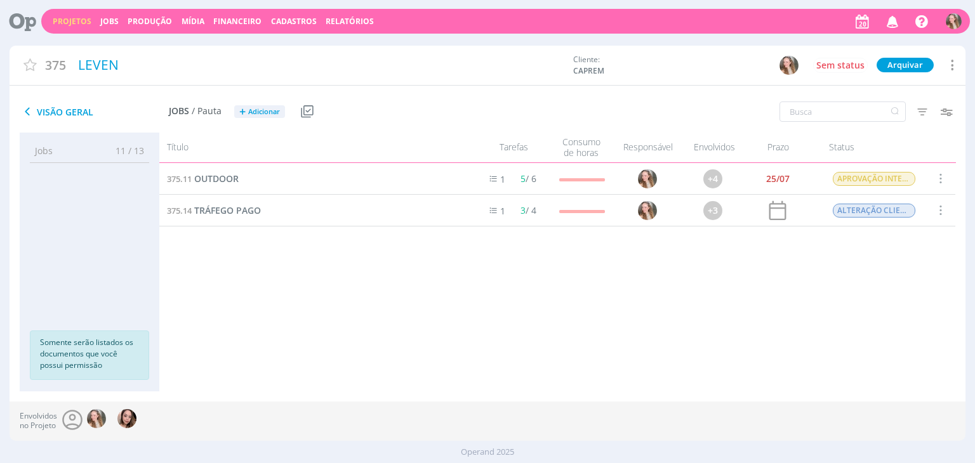
click at [67, 23] on link "Projetos" at bounding box center [72, 21] width 39 height 11
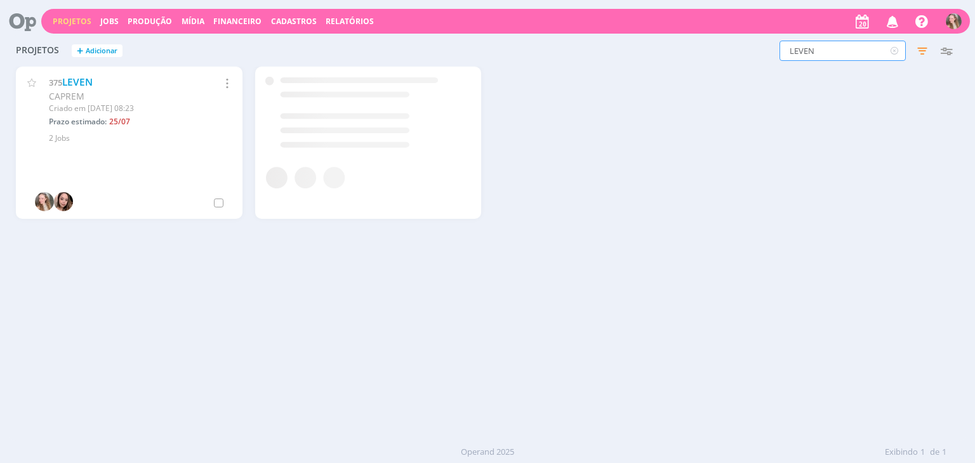
drag, startPoint x: 817, startPoint y: 53, endPoint x: 657, endPoint y: 53, distance: 159.9
click at [658, 53] on div "LEVEN Filtros Filtrar Limpar LEVEN Status Clientes 3 selecionados Data de criaç…" at bounding box center [785, 51] width 345 height 20
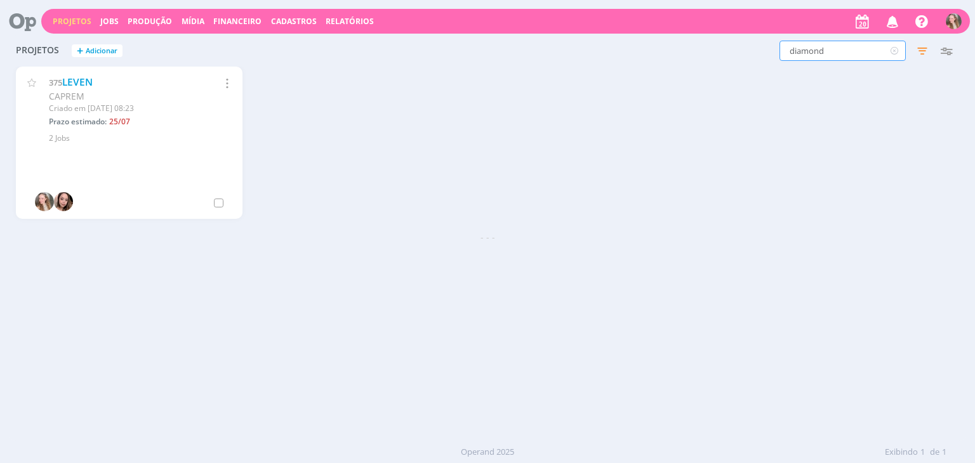
type input "diamond"
click at [81, 80] on link "DIAMOND RESIDENCIAL" at bounding box center [118, 82] width 112 height 13
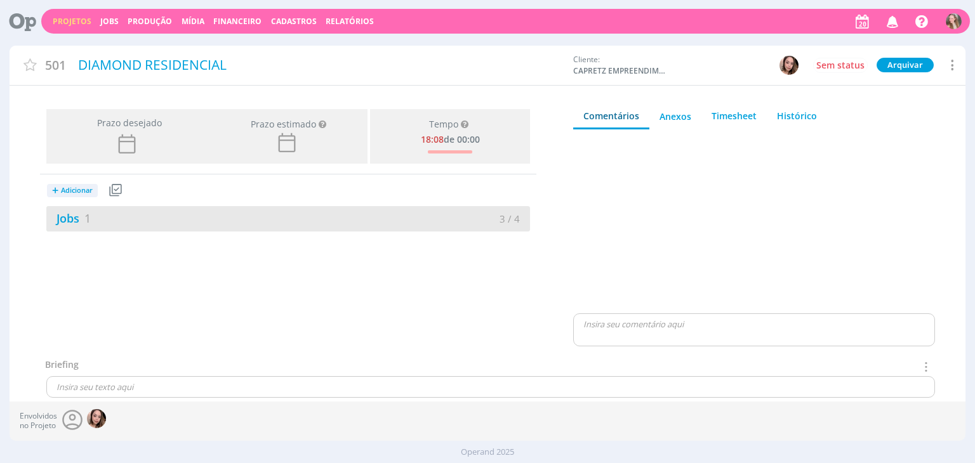
drag, startPoint x: 189, startPoint y: 237, endPoint x: 193, endPoint y: 228, distance: 9.9
click at [189, 237] on div "Prazo desejado Prazo estimado Prazo estimado é a maior data dentre todos os job…" at bounding box center [288, 231] width 557 height 254
click at [195, 224] on div "Jobs 1" at bounding box center [167, 218] width 242 height 17
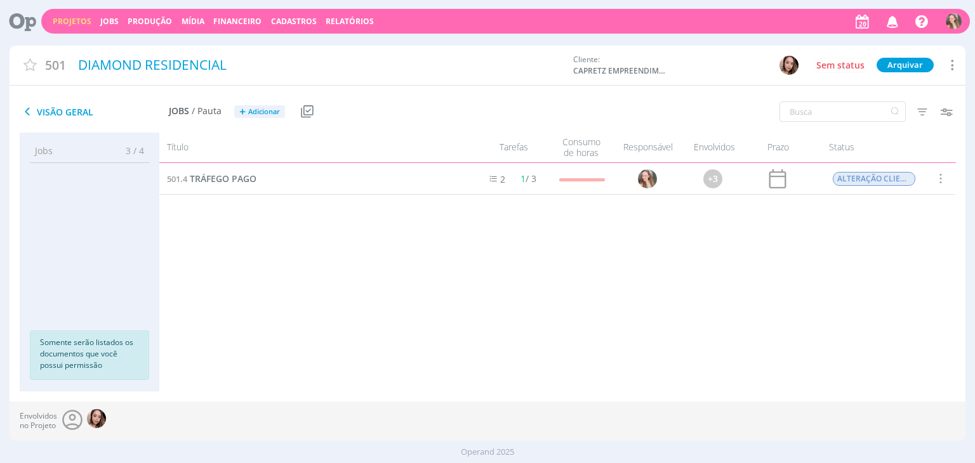
click at [242, 169] on div "501.4 TRÁFEGO PAGO" at bounding box center [312, 178] width 307 height 31
click at [236, 181] on span "TRÁFEGO PAGO" at bounding box center [223, 179] width 67 height 12
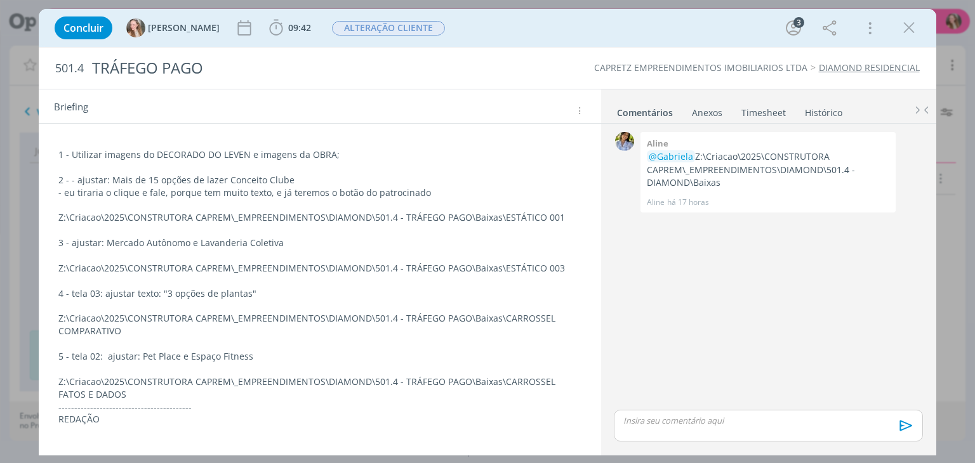
scroll to position [127, 0]
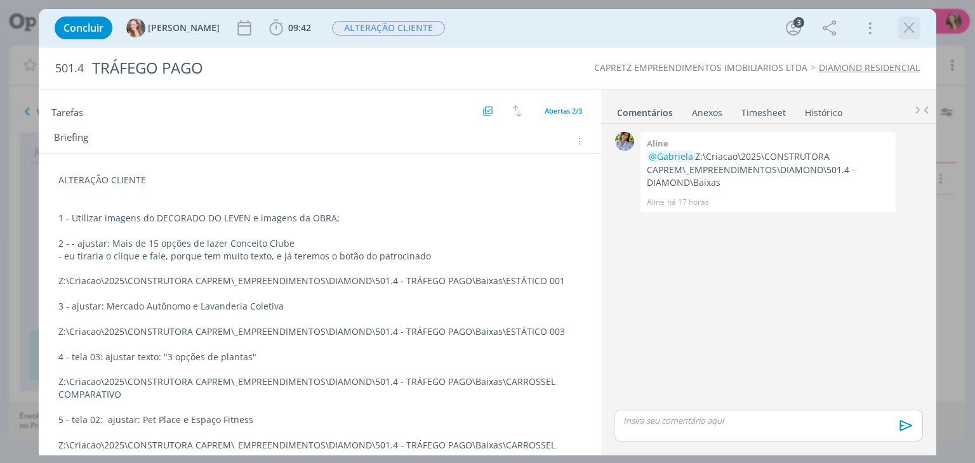
click at [906, 30] on icon "dialog" at bounding box center [908, 27] width 19 height 19
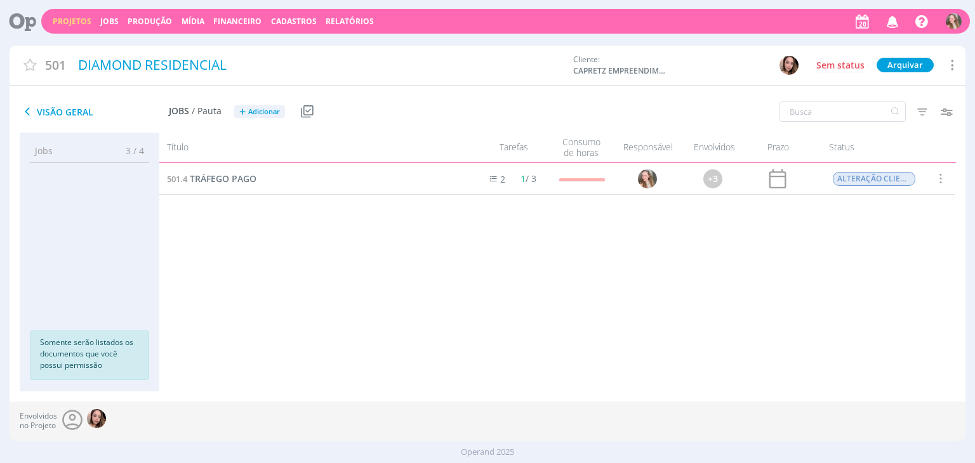
click at [65, 27] on div "Projetos Jobs Produção [GEOGRAPHIC_DATA] Financeiro Cadastros Relatórios Notifi…" at bounding box center [505, 21] width 929 height 25
click at [68, 20] on link "Projetos" at bounding box center [72, 21] width 39 height 11
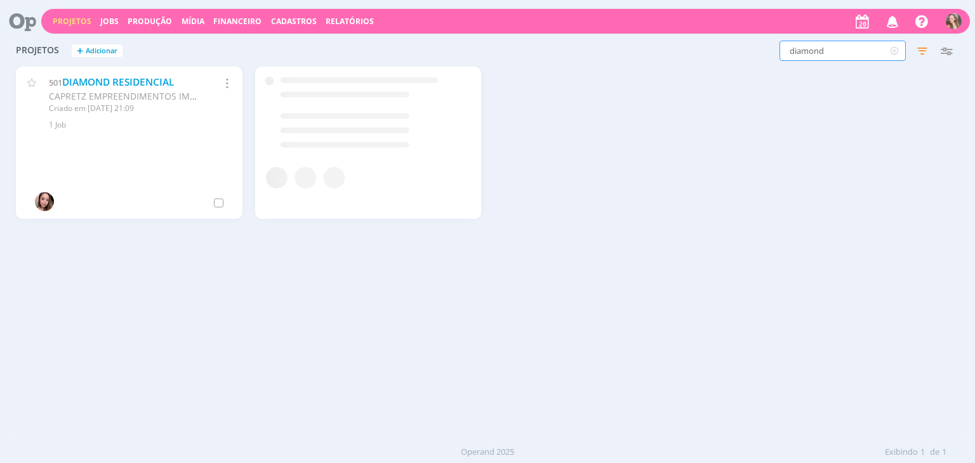
drag, startPoint x: 845, startPoint y: 44, endPoint x: 692, endPoint y: 62, distance: 153.9
click at [700, 56] on div "diamond Filtros Filtrar Limpar diamond Status Clientes 3 selecionados Data de c…" at bounding box center [785, 51] width 345 height 20
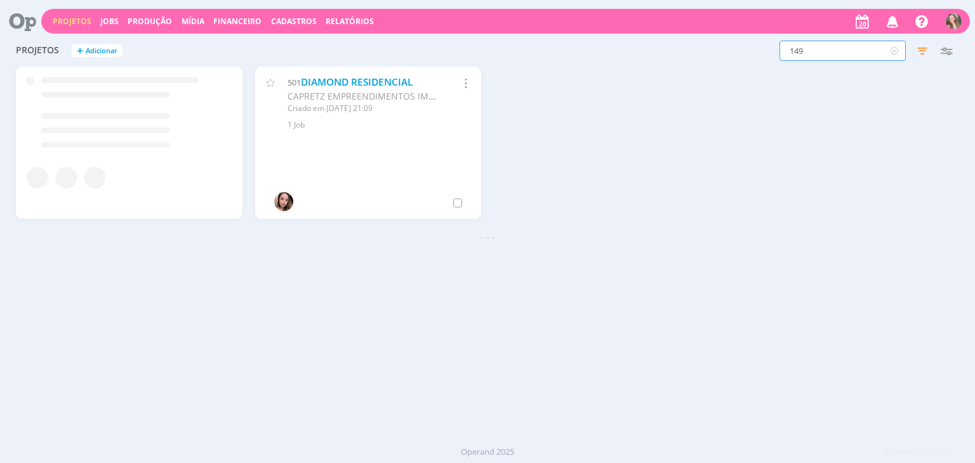
type input "149"
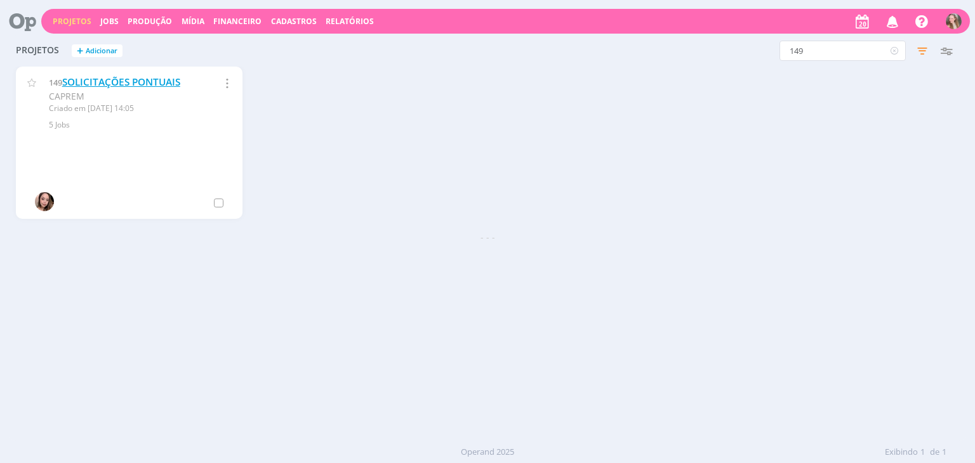
click at [108, 82] on link "SOLICITAÇÕES PONTUAIS" at bounding box center [121, 82] width 118 height 13
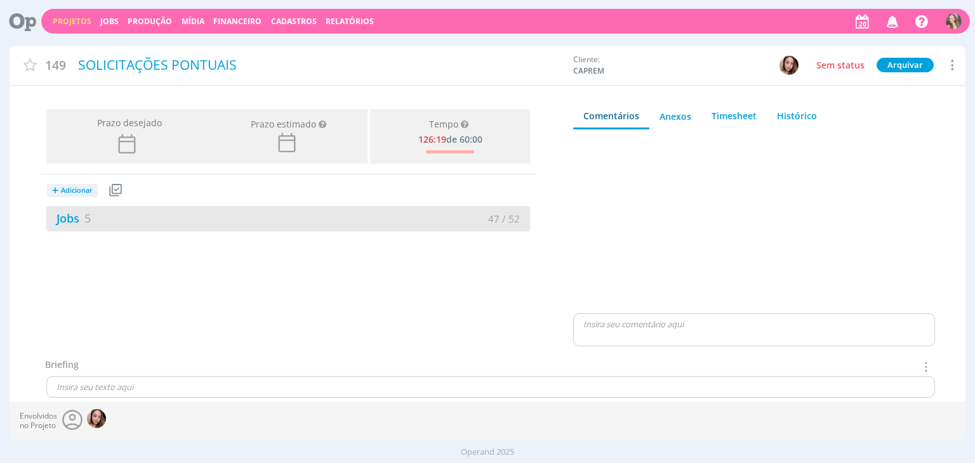
click at [162, 222] on div "Jobs 5" at bounding box center [167, 218] width 242 height 17
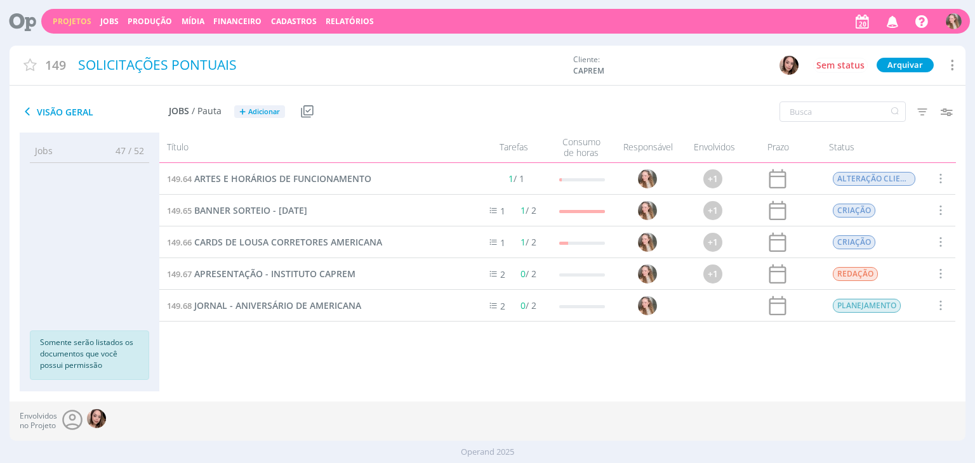
click at [933, 176] on span at bounding box center [940, 178] width 14 height 17
click at [873, 114] on div "Concluir" at bounding box center [908, 117] width 126 height 18
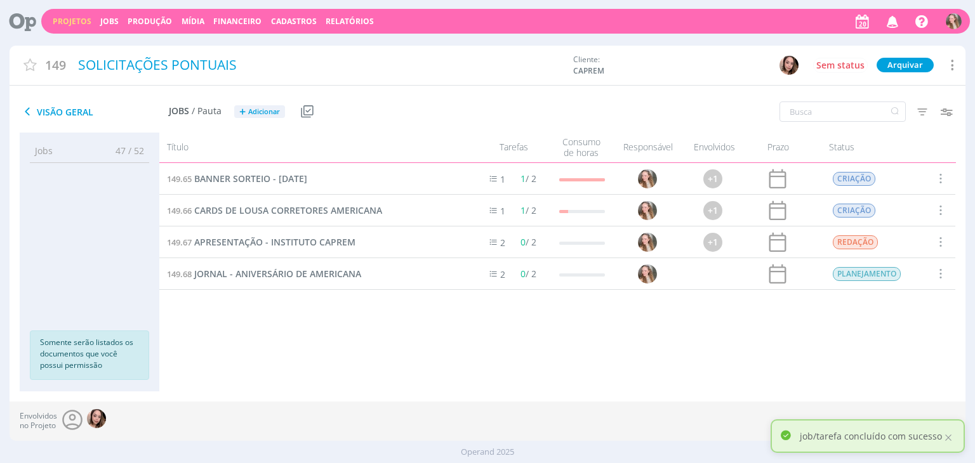
click at [939, 179] on span at bounding box center [940, 178] width 14 height 17
click at [876, 112] on div "Concluir" at bounding box center [908, 117] width 126 height 18
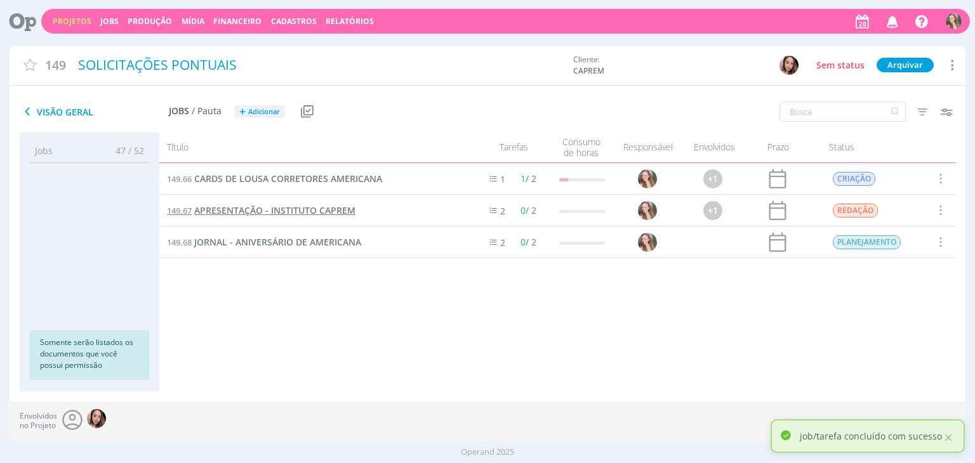
click at [259, 209] on span "APRESENTAÇÃO - INSTITUTO CAPREM" at bounding box center [274, 210] width 161 height 12
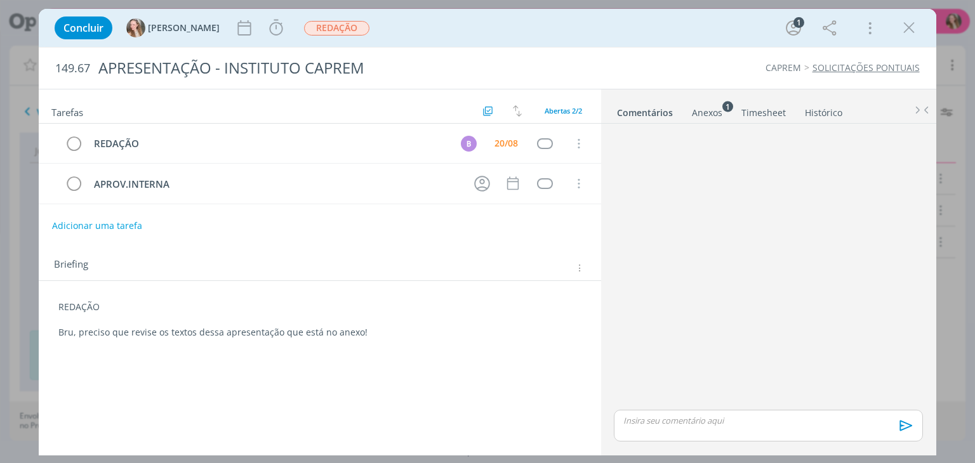
drag, startPoint x: 911, startPoint y: 28, endPoint x: 705, endPoint y: 143, distance: 236.1
click at [911, 28] on icon "dialog" at bounding box center [908, 27] width 19 height 19
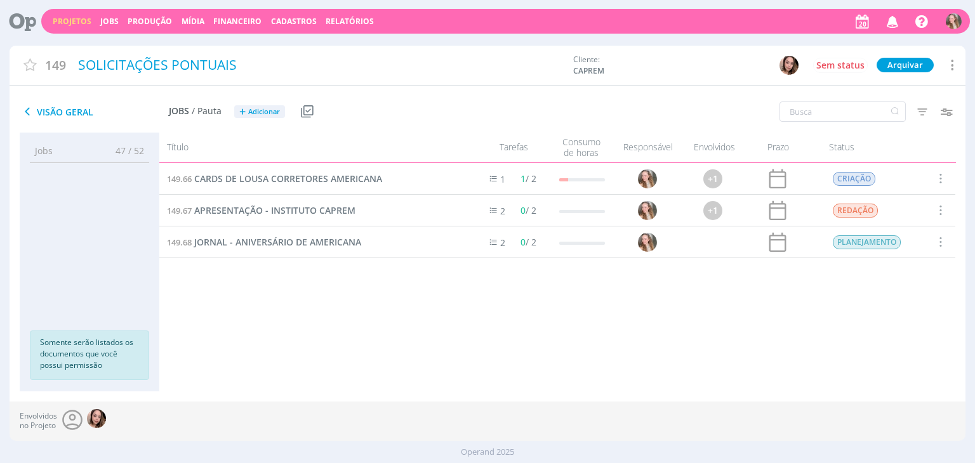
click at [62, 19] on link "Projetos" at bounding box center [72, 21] width 39 height 11
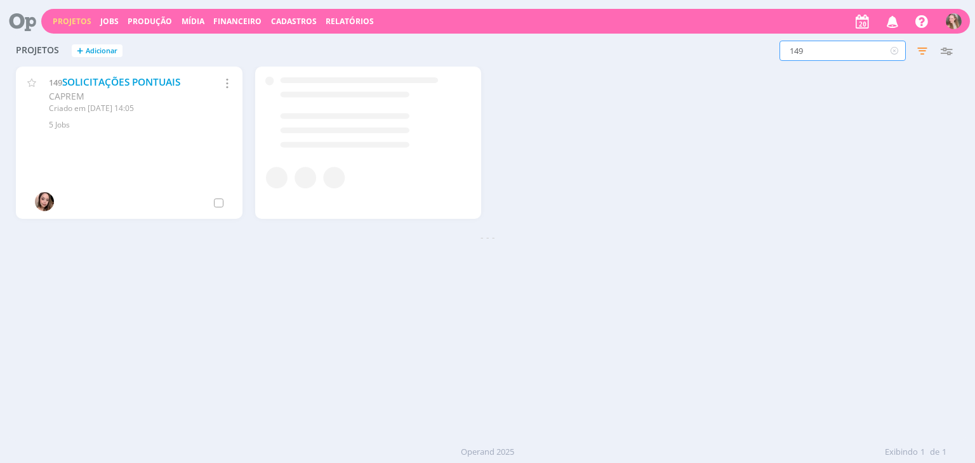
drag, startPoint x: 804, startPoint y: 48, endPoint x: 668, endPoint y: 51, distance: 136.5
click at [671, 51] on div "149 Filtros Filtrar Limpar 149 Status Clientes 3 selecionados Data de criação a…" at bounding box center [785, 51] width 345 height 20
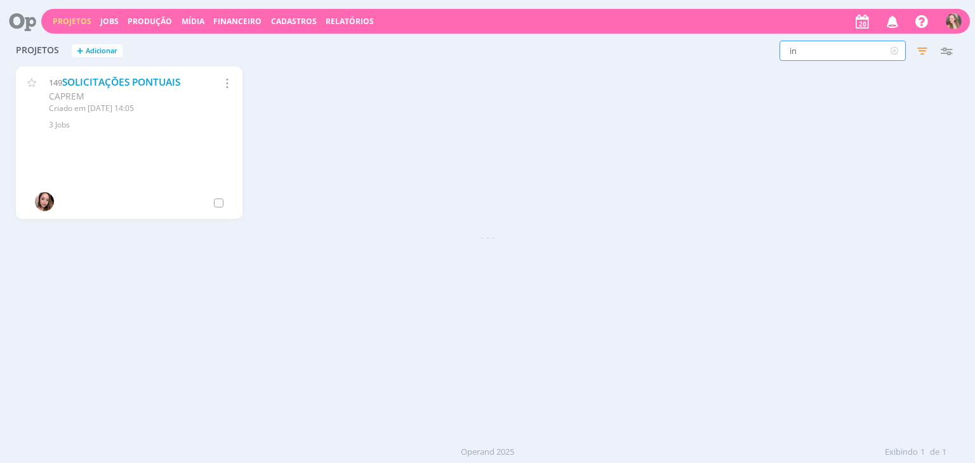
type input "i"
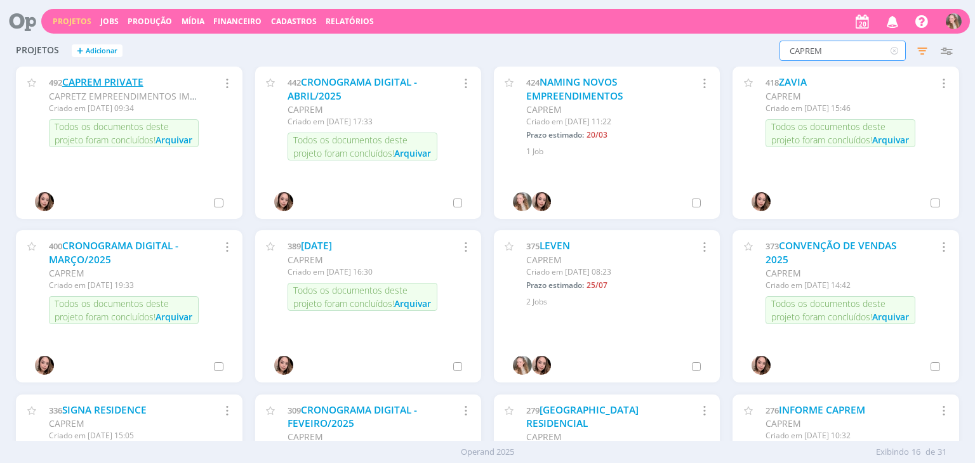
type input "CAPREM"
click at [104, 79] on link "CAPREM PRIVATE" at bounding box center [102, 82] width 81 height 13
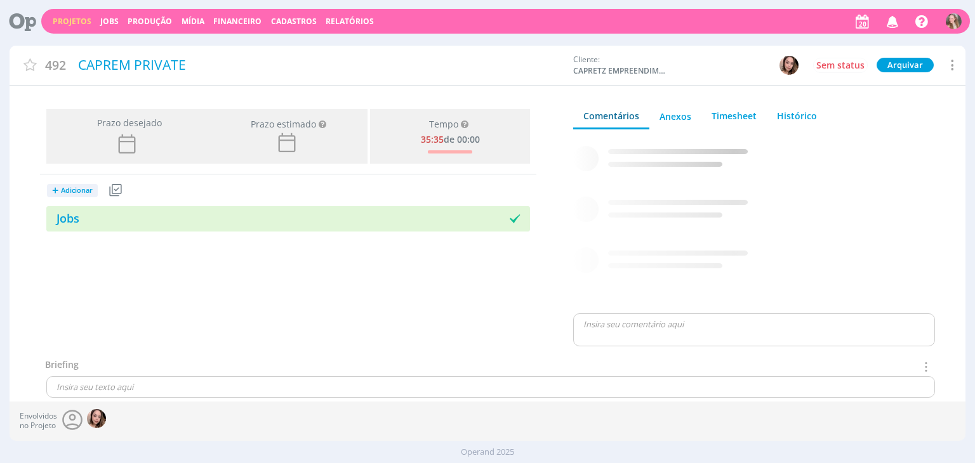
click at [948, 64] on icon at bounding box center [951, 64] width 15 height 17
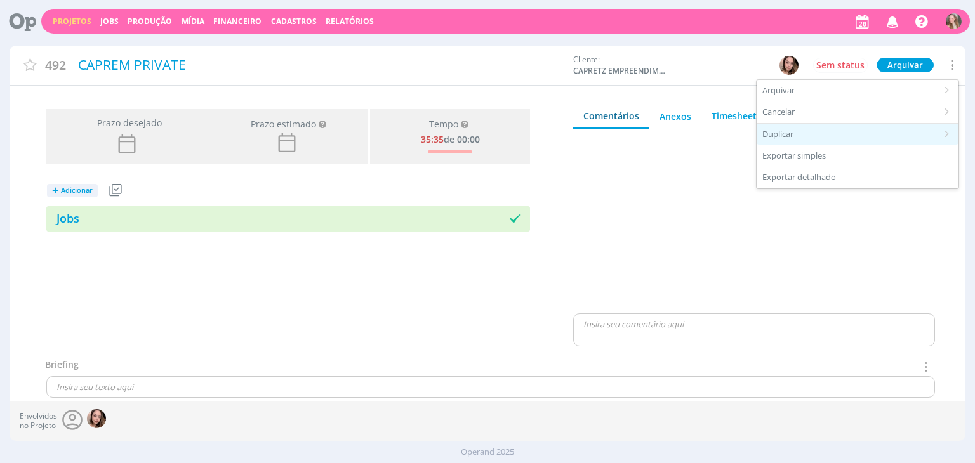
click at [809, 129] on div "Duplicar" at bounding box center [858, 135] width 202 height 22
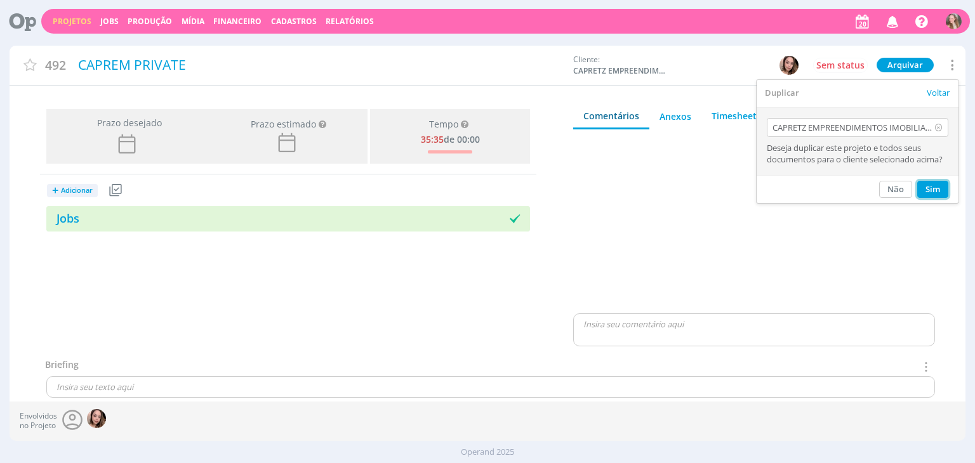
click at [929, 189] on button "Sim" at bounding box center [932, 189] width 31 height 17
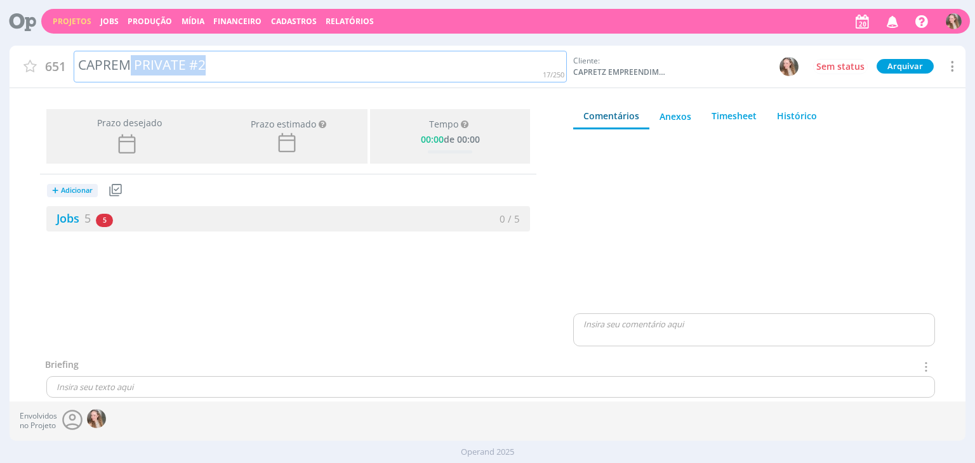
drag, startPoint x: 127, startPoint y: 62, endPoint x: 335, endPoint y: 62, distance: 208.2
click at [335, 62] on div "CAPREM PRIVATE #2" at bounding box center [321, 67] width 494 height 32
click at [79, 65] on div "CAPREM" at bounding box center [321, 67] width 494 height 32
click at [202, 74] on div "INSTITUTO CAPREM" at bounding box center [321, 67] width 494 height 32
drag, startPoint x: 191, startPoint y: 229, endPoint x: 698, endPoint y: 439, distance: 548.7
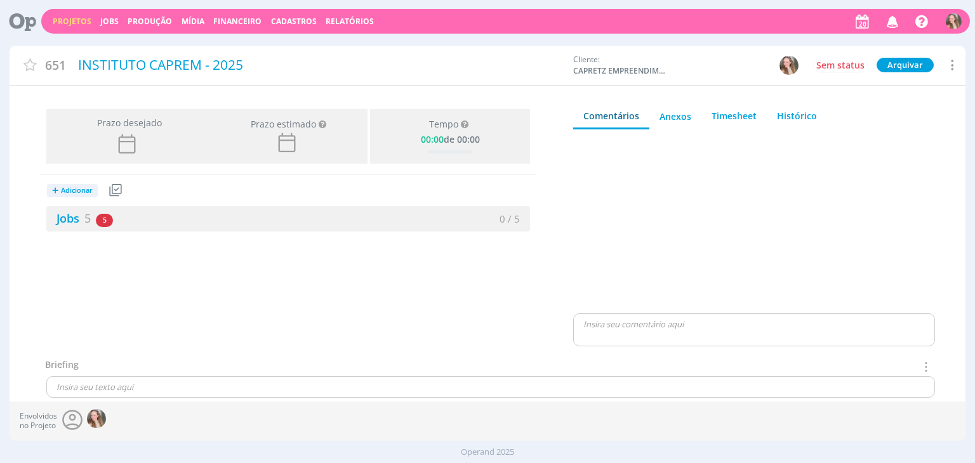
click at [191, 229] on div "Jobs 5 5 atrasados 0 / 5" at bounding box center [288, 218] width 484 height 25
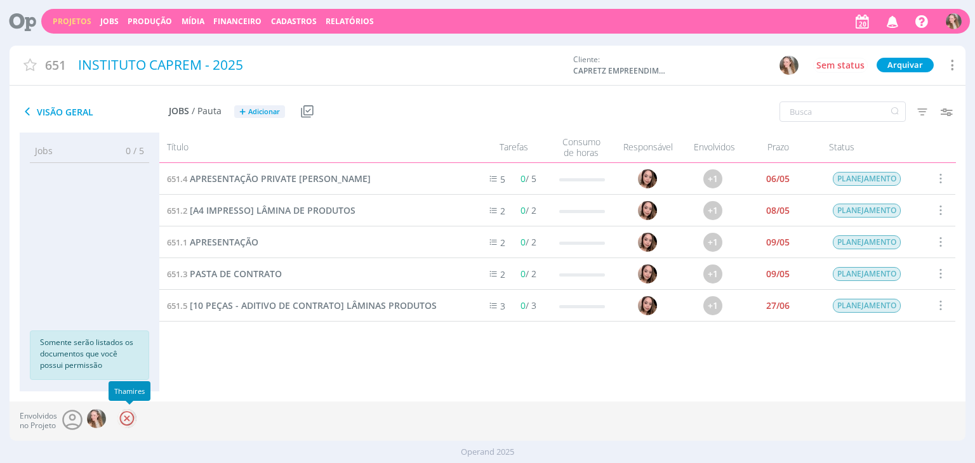
click at [120, 420] on div at bounding box center [126, 418] width 19 height 19
click at [936, 180] on span at bounding box center [940, 178] width 14 height 17
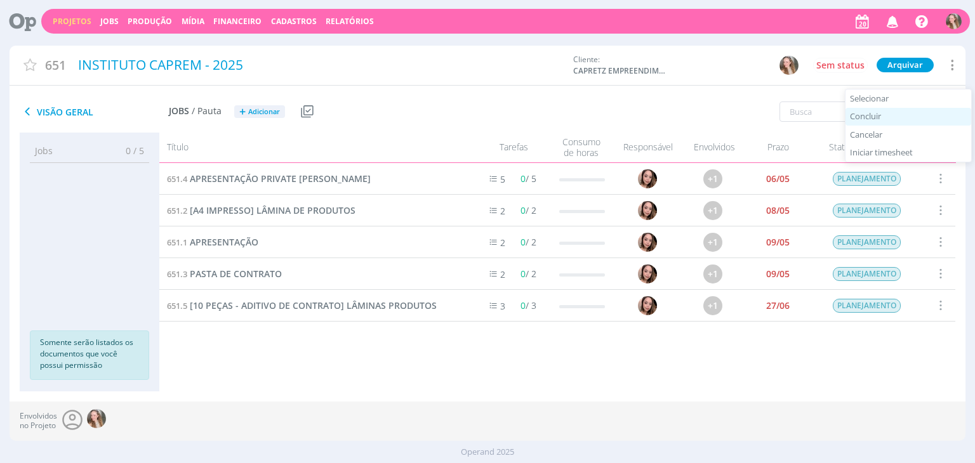
click at [878, 115] on div "Concluir" at bounding box center [908, 117] width 126 height 18
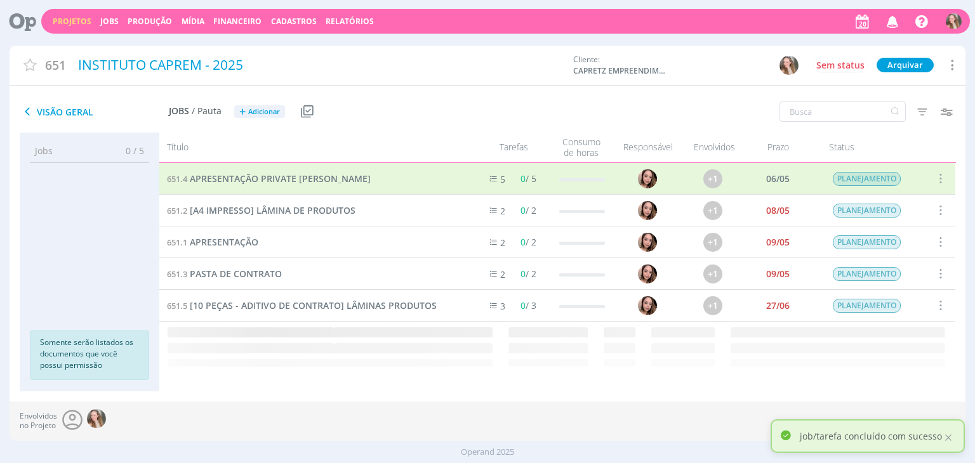
click at [938, 178] on div "651.4 APRESENTAÇÃO PRIVATE [PERSON_NAME] 5 0 / 5 +1 06/05 PLANEJAMENTO 651.2 [A…" at bounding box center [557, 242] width 796 height 159
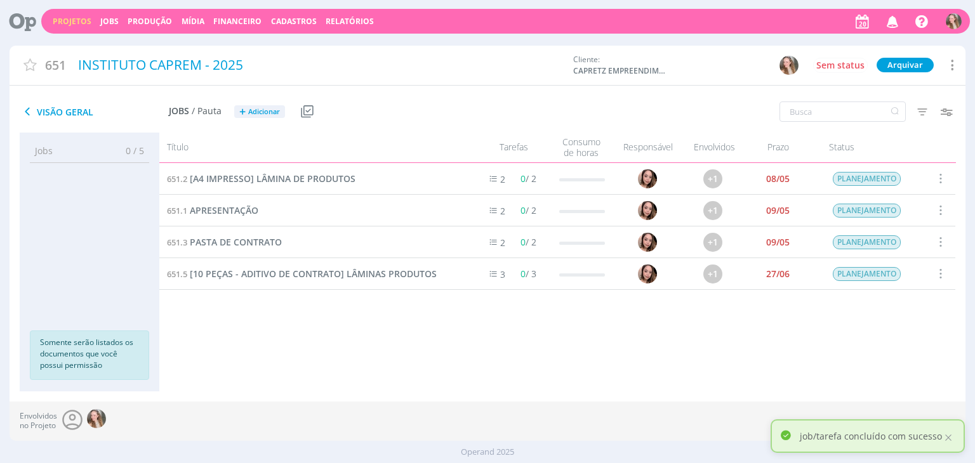
click at [929, 183] on div "Selecionar Concluir Cancelar Iniciar timesheet" at bounding box center [940, 178] width 32 height 31
click at [939, 180] on span at bounding box center [940, 178] width 14 height 17
click at [862, 122] on div "Concluir" at bounding box center [908, 117] width 126 height 18
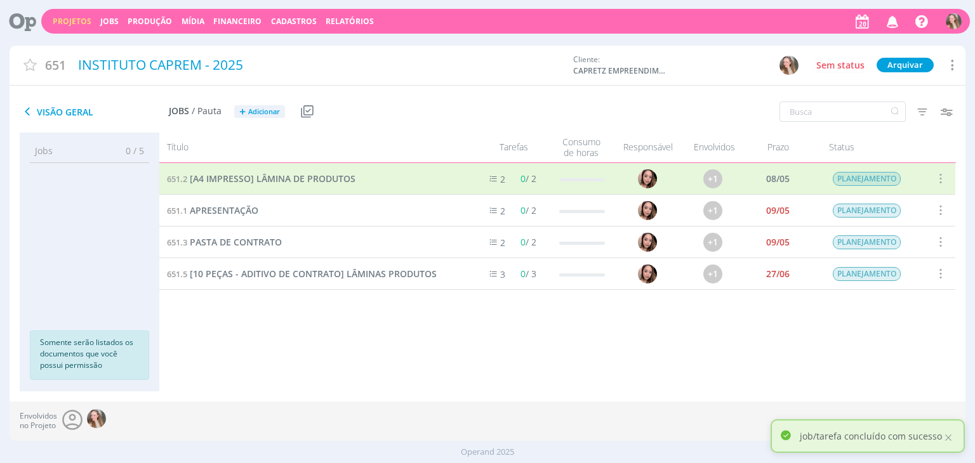
click at [941, 180] on span at bounding box center [940, 178] width 14 height 17
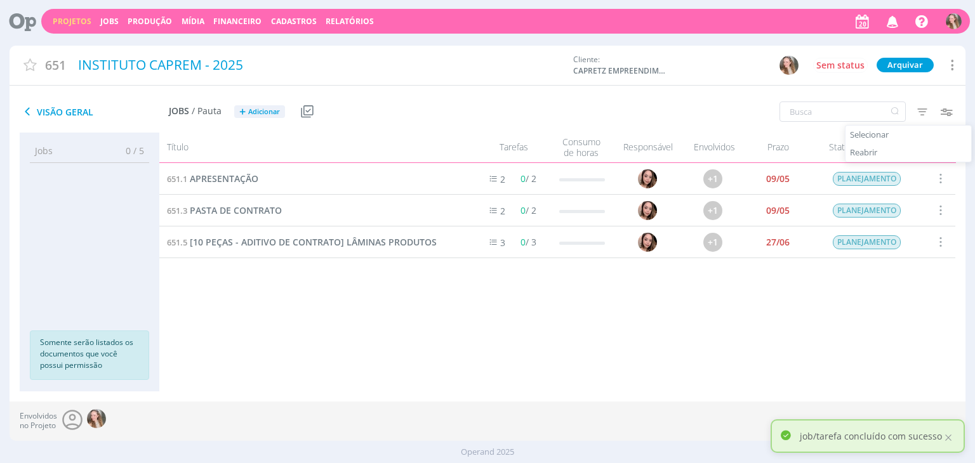
click at [939, 178] on span at bounding box center [940, 178] width 14 height 17
click at [873, 120] on div "Concluir" at bounding box center [908, 117] width 126 height 18
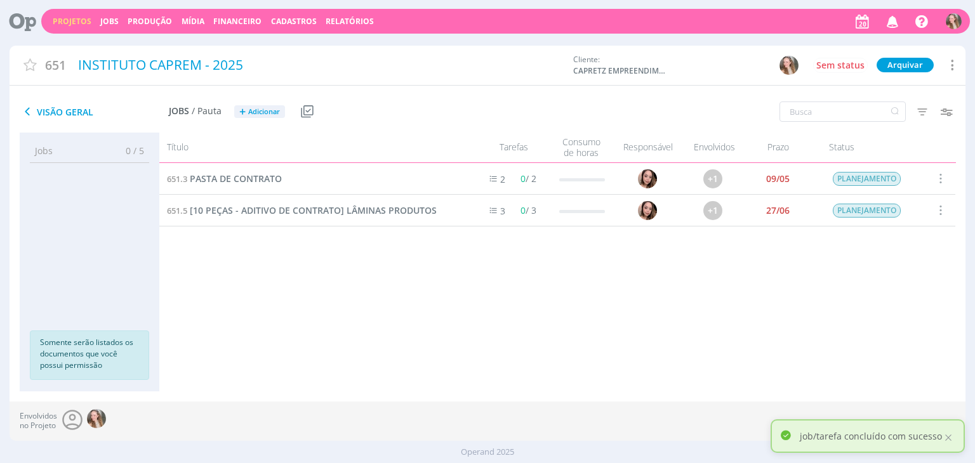
click at [939, 181] on span at bounding box center [940, 178] width 14 height 17
click at [899, 117] on div "Concluir" at bounding box center [908, 117] width 126 height 18
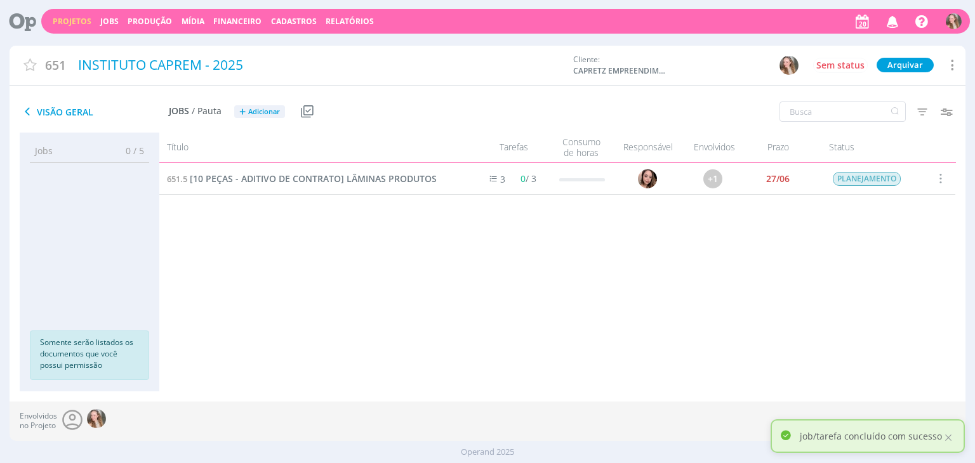
click at [942, 178] on span at bounding box center [940, 178] width 14 height 17
click at [867, 117] on div "Concluir" at bounding box center [908, 117] width 126 height 18
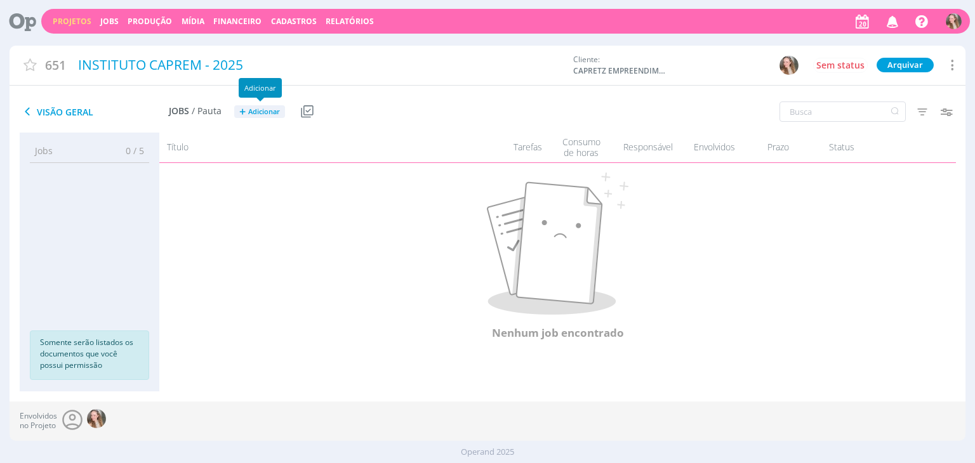
click at [247, 109] on button "+ Adicionar" at bounding box center [259, 111] width 51 height 13
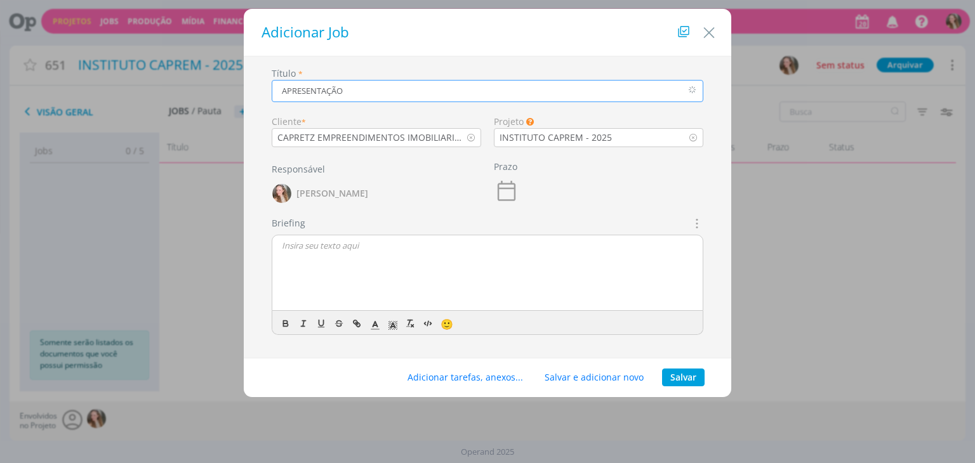
type input "APRESENTAÇÃO"
drag, startPoint x: 323, startPoint y: 223, endPoint x: 335, endPoint y: 240, distance: 20.4
click at [330, 227] on div "Briefings Predefinidos Não há briefings cadastrados. Briefing 🙂" at bounding box center [488, 275] width 432 height 119
click at [336, 253] on div "dialog" at bounding box center [487, 273] width 430 height 76
click at [695, 376] on button "Salvar" at bounding box center [683, 378] width 43 height 18
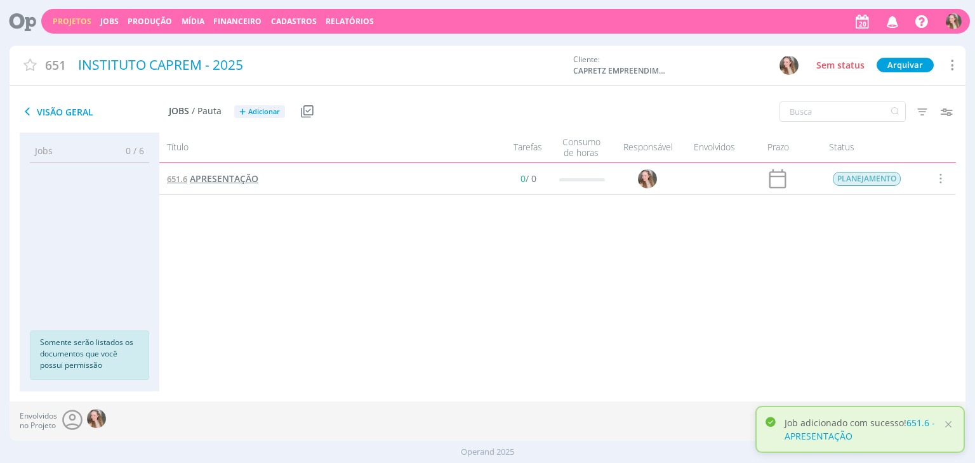
click at [213, 183] on span "APRESENTAÇÃO" at bounding box center [224, 179] width 69 height 12
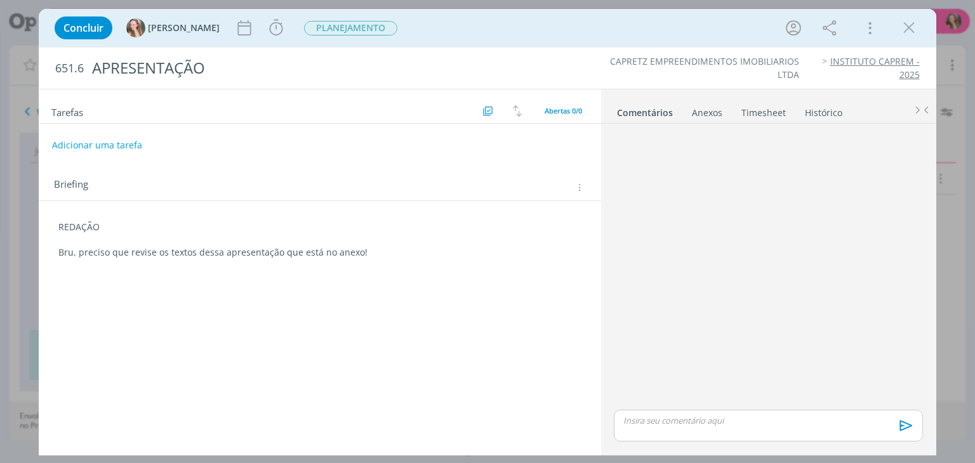
click at [702, 112] on div "Anexos 0" at bounding box center [707, 113] width 30 height 13
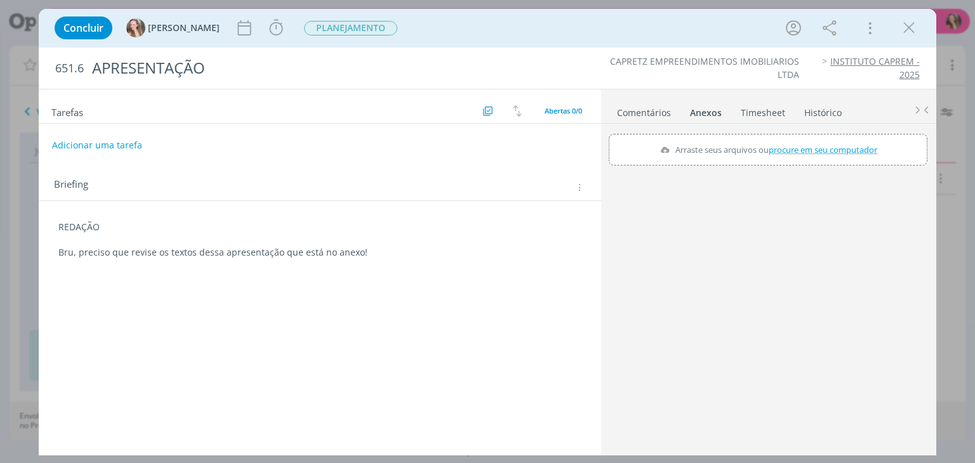
click at [727, 152] on label "Arraste seus arquivos ou procure em seu computador" at bounding box center [768, 150] width 227 height 17
click at [727, 138] on input "Arraste seus arquivos ou procure em seu computador" at bounding box center [768, 136] width 319 height 4
type input "C:\fakepath\Instituto Caprem.pptx"
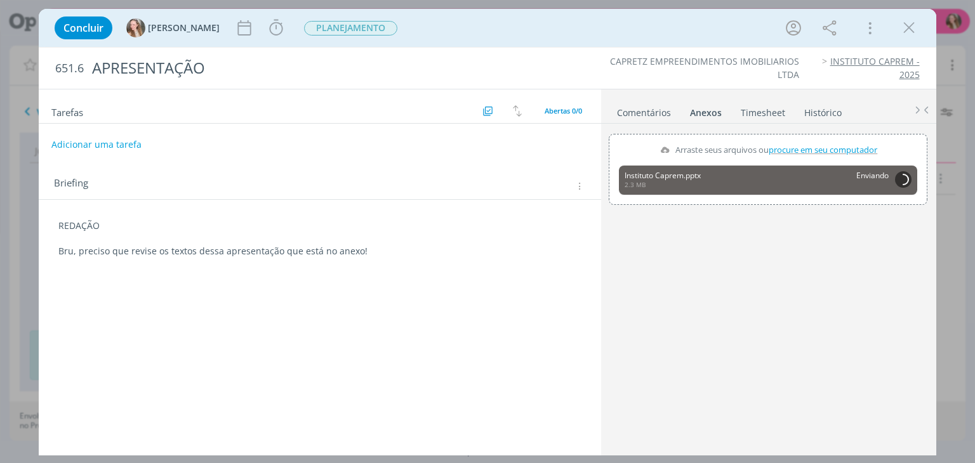
click at [107, 140] on button "Adicionar uma tarefa" at bounding box center [96, 145] width 90 height 22
type input "REDAÇÃO"
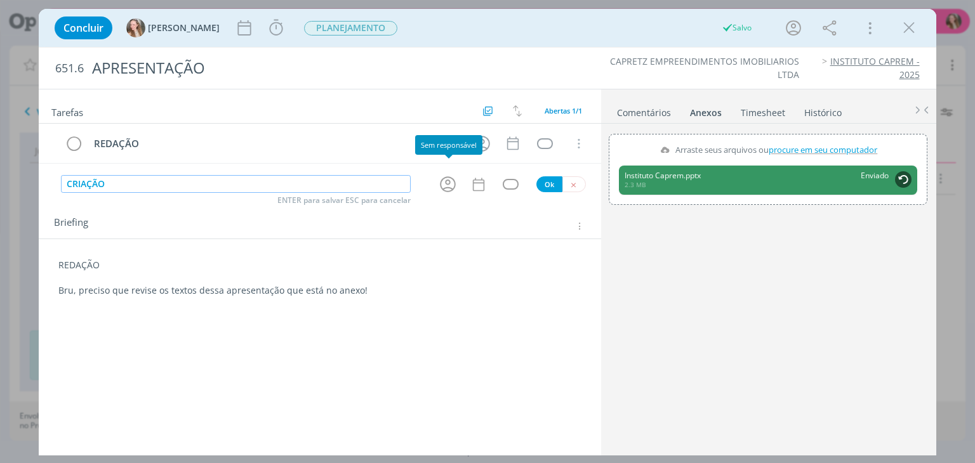
type input "CRIAÇÃO A"
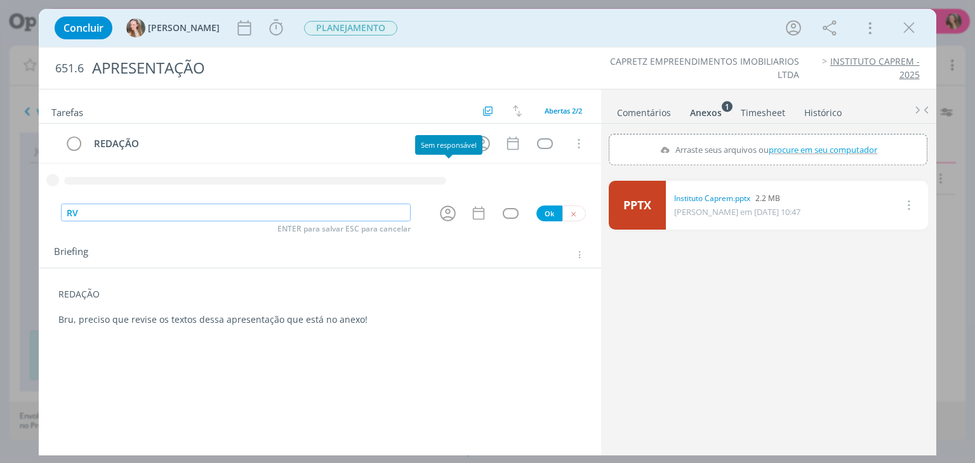
type input "R"
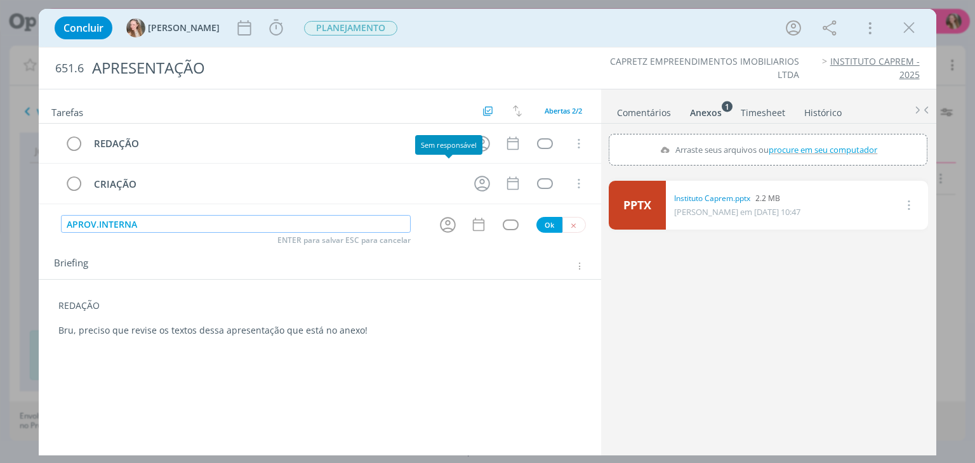
type input "APROV.INTERNA"
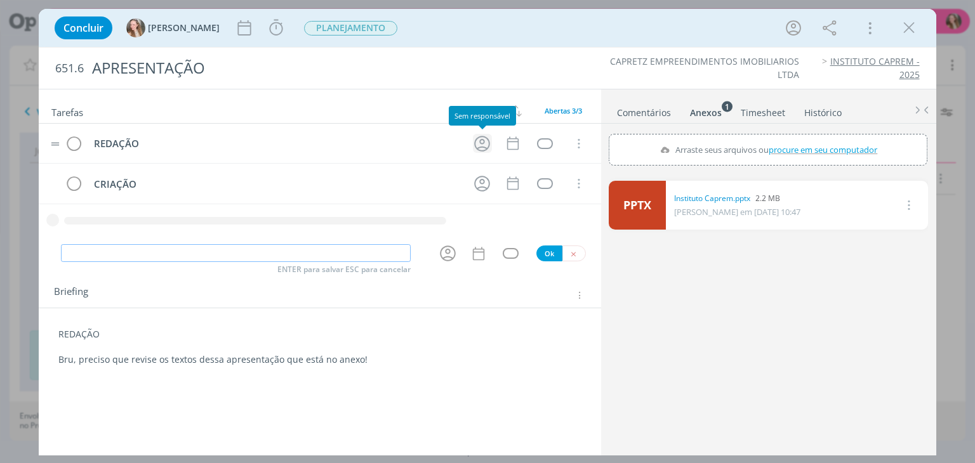
click at [480, 138] on icon "dialog" at bounding box center [482, 144] width 20 height 20
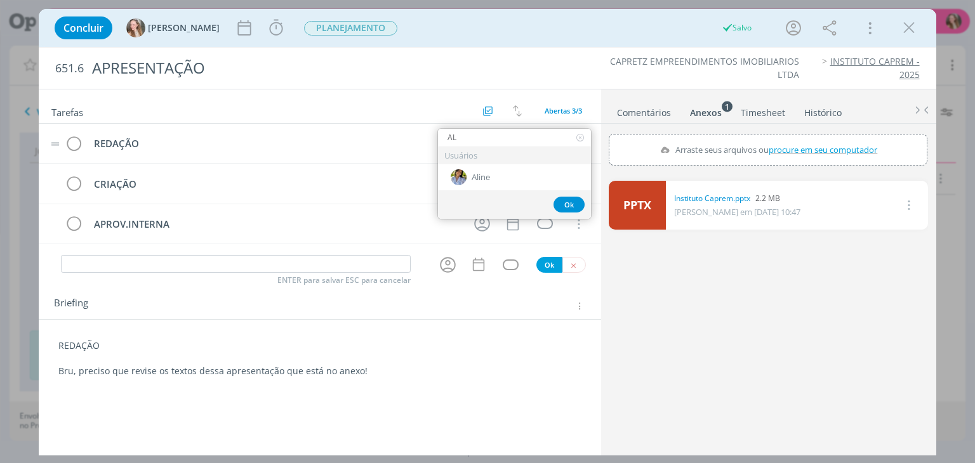
type input "A"
type input "BRUNA"
drag, startPoint x: 465, startPoint y: 166, endPoint x: 501, endPoint y: 176, distance: 37.8
click at [465, 166] on div "B Bruna" at bounding box center [514, 177] width 153 height 26
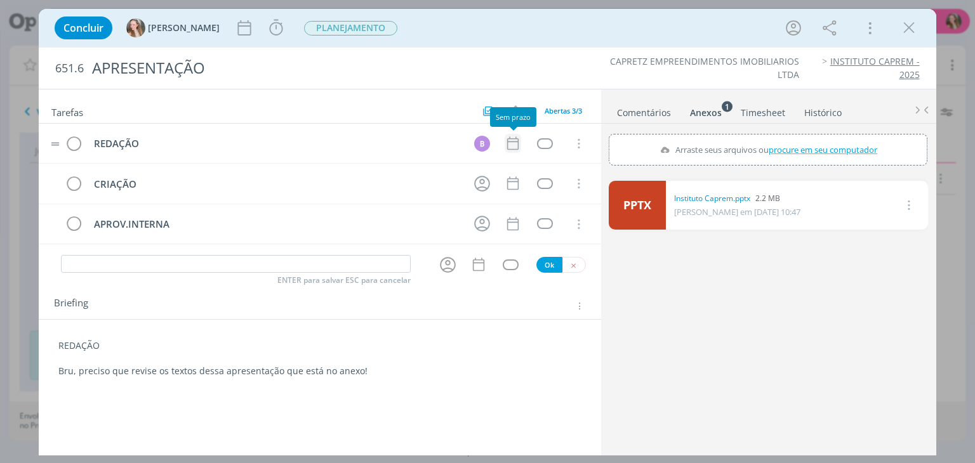
click at [514, 143] on icon "dialog" at bounding box center [513, 143] width 17 height 17
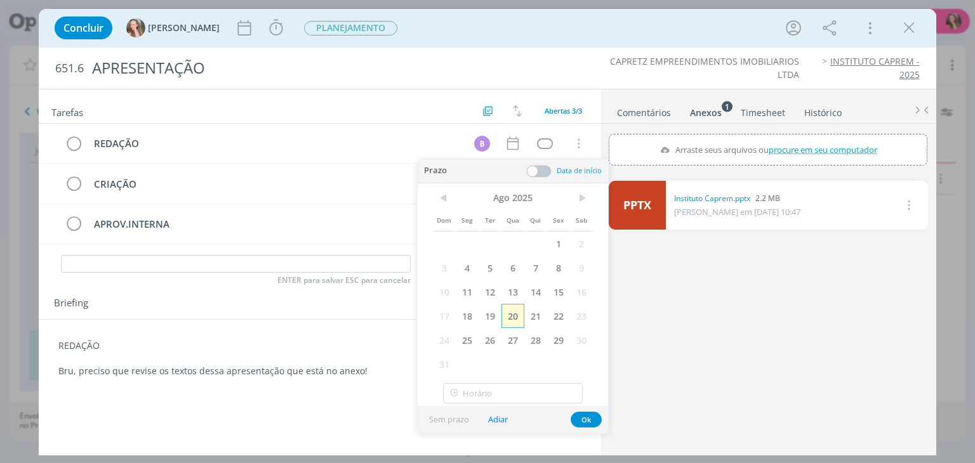
click at [515, 313] on span "20" at bounding box center [512, 316] width 23 height 24
click at [593, 423] on button "Ok" at bounding box center [586, 420] width 31 height 16
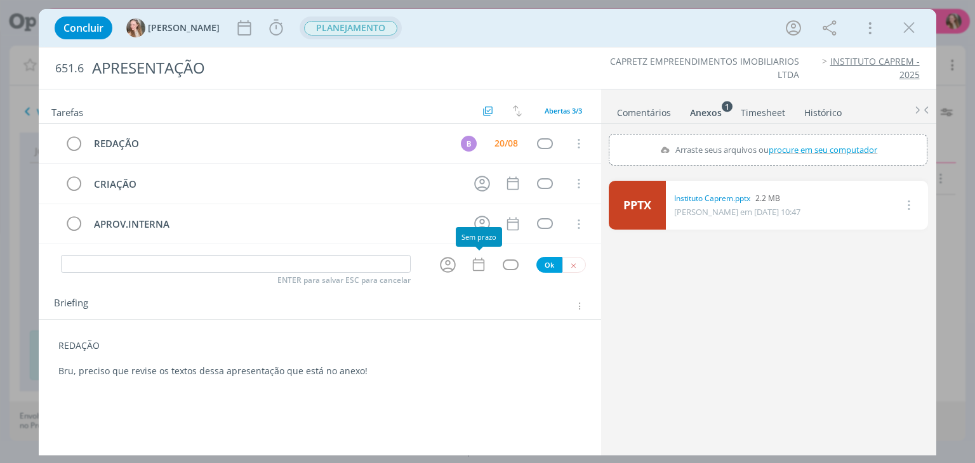
click at [315, 26] on span "PLANEJAMENTO" at bounding box center [350, 28] width 93 height 15
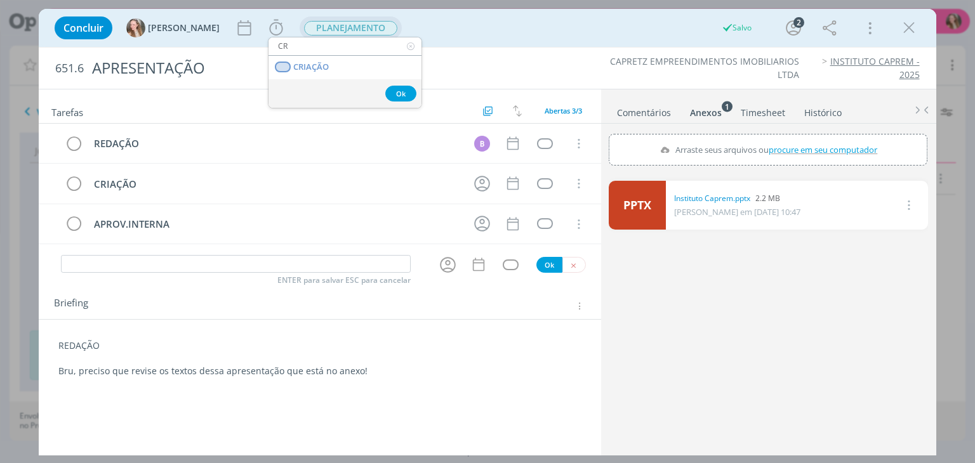
type input "C"
type input "REDA"
click at [308, 70] on span "REDAÇÃO" at bounding box center [313, 67] width 39 height 10
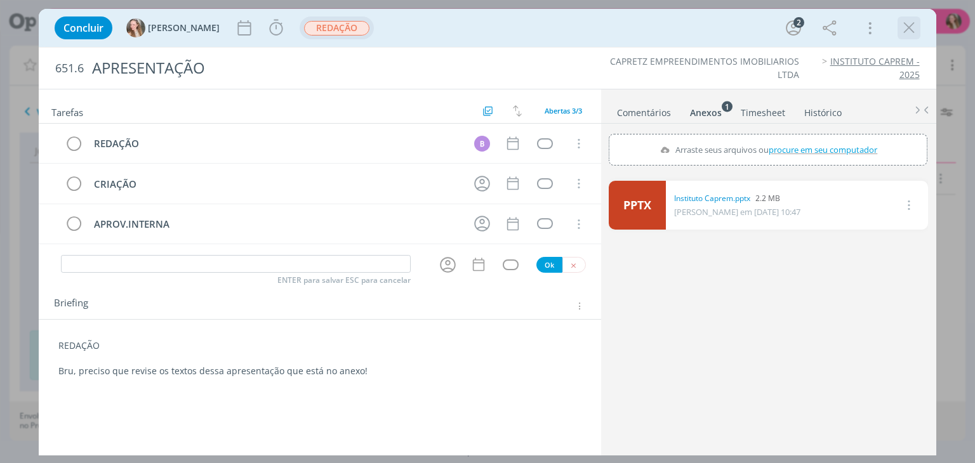
click at [908, 34] on icon "dialog" at bounding box center [908, 27] width 19 height 19
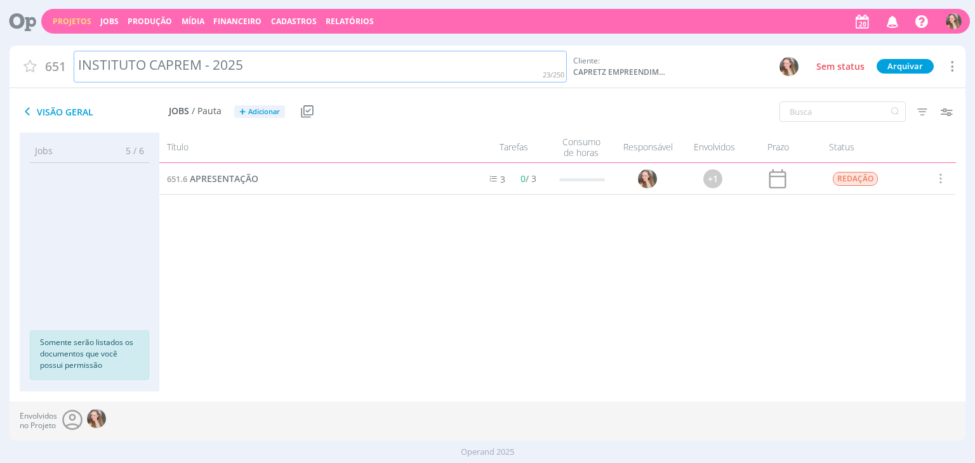
click at [348, 76] on div "INSTITUTO CAPREM - 2025" at bounding box center [321, 67] width 494 height 32
copy div "INSTITUTO CAPREM - 2025"
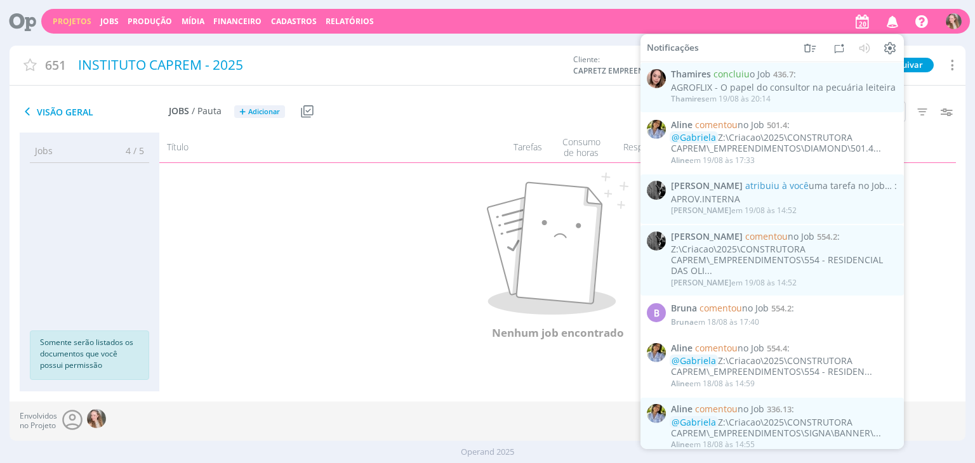
click at [391, 126] on div "Visão Geral Jobs / Pauta + Adicionar Usar Job de template Criar template a part…" at bounding box center [328, 112] width 637 height 32
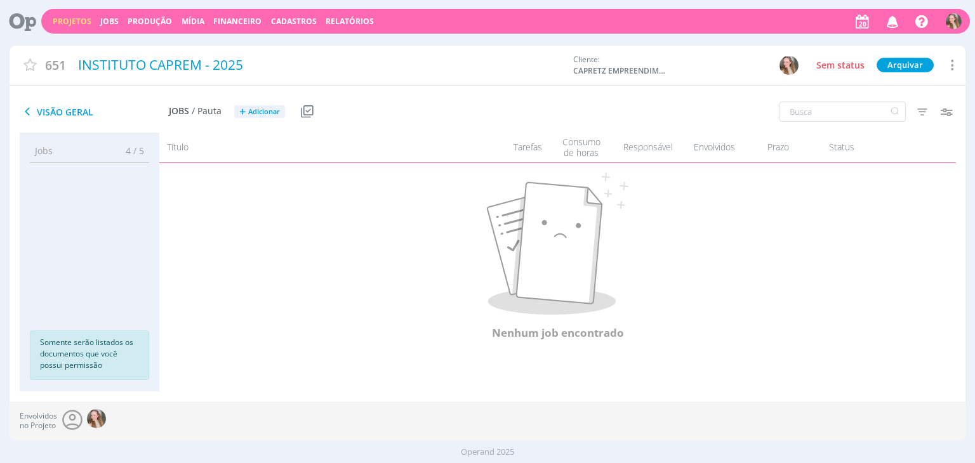
click at [81, 18] on link "Projetos" at bounding box center [72, 21] width 39 height 11
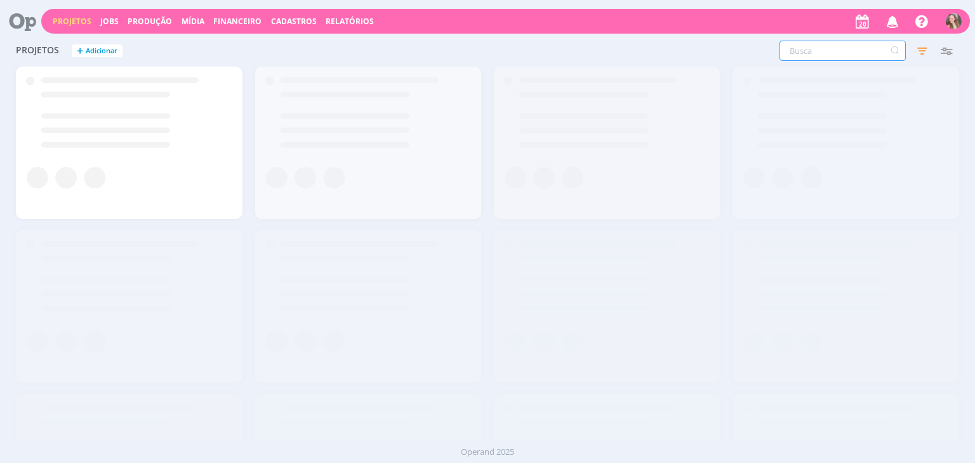
click at [736, 49] on div "Filtros Filtrar Limpar Status Clientes 3 selecionados Data de criação a Situaçã…" at bounding box center [785, 51] width 345 height 20
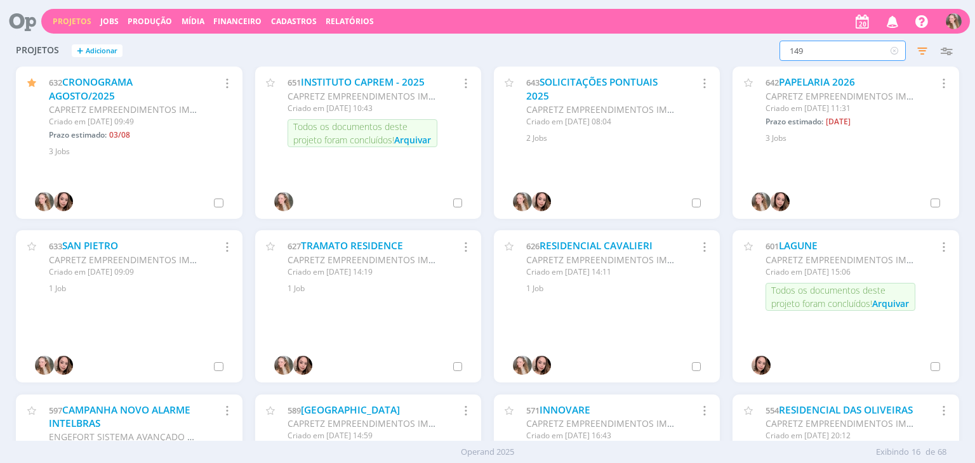
type input "149"
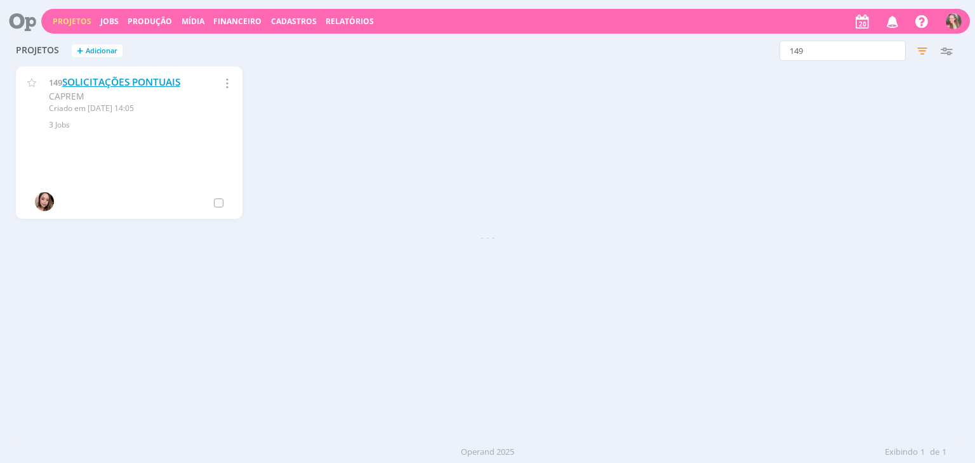
click at [93, 82] on link "SOLICITAÇÕES PONTUAIS" at bounding box center [121, 82] width 118 height 13
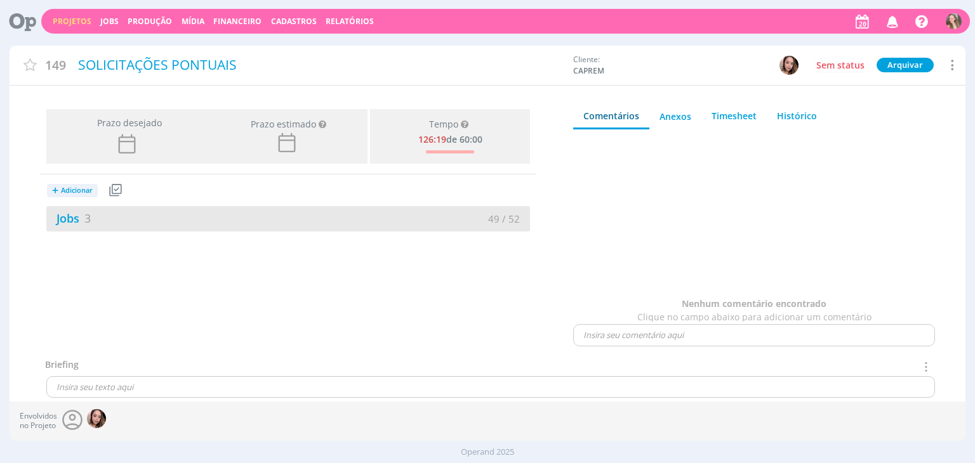
click at [124, 218] on div "Jobs 3" at bounding box center [167, 218] width 242 height 17
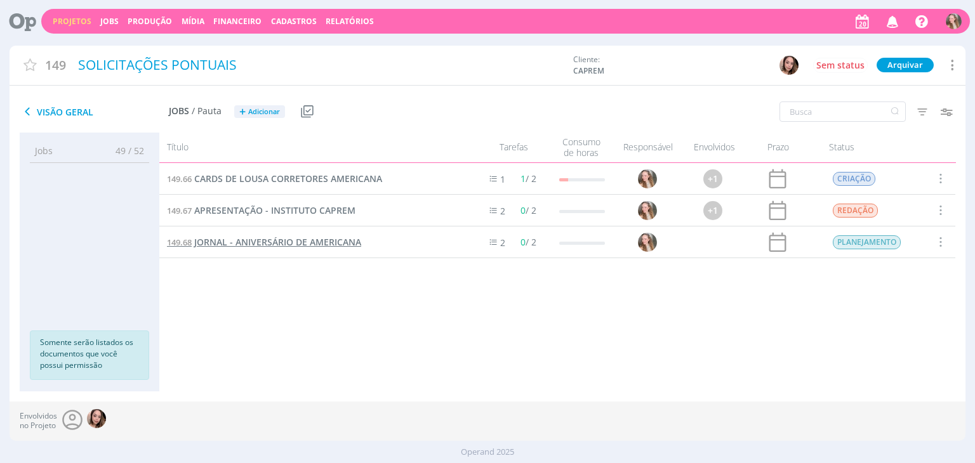
click at [274, 241] on span "JORNAL - ANIVERSÁRIO DE AMERICANA" at bounding box center [277, 242] width 167 height 12
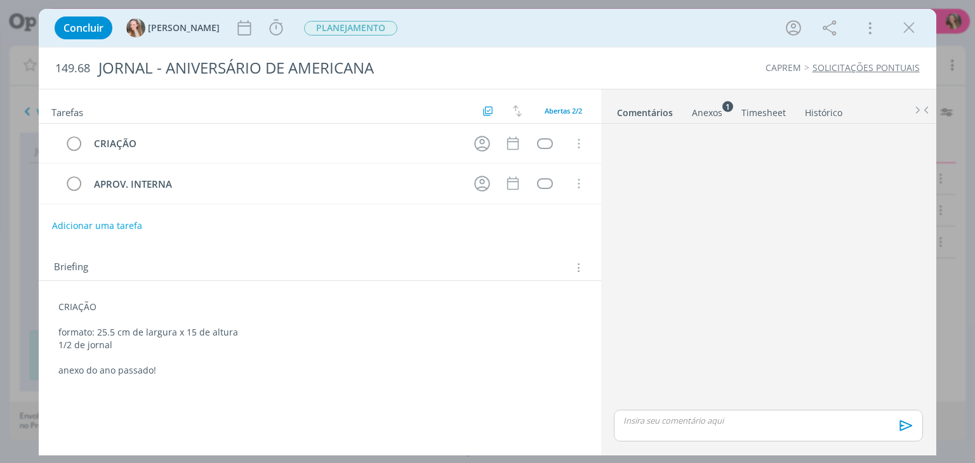
click at [906, 25] on icon "dialog" at bounding box center [908, 27] width 19 height 19
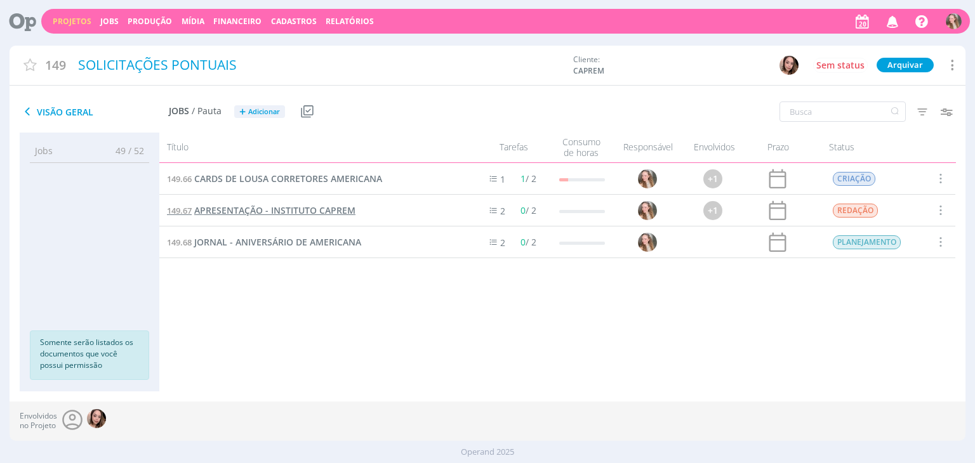
click at [251, 213] on span "APRESENTAÇÃO - INSTITUTO CAPREM" at bounding box center [274, 210] width 161 height 12
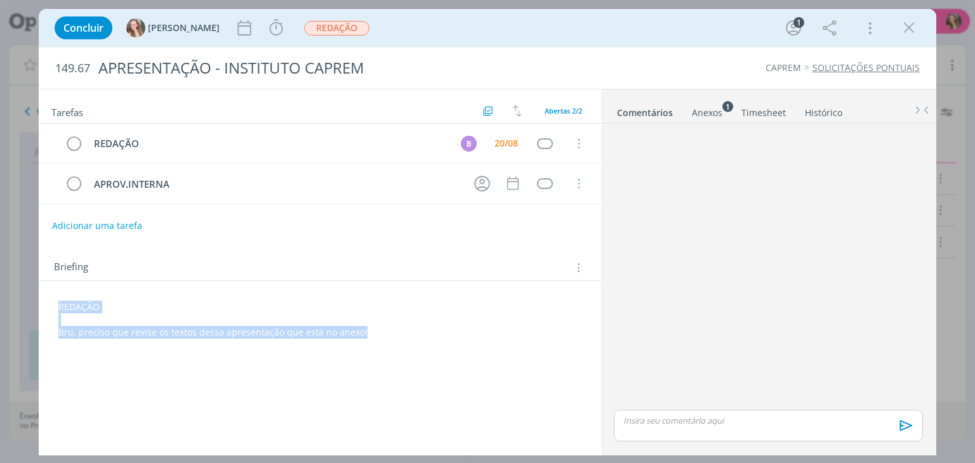
drag, startPoint x: 165, startPoint y: 282, endPoint x: 43, endPoint y: 242, distance: 128.5
click at [43, 242] on div "Tarefas Usar Job de template Criar template a partir deste job Visualizar Templ…" at bounding box center [320, 268] width 562 height 359
copy div "REDAÇÃO Bru, preciso que revise os textos dessa apresentação que está no anexo!"
click at [579, 139] on icon "dialog" at bounding box center [578, 143] width 14 height 11
click at [531, 157] on link "Cancelar" at bounding box center [537, 165] width 100 height 20
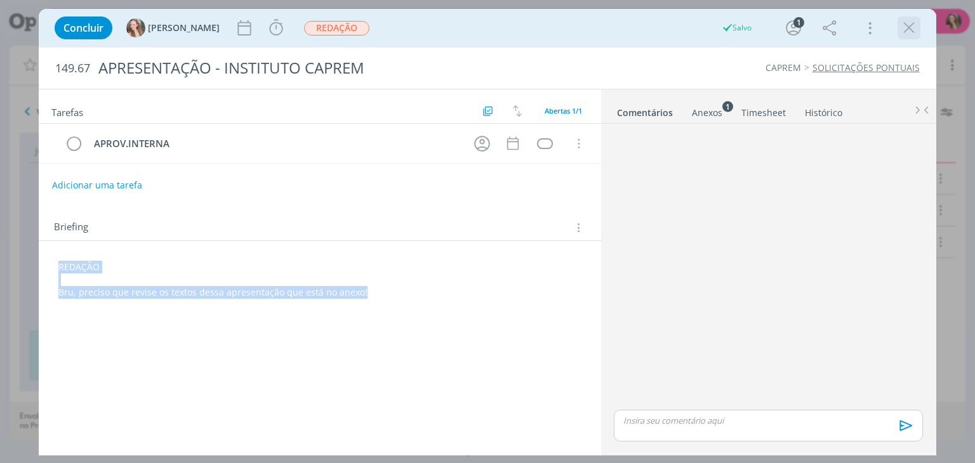
click at [901, 21] on icon "dialog" at bounding box center [908, 27] width 19 height 19
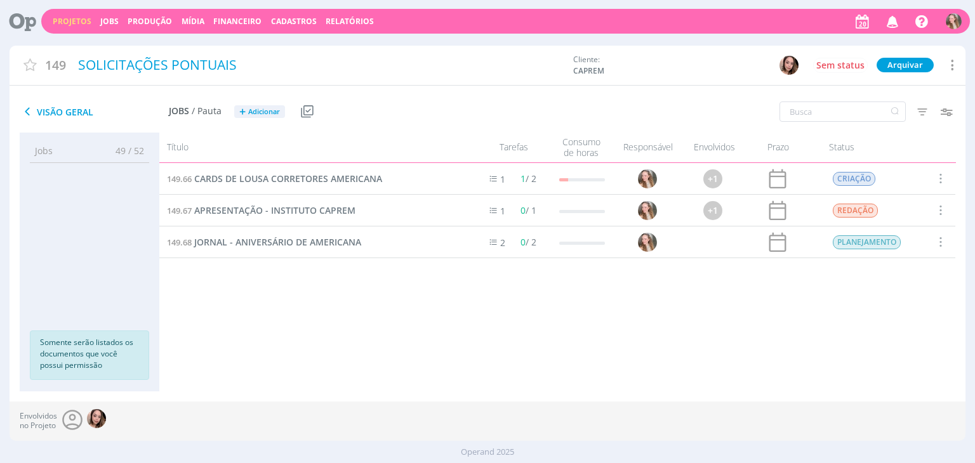
click at [941, 209] on span at bounding box center [940, 210] width 14 height 17
click at [876, 145] on div "Concluir" at bounding box center [908, 149] width 126 height 18
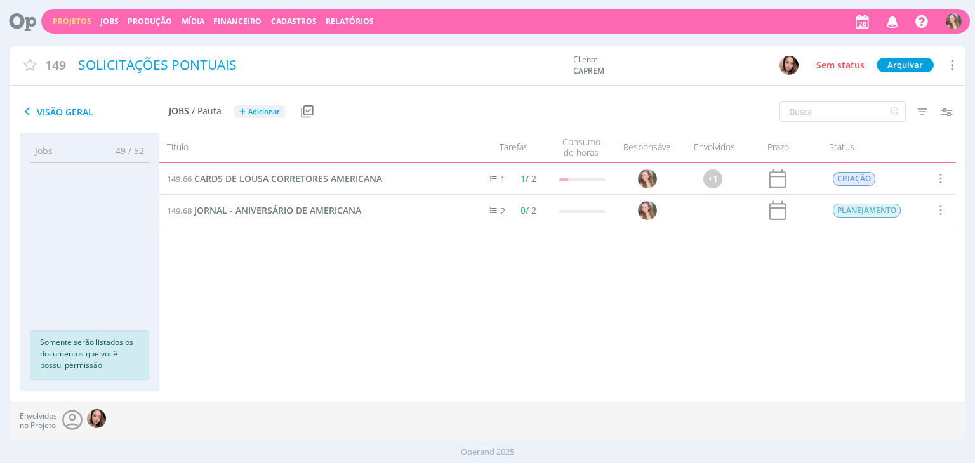
click at [73, 22] on link "Projetos" at bounding box center [72, 21] width 39 height 11
